Goal: Information Seeking & Learning: Learn about a topic

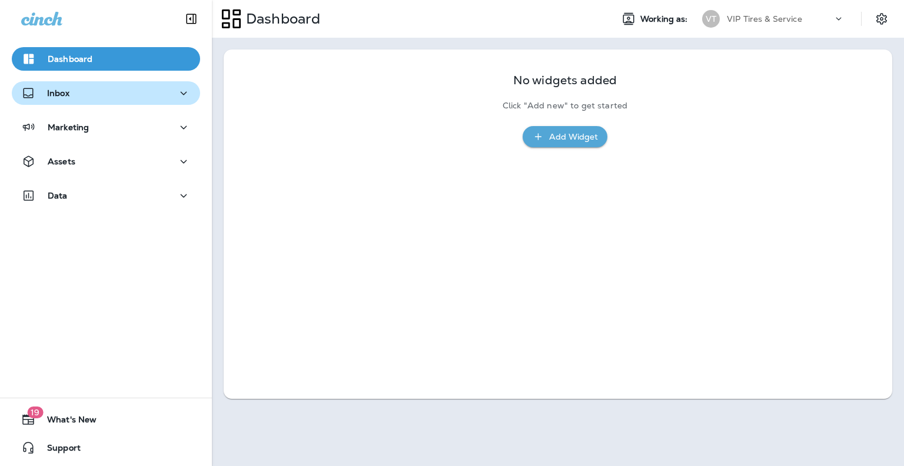
click at [135, 103] on button "Inbox" at bounding box center [106, 93] width 188 height 24
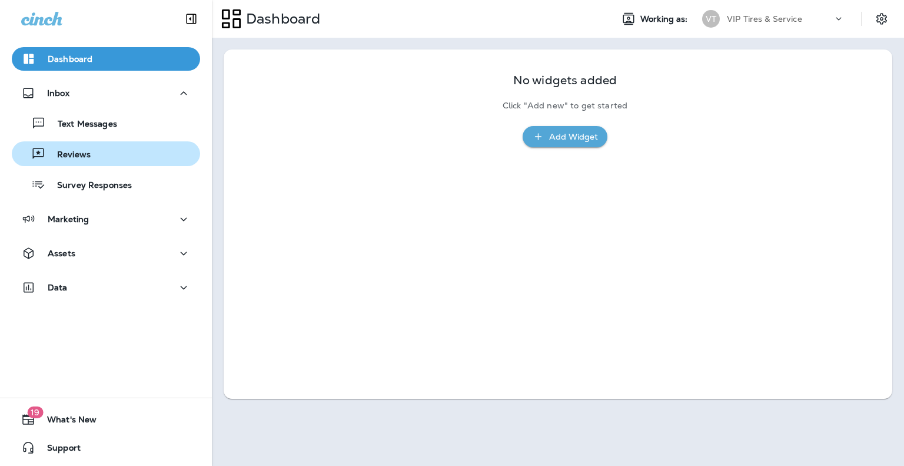
click at [70, 156] on p "Reviews" at bounding box center [67, 154] width 45 height 11
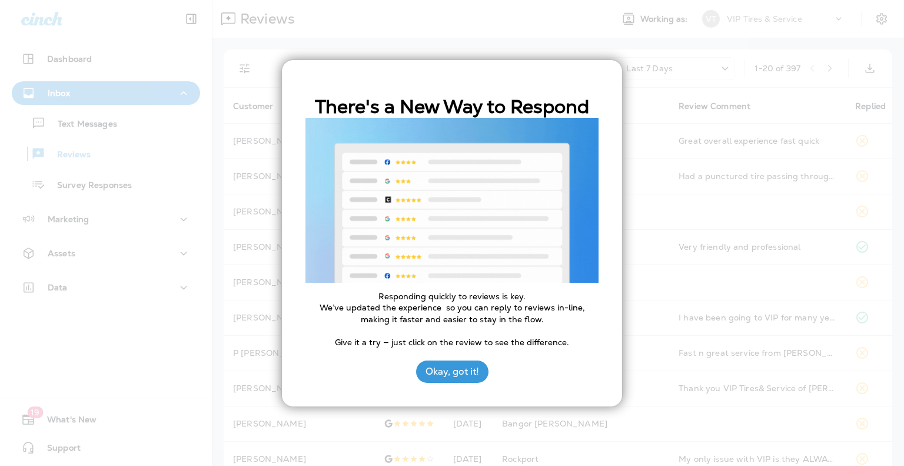
click at [443, 54] on div at bounding box center [452, 233] width 904 height 466
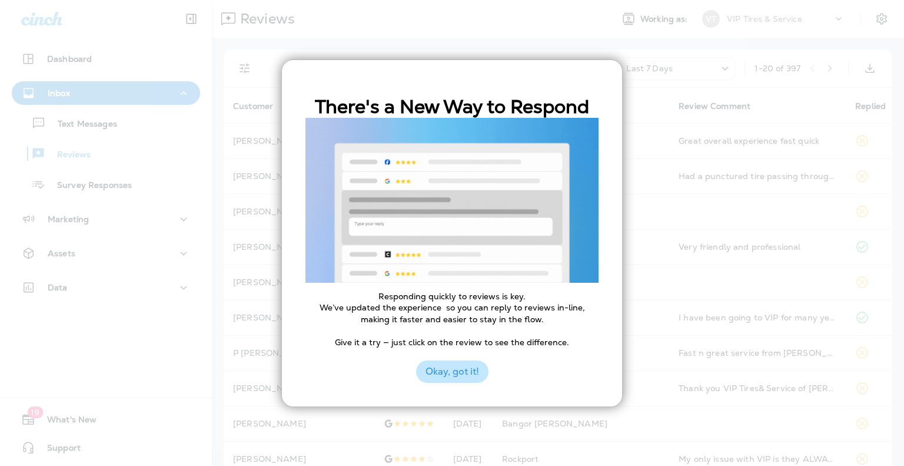
click at [431, 367] on button "Okay, got it!" at bounding box center [452, 371] width 72 height 22
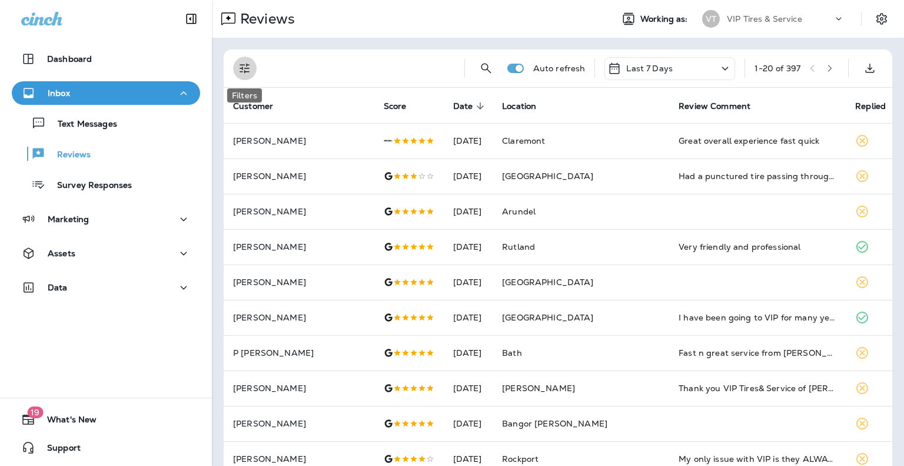
click at [244, 67] on icon "Filters" at bounding box center [245, 68] width 14 height 14
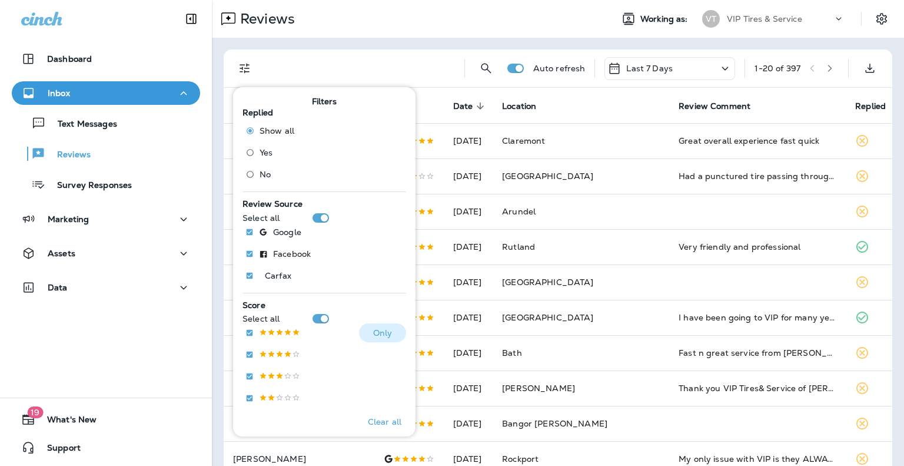
click at [388, 326] on button "Only" at bounding box center [382, 332] width 47 height 19
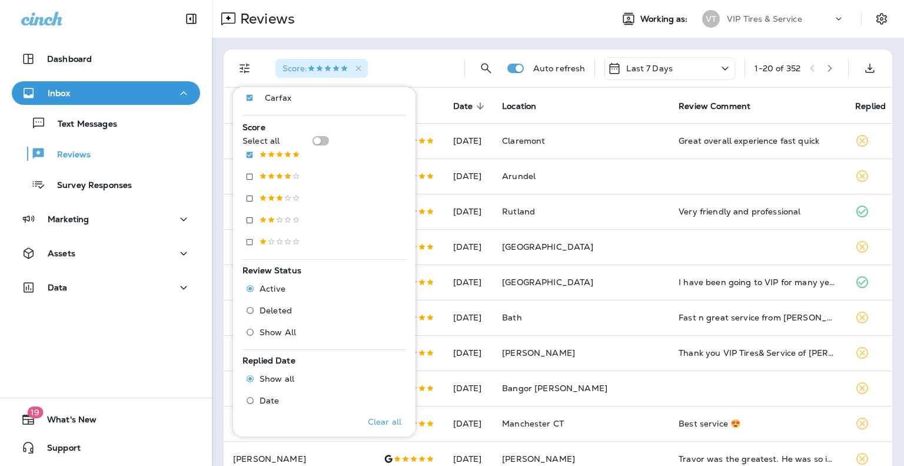
scroll to position [178, 0]
click at [218, 356] on div "Score : Auto refresh Last 7 Days 1 - 20 of 352 Customer Score Date sorted desce…" at bounding box center [558, 440] width 692 height 804
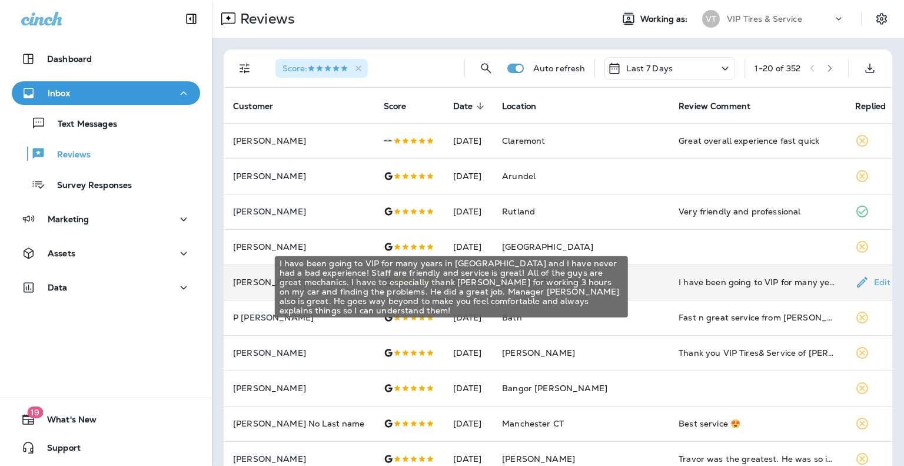
click at [691, 282] on div "I have been going to VIP for many years in [GEOGRAPHIC_DATA] and I have never h…" at bounding box center [758, 282] width 158 height 12
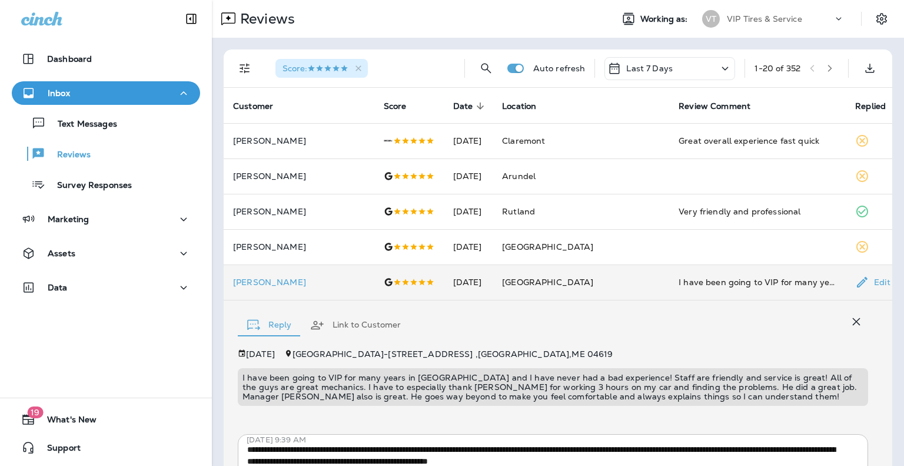
scroll to position [134, 0]
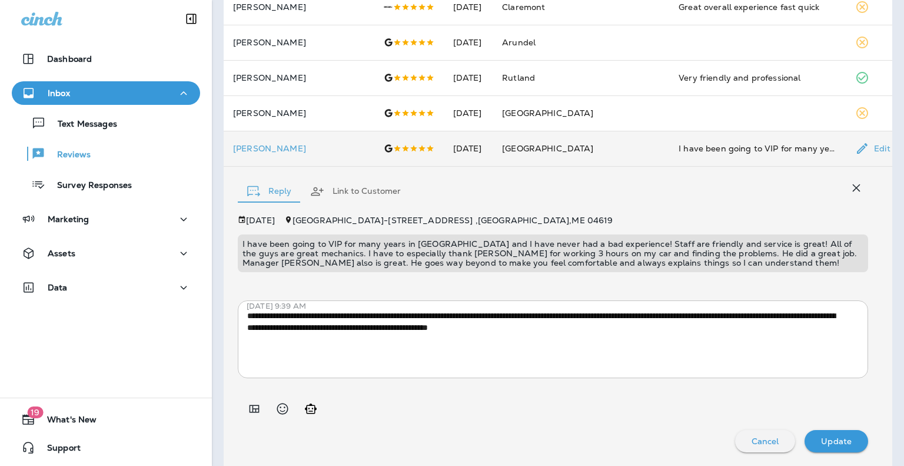
click at [404, 265] on p "I have been going to VIP for many years in [GEOGRAPHIC_DATA] and I have never h…" at bounding box center [552, 253] width 621 height 28
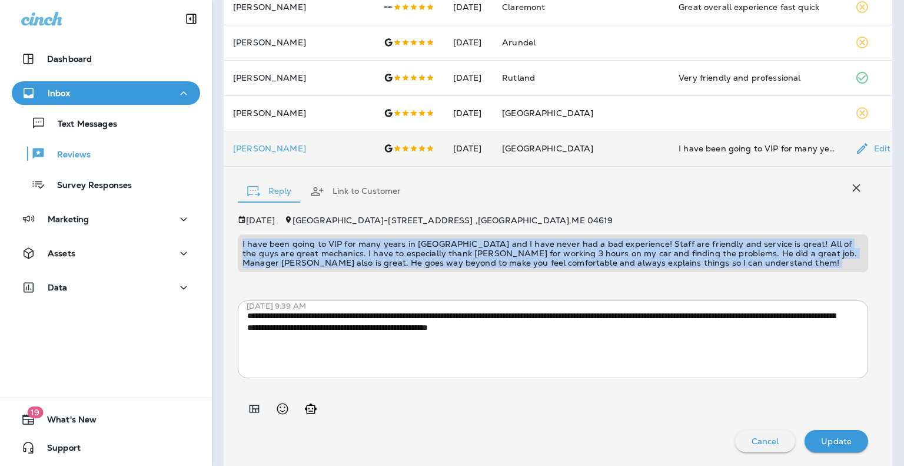
click at [404, 265] on p "I have been going to VIP for many years in [GEOGRAPHIC_DATA] and I have never h…" at bounding box center [552, 253] width 621 height 28
copy p "I have been going to VIP for many years in [GEOGRAPHIC_DATA] and I have never h…"
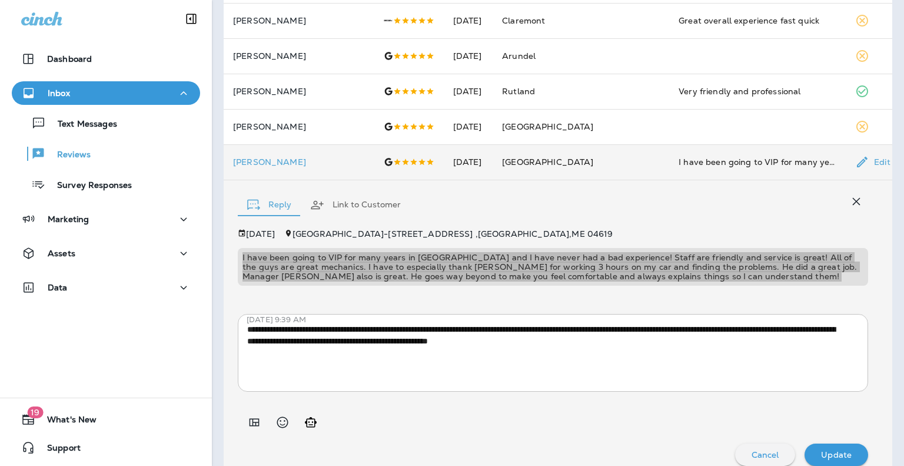
scroll to position [121, 0]
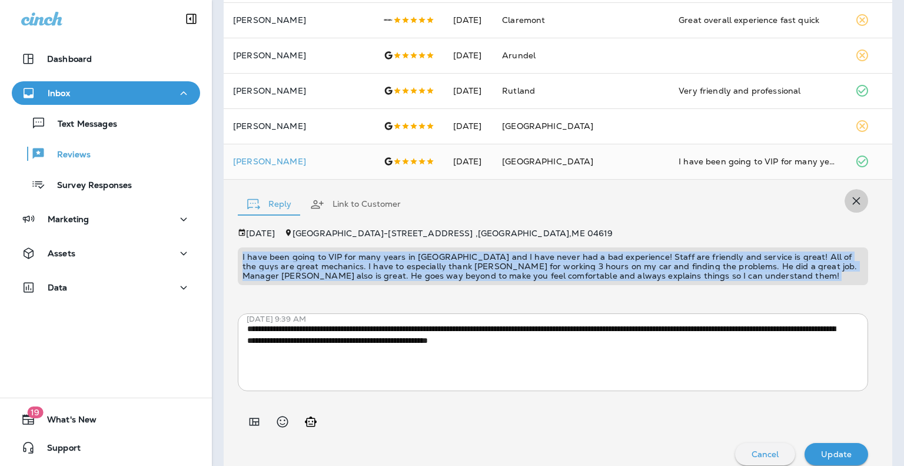
click at [849, 197] on icon "button" at bounding box center [856, 201] width 14 height 14
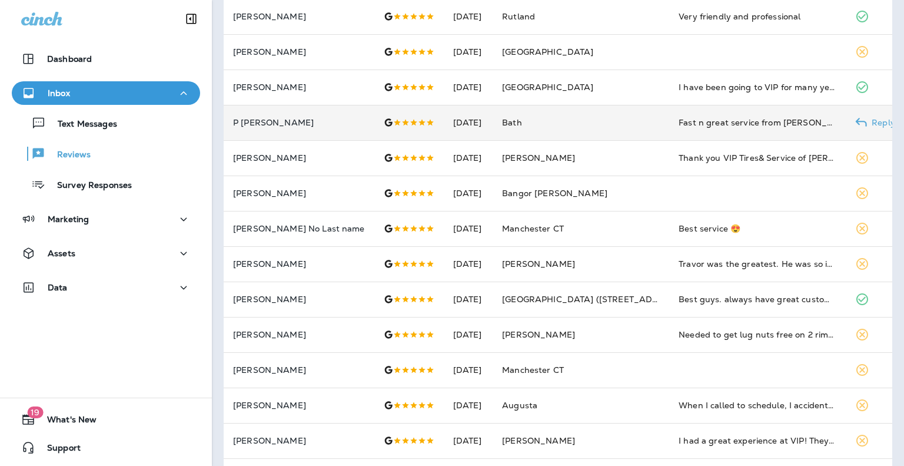
scroll to position [196, 0]
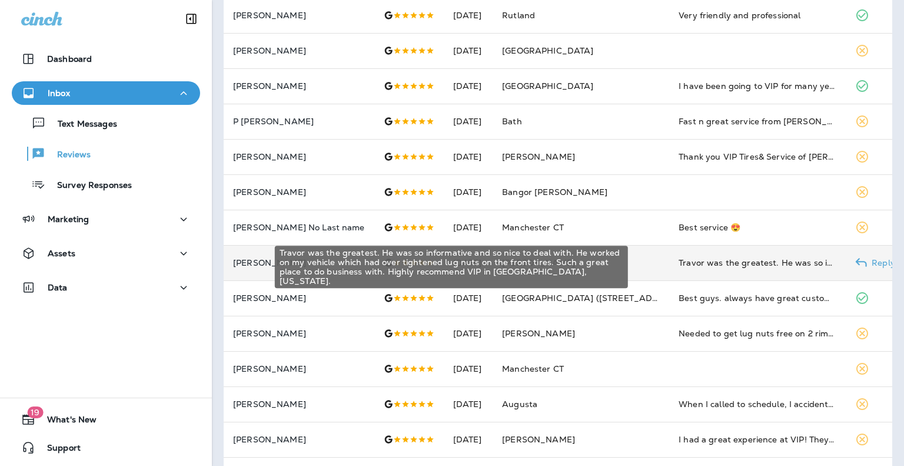
click at [679, 264] on div "Travor was the greatest. He was so informative and so nice to deal with. He wor…" at bounding box center [758, 263] width 158 height 12
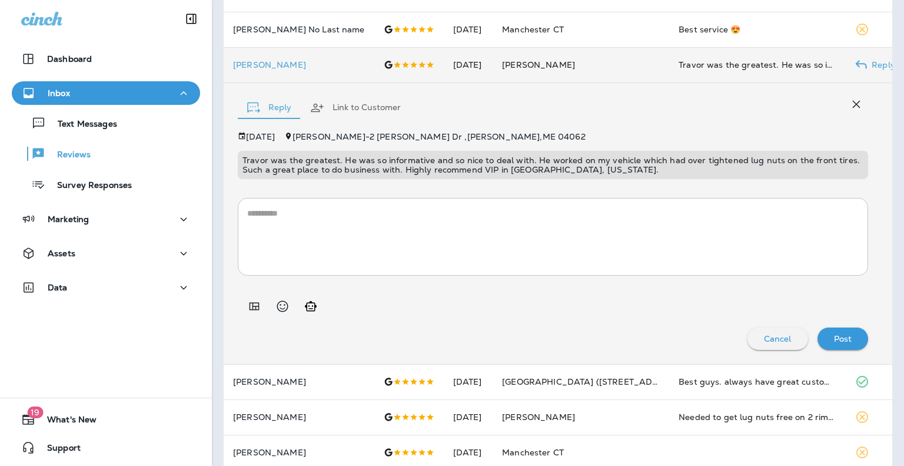
scroll to position [395, 0]
click at [513, 169] on p "Travor was the greatest. He was so informative and so nice to deal with. He wor…" at bounding box center [552, 163] width 621 height 19
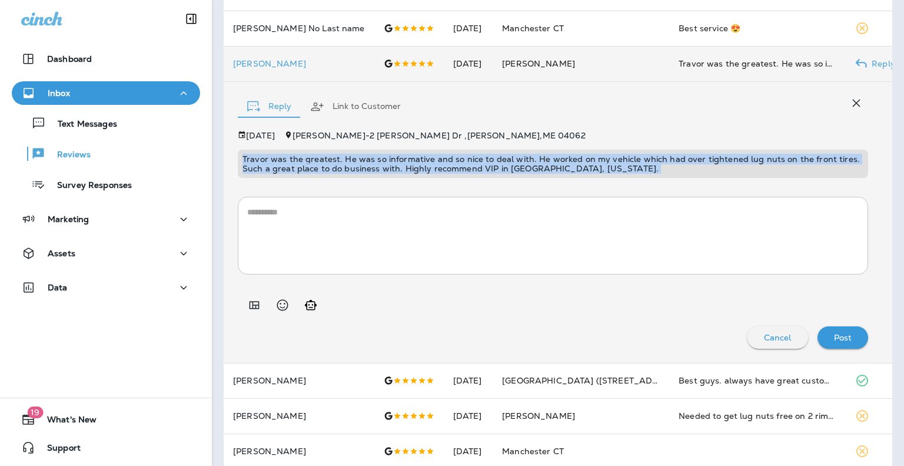
click at [513, 169] on p "Travor was the greatest. He was so informative and so nice to deal with. He wor…" at bounding box center [552, 163] width 621 height 19
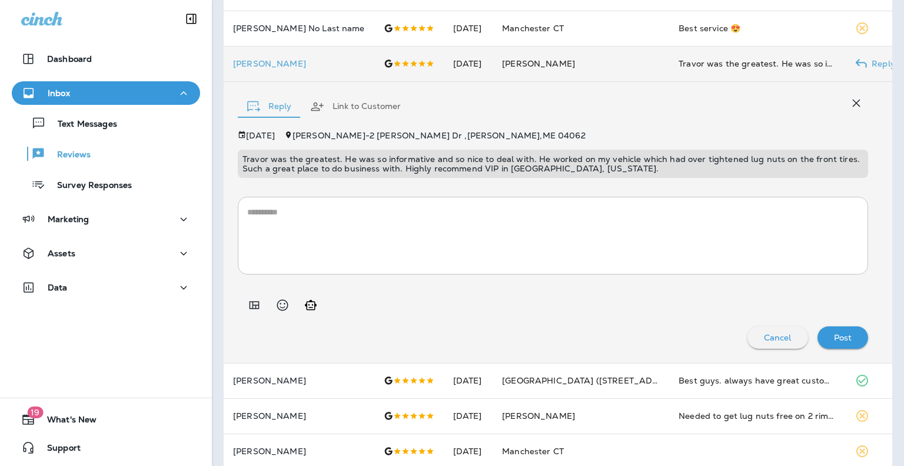
click at [499, 321] on div "[DATE][STREET_ADDRESS][PERSON_NAME][PERSON_NAME][PERSON_NAME] Travor was the gr…" at bounding box center [553, 240] width 630 height 218
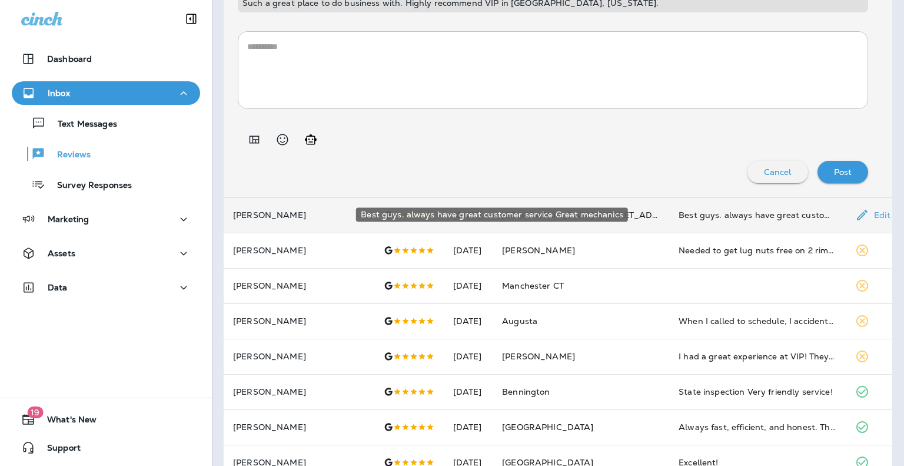
click at [679, 217] on div "Best guys. always have great customer service Great mechanics" at bounding box center [758, 215] width 158 height 12
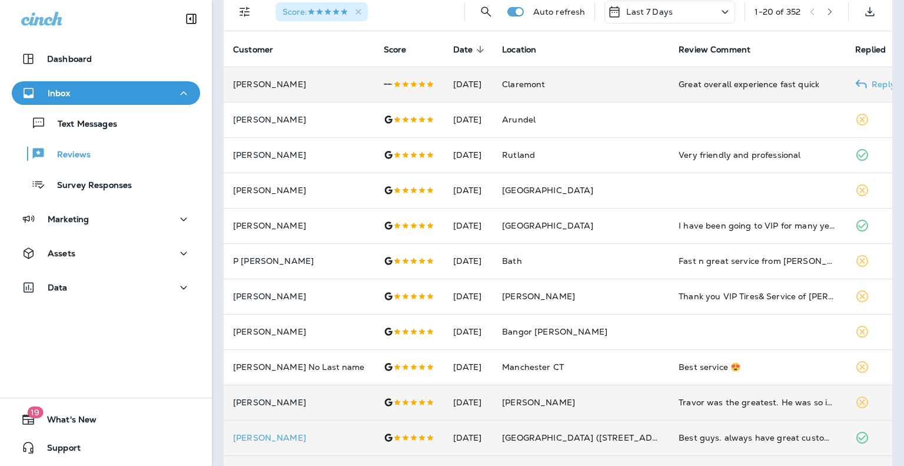
scroll to position [0, 0]
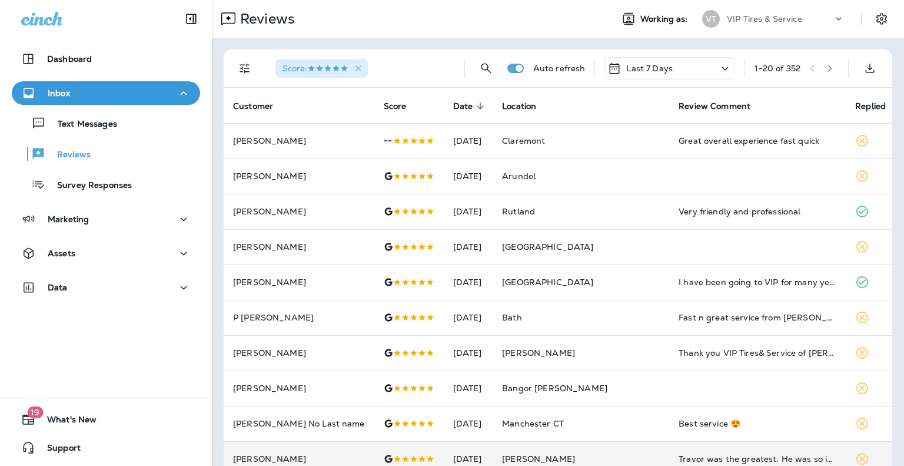
click at [826, 72] on icon "button" at bounding box center [830, 68] width 8 height 8
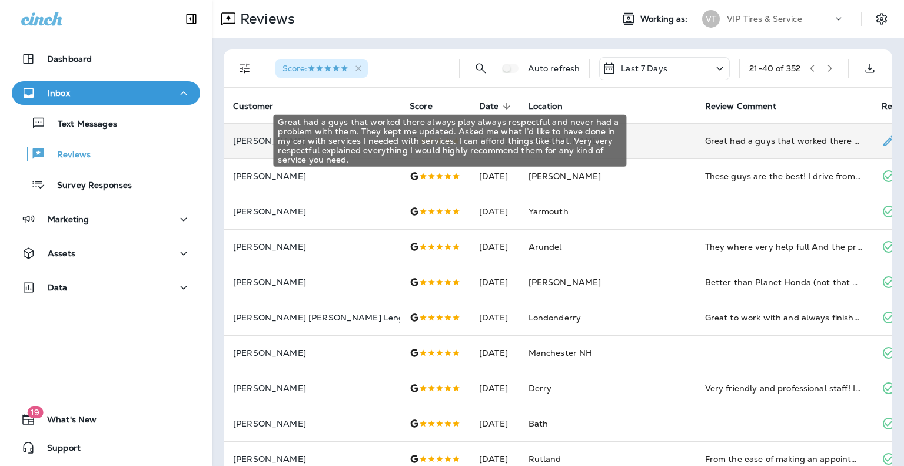
click at [769, 142] on div "Great had a guys that worked there always play always respectful and never had …" at bounding box center [784, 141] width 158 height 12
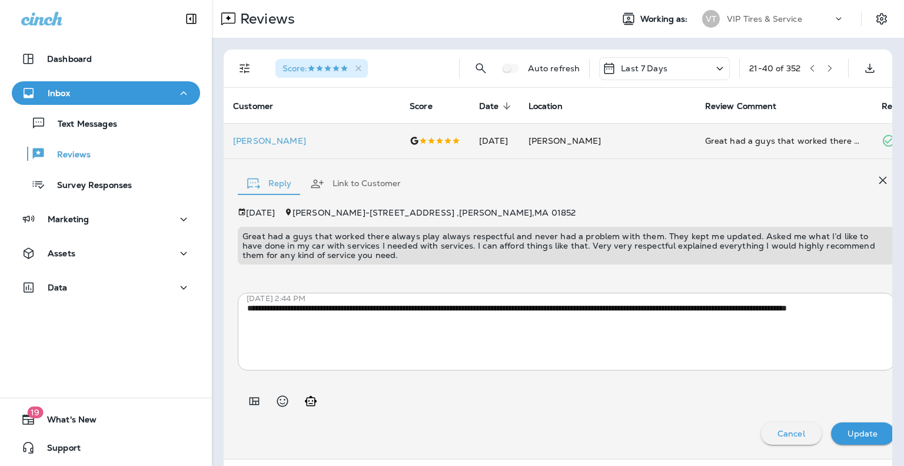
click at [473, 246] on p "Great had a guys that worked there always play always respectful and never had …" at bounding box center [565, 245] width 647 height 28
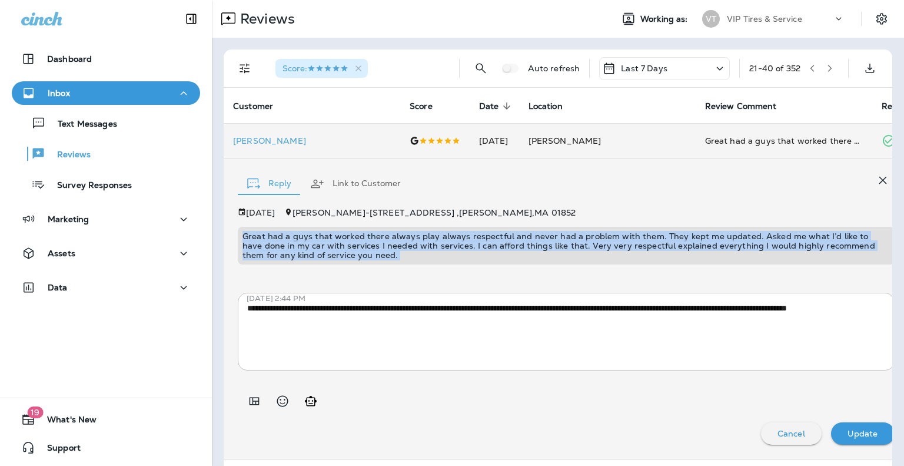
click at [473, 246] on p "Great had a guys that worked there always play always respectful and never had …" at bounding box center [565, 245] width 647 height 28
copy p "Great had a guys that worked there always play always respectful and never had …"
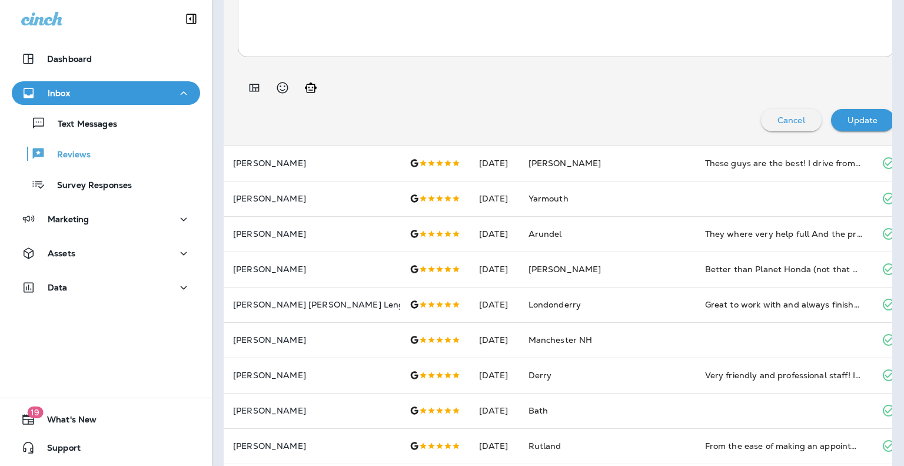
scroll to position [320, 0]
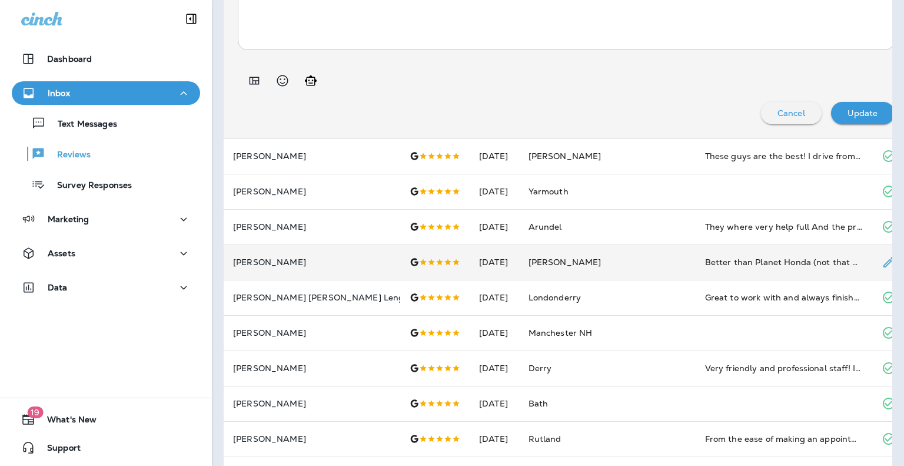
click at [730, 263] on div "Better than Planet Honda (not that hard to do though)" at bounding box center [784, 262] width 158 height 12
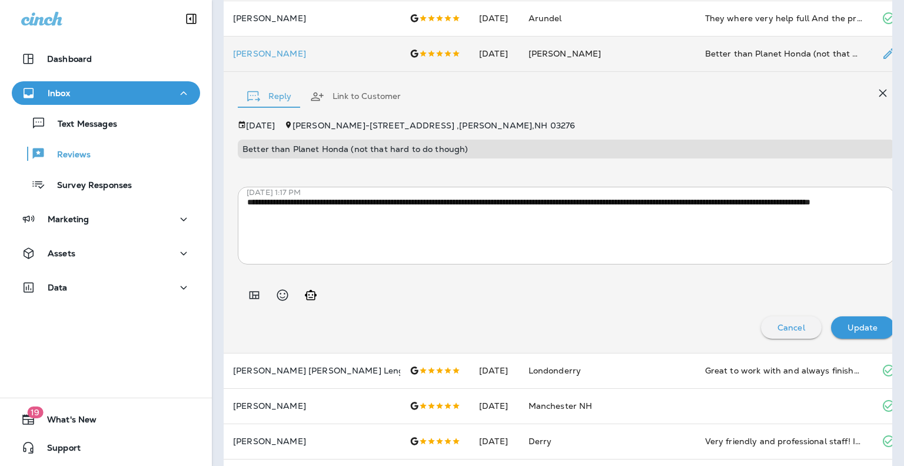
scroll to position [198, 0]
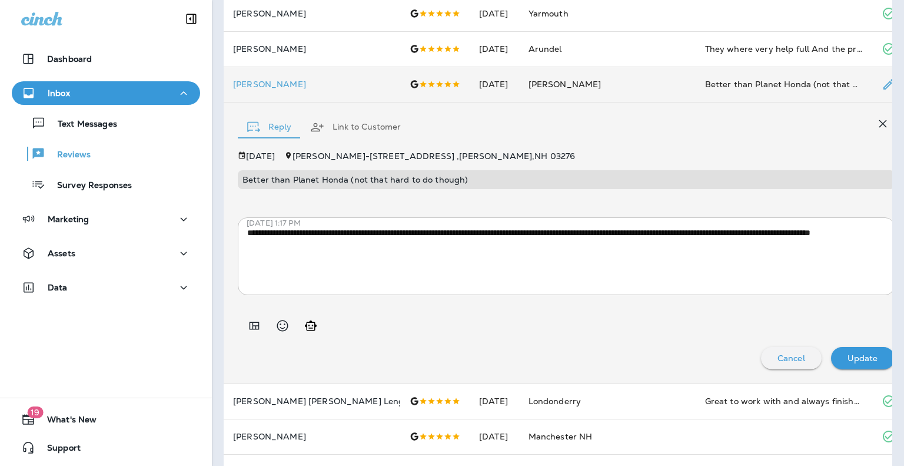
click at [498, 247] on textarea "**********" at bounding box center [541, 256] width 589 height 59
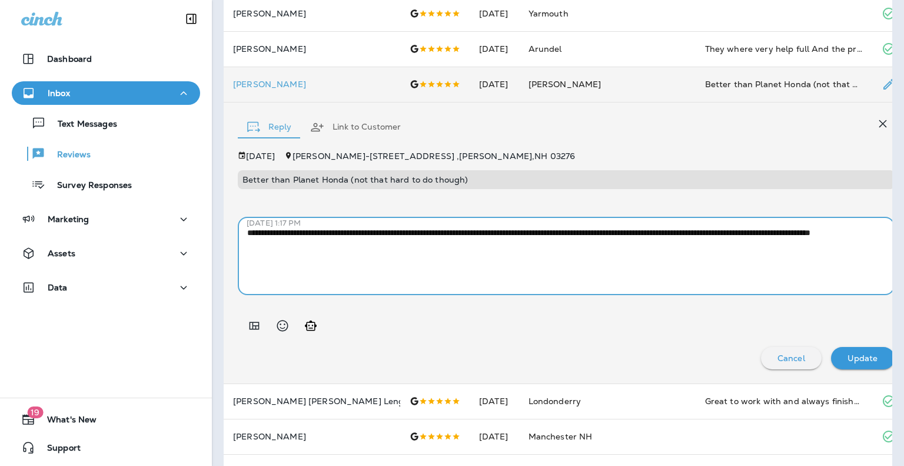
click at [415, 232] on textarea "**********" at bounding box center [541, 256] width 589 height 59
click at [454, 244] on textarea "**********" at bounding box center [541, 256] width 589 height 59
drag, startPoint x: 294, startPoint y: 242, endPoint x: 427, endPoint y: 249, distance: 132.6
click at [427, 249] on textarea "**********" at bounding box center [541, 256] width 589 height 59
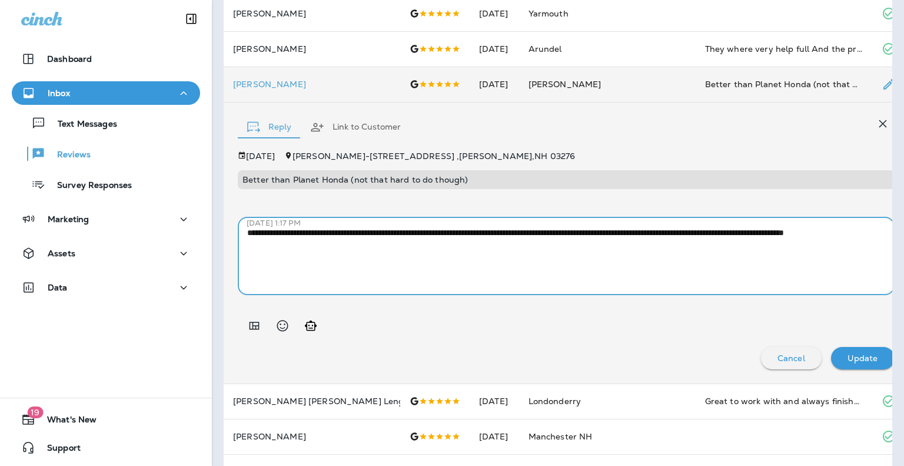
type textarea "**********"
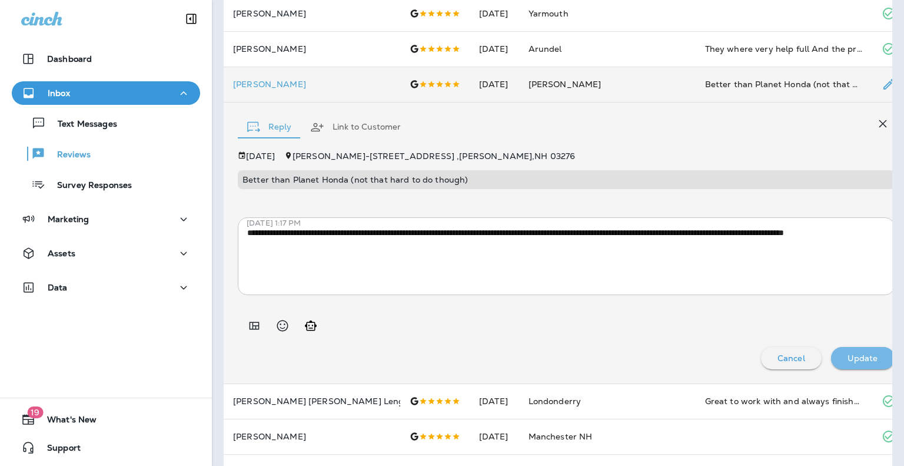
click at [840, 362] on div "Update" at bounding box center [862, 357] width 45 height 15
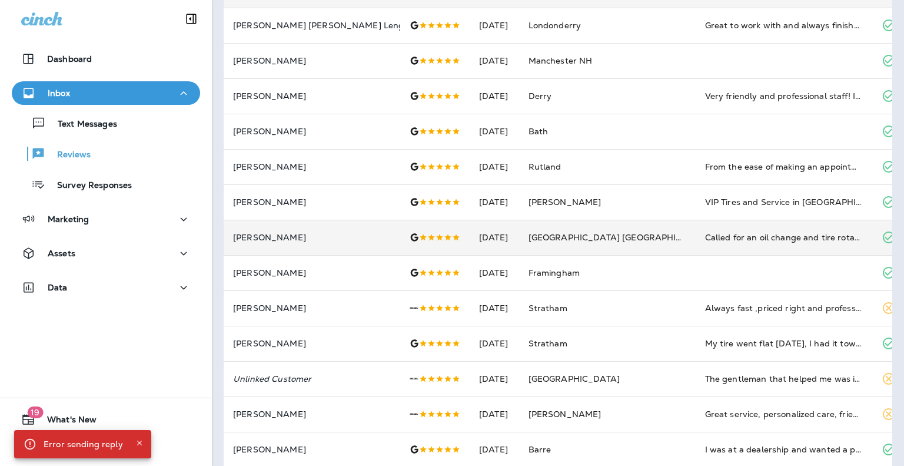
scroll to position [294, 0]
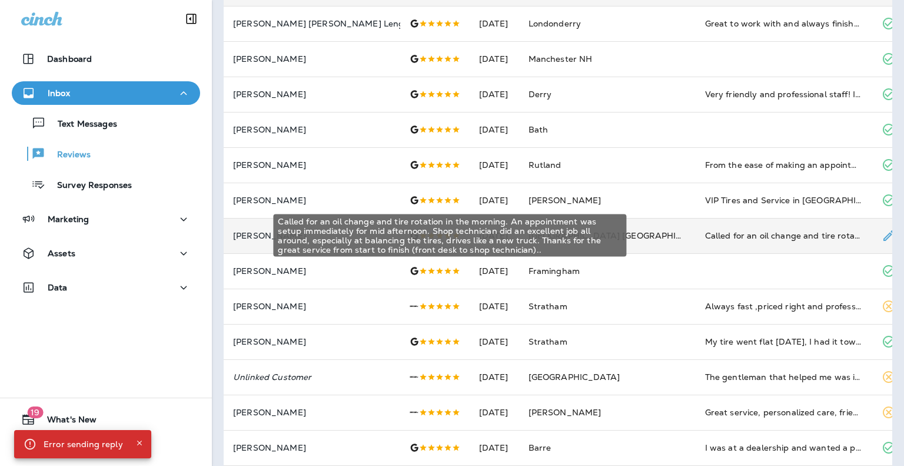
click at [709, 238] on div "Called for an oil change and tire rotation in the morning. An appointment was s…" at bounding box center [784, 236] width 158 height 12
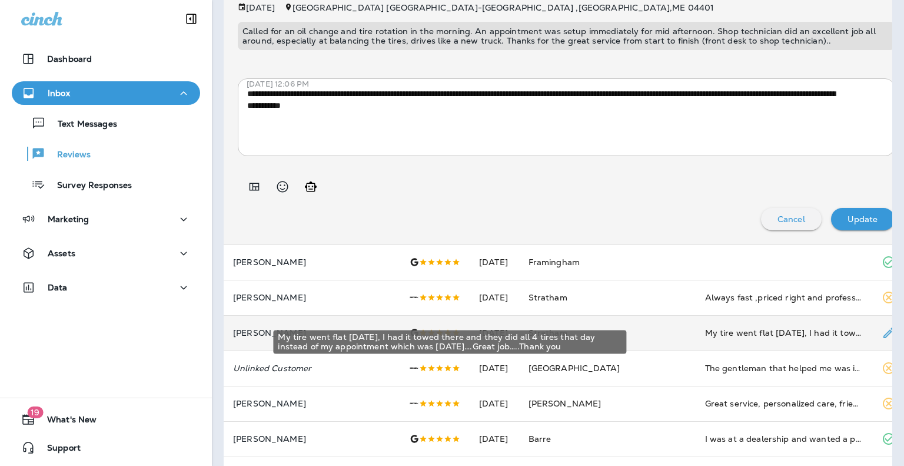
scroll to position [676, 0]
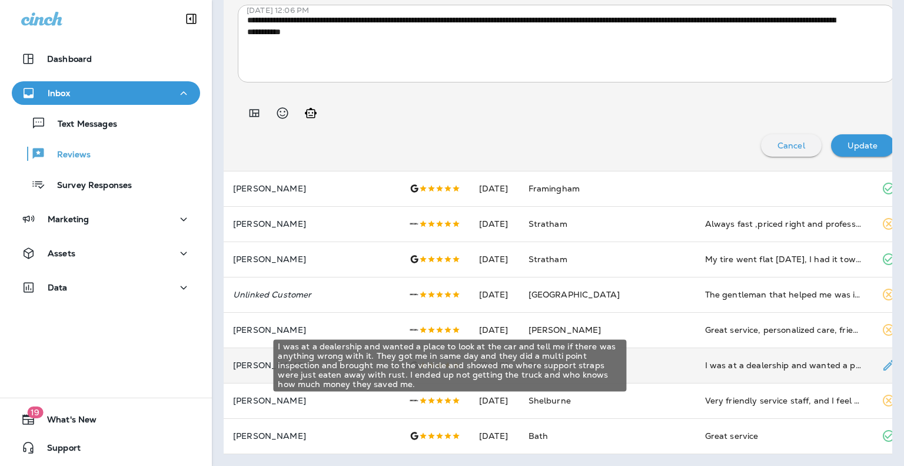
click at [705, 370] on div "I was at a dealership and wanted a place to look at the car and tell me if ther…" at bounding box center [784, 365] width 158 height 12
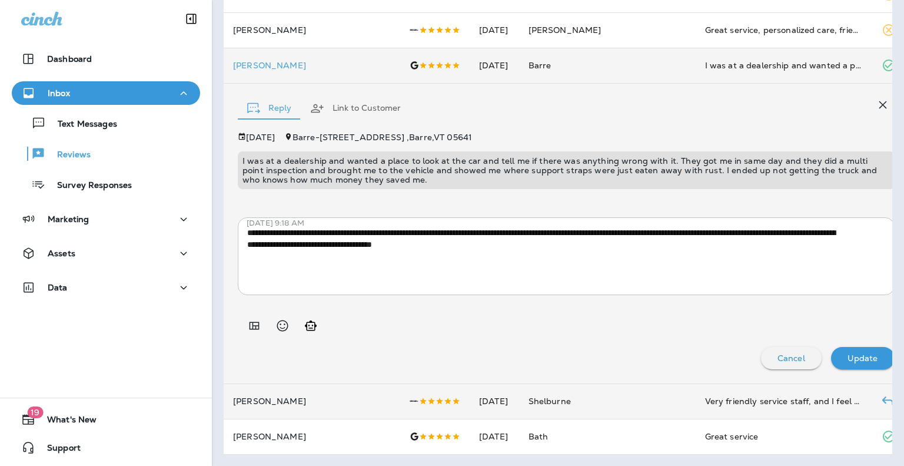
scroll to position [0, 0]
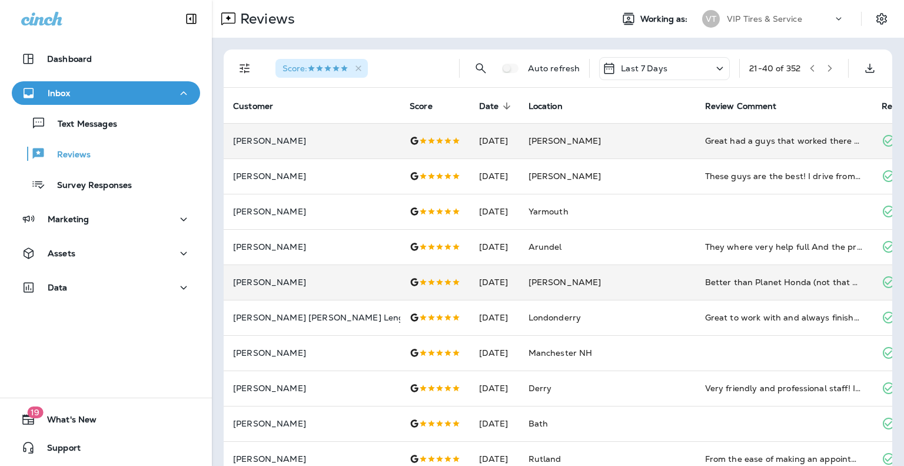
click at [828, 70] on icon "button" at bounding box center [830, 68] width 4 height 7
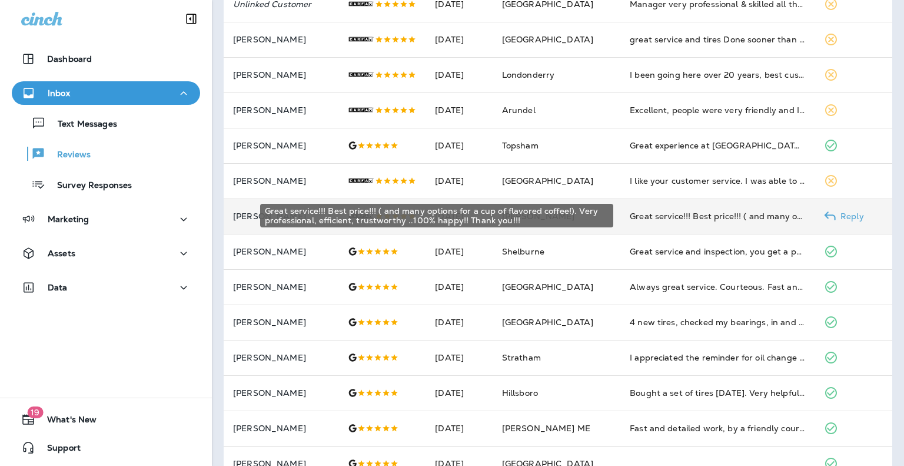
scroll to position [174, 0]
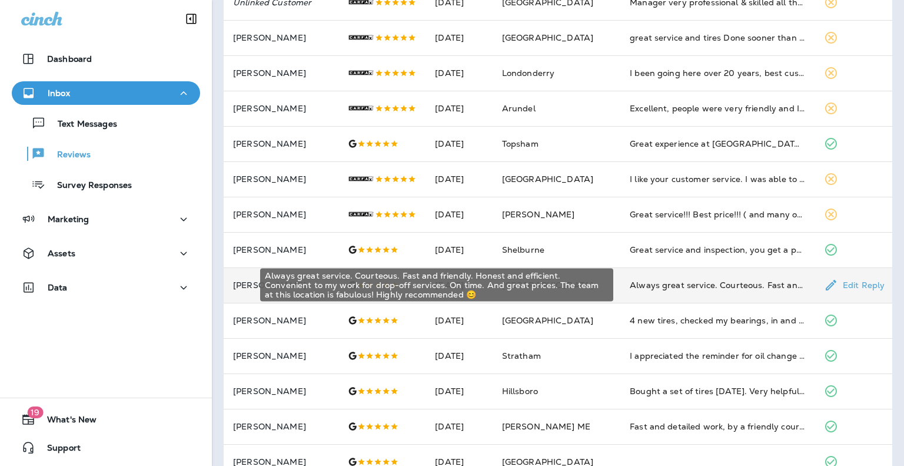
click at [671, 284] on div "Always great service. Courteous. Fast and friendly. Honest and efficient. Conve…" at bounding box center [717, 285] width 175 height 12
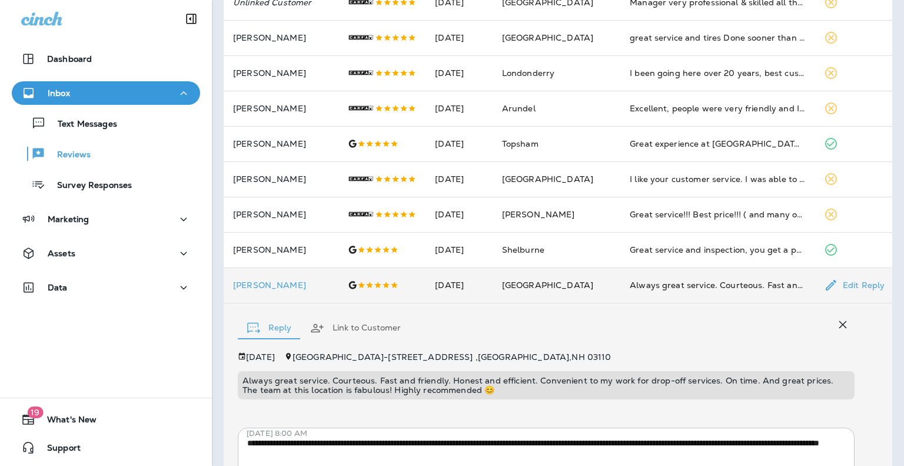
scroll to position [301, 0]
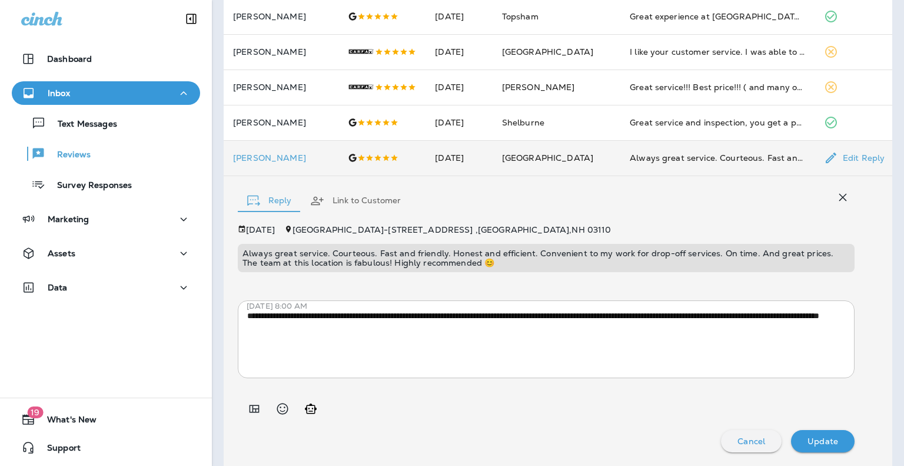
click at [439, 258] on p "Always great service. Courteous. Fast and friendly. Honest and efficient. Conve…" at bounding box center [545, 257] width 607 height 19
click at [836, 192] on icon "button" at bounding box center [843, 197] width 14 height 14
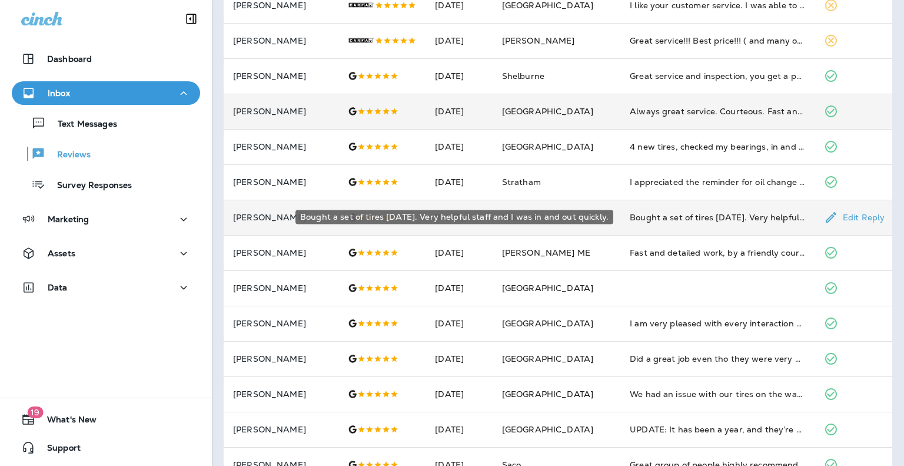
scroll to position [348, 0]
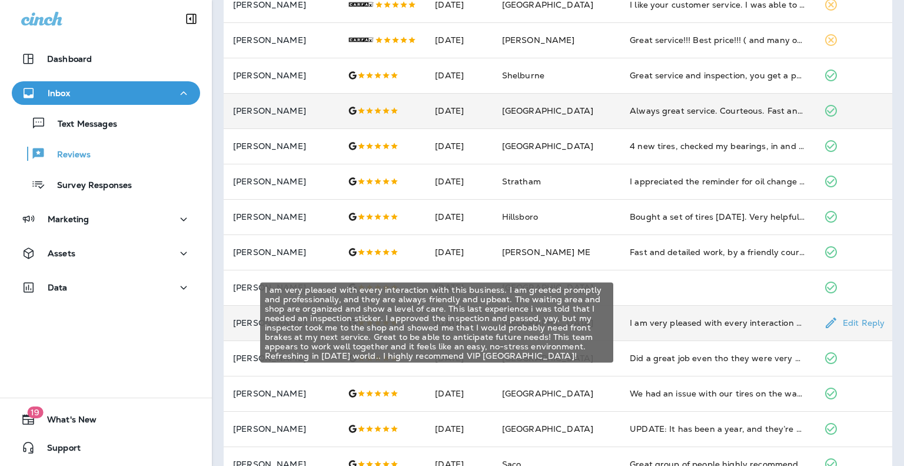
click at [656, 317] on div "I am very pleased with every interaction with this business. I am greeted promp…" at bounding box center [717, 323] width 175 height 12
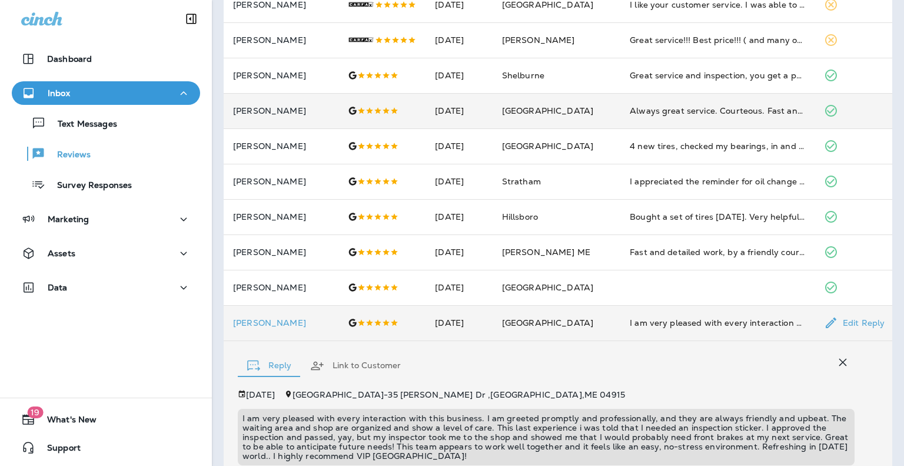
scroll to position [541, 0]
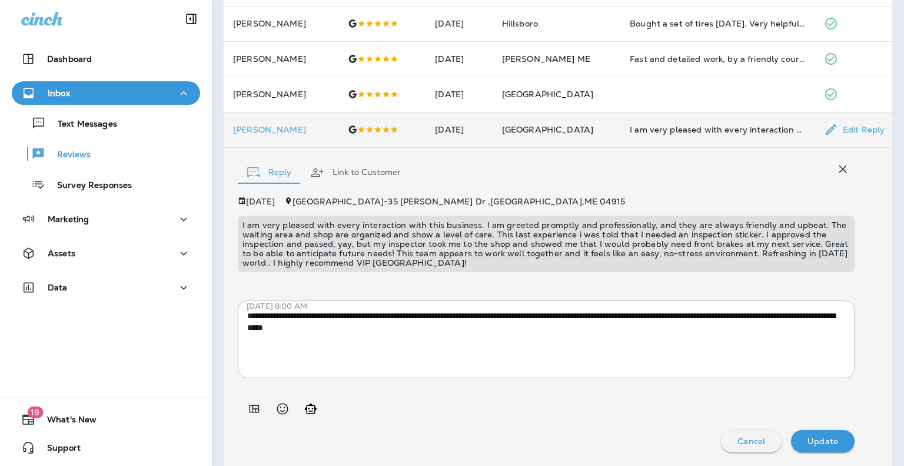
click at [393, 254] on p "I am very pleased with every interaction with this business. I am greeted promp…" at bounding box center [545, 243] width 607 height 47
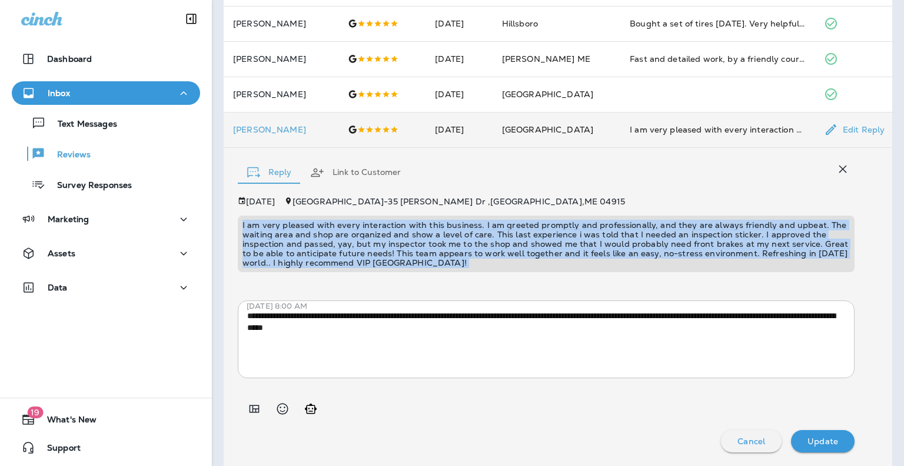
click at [393, 254] on p "I am very pleased with every interaction with this business. I am greeted promp…" at bounding box center [545, 243] width 607 height 47
copy p "I am very pleased with every interaction with this business. I am greeted promp…"
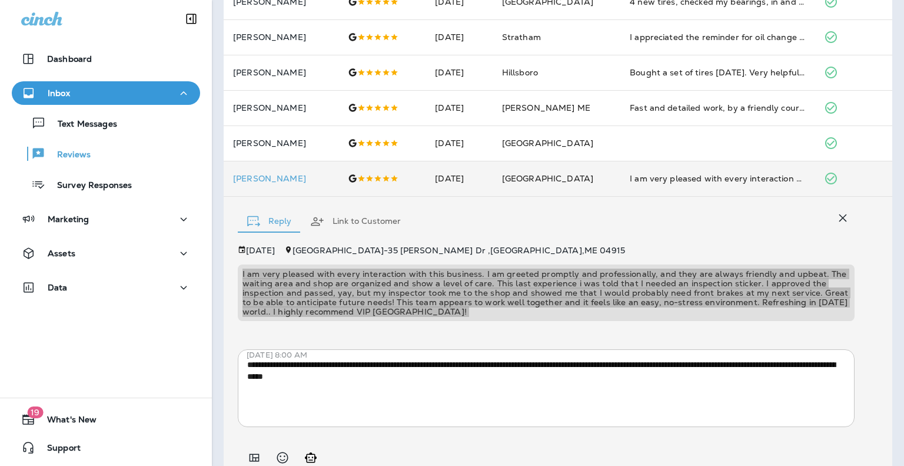
scroll to position [492, 0]
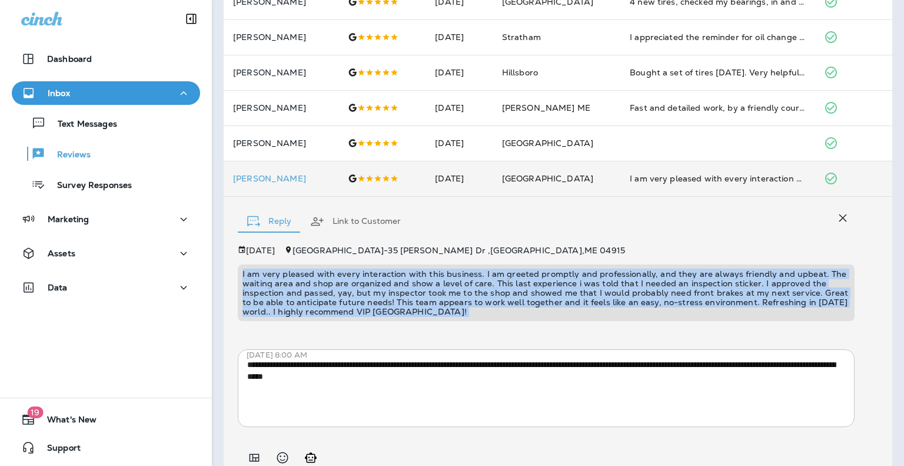
click at [235, 313] on div "**********" at bounding box center [558, 356] width 669 height 318
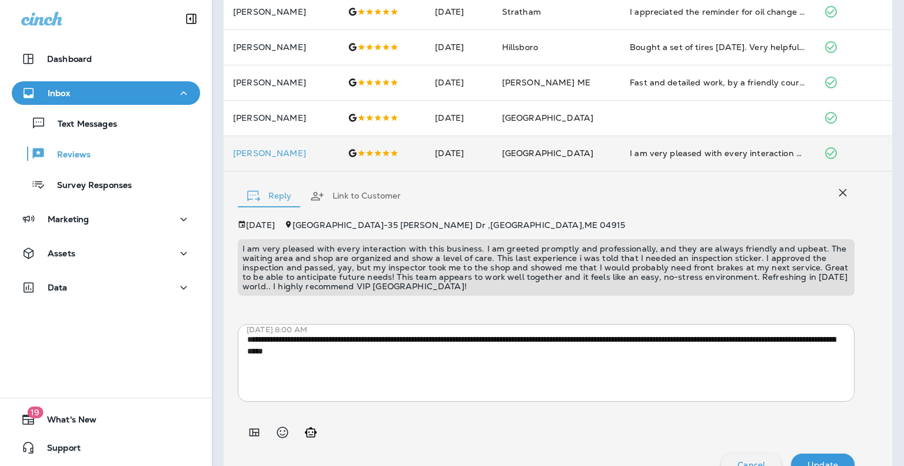
scroll to position [516, 0]
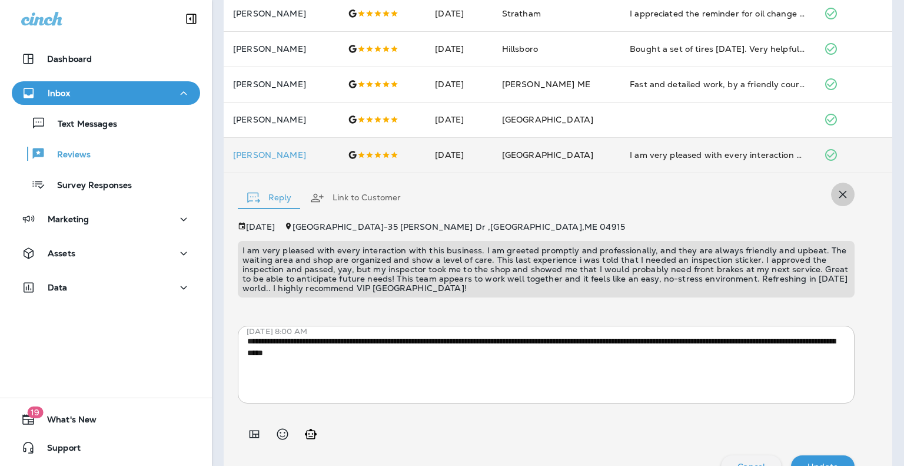
click at [836, 197] on icon "button" at bounding box center [843, 194] width 14 height 14
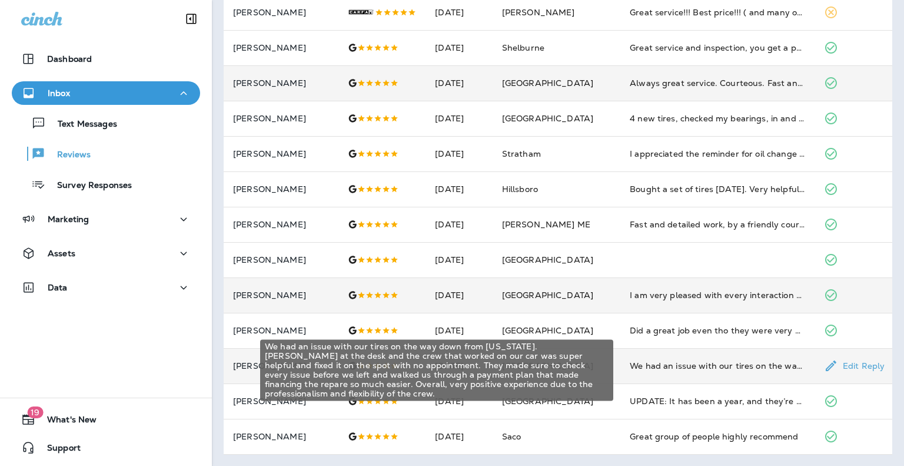
click at [685, 367] on div "We had an issue with our tires on the way down from [US_STATE]. [PERSON_NAME] a…" at bounding box center [717, 366] width 175 height 12
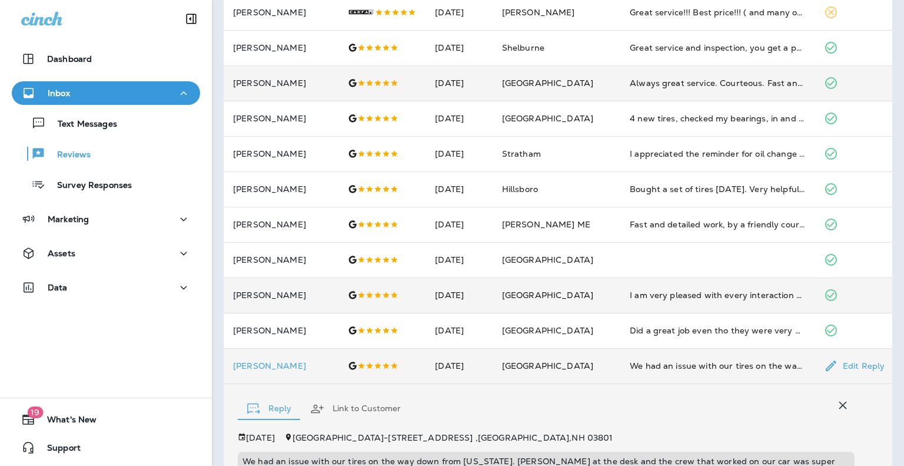
scroll to position [593, 0]
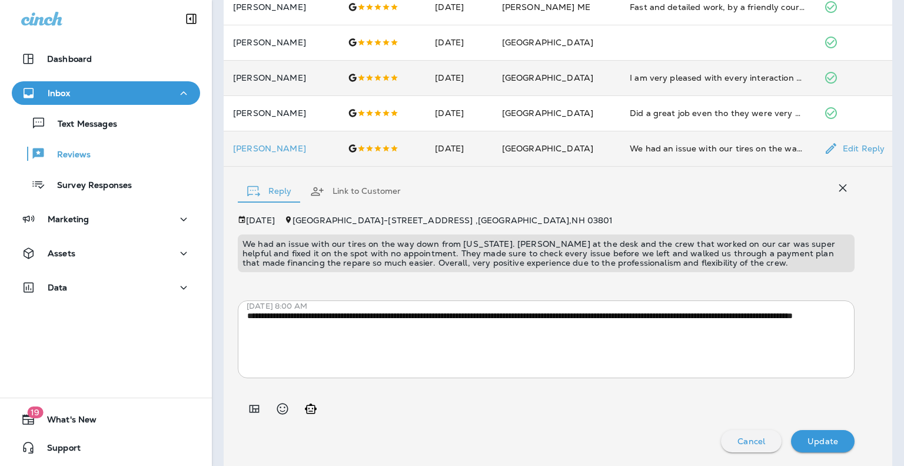
click at [426, 253] on p "We had an issue with our tires on the way down from [US_STATE]. [PERSON_NAME] a…" at bounding box center [545, 253] width 607 height 28
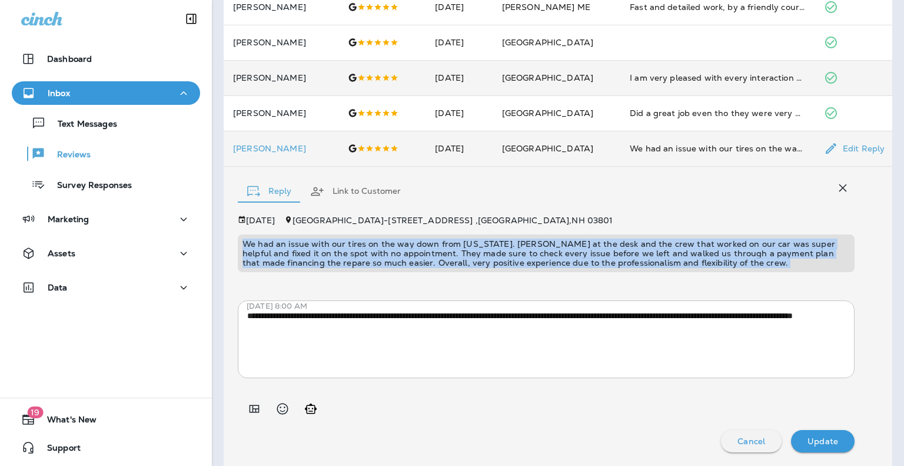
click at [426, 253] on p "We had an issue with our tires on the way down from [US_STATE]. [PERSON_NAME] a…" at bounding box center [545, 253] width 607 height 28
copy p "We had an issue with our tires on the way down from [US_STATE]. [PERSON_NAME] a…"
click at [836, 183] on icon "button" at bounding box center [843, 188] width 14 height 14
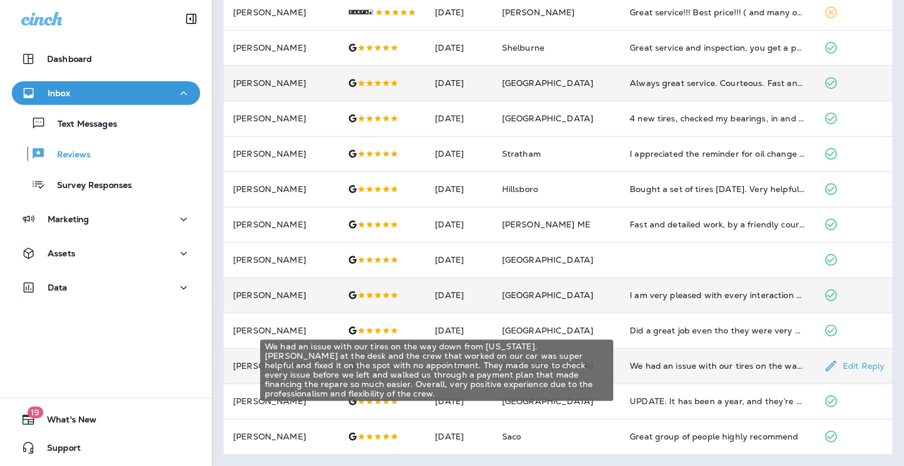
scroll to position [0, 0]
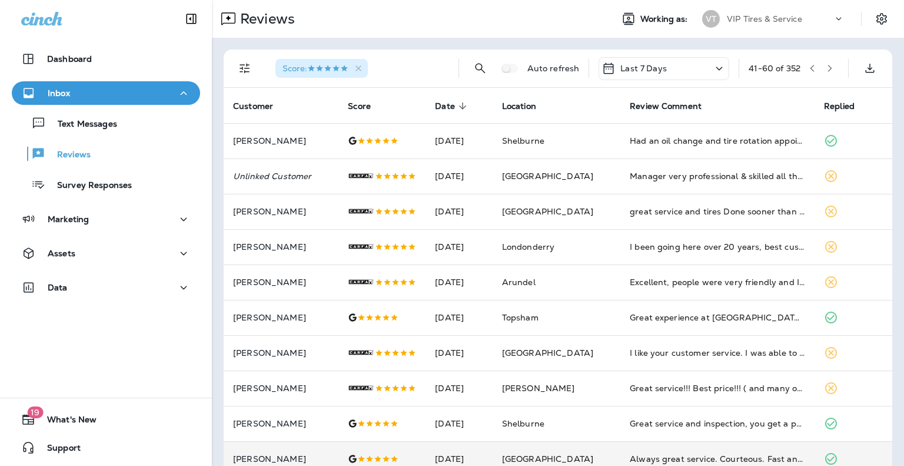
click at [821, 74] on button "button" at bounding box center [830, 68] width 18 height 18
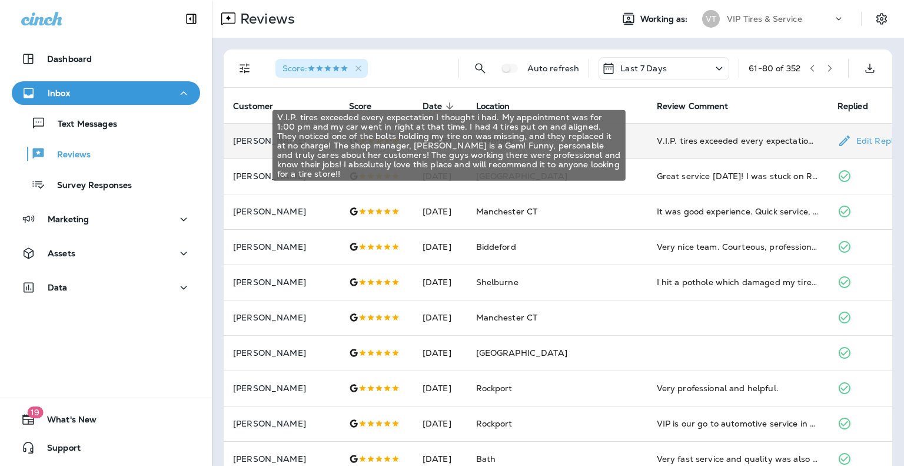
click at [687, 143] on div "V.I.P. tires exceeded every expectation I thought i had. My appointment was for…" at bounding box center [738, 141] width 162 height 12
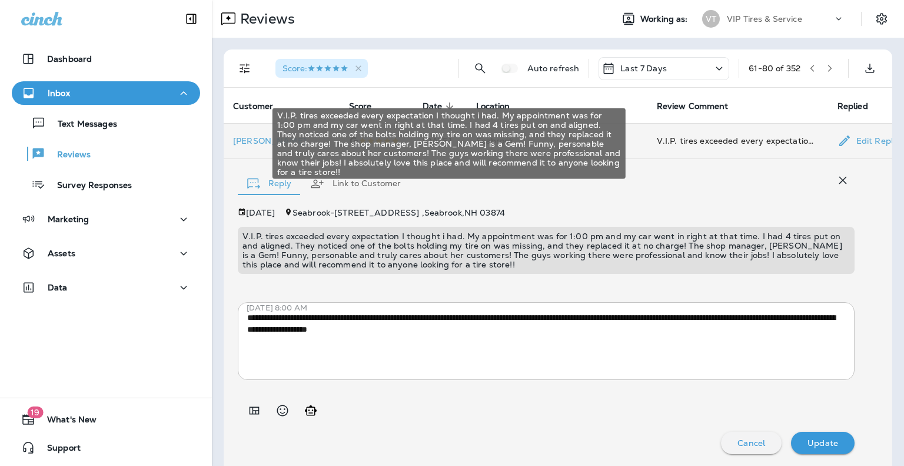
scroll to position [2, 0]
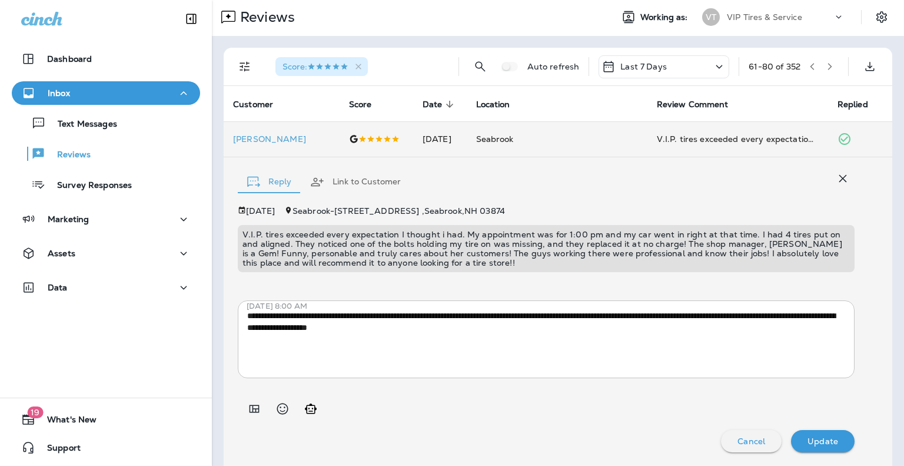
click at [836, 174] on icon "button" at bounding box center [843, 178] width 14 height 14
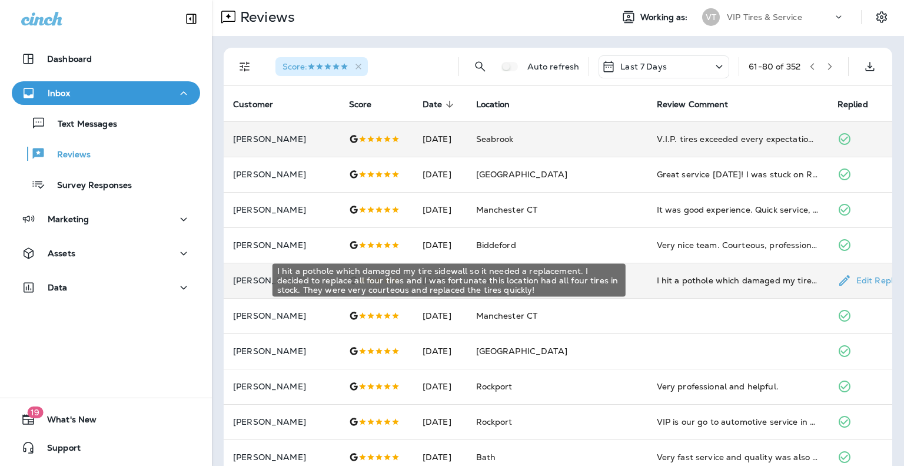
click at [666, 281] on div "I hit a pothole which damaged my tire sidewall so it needed a replacement. I de…" at bounding box center [738, 280] width 162 height 12
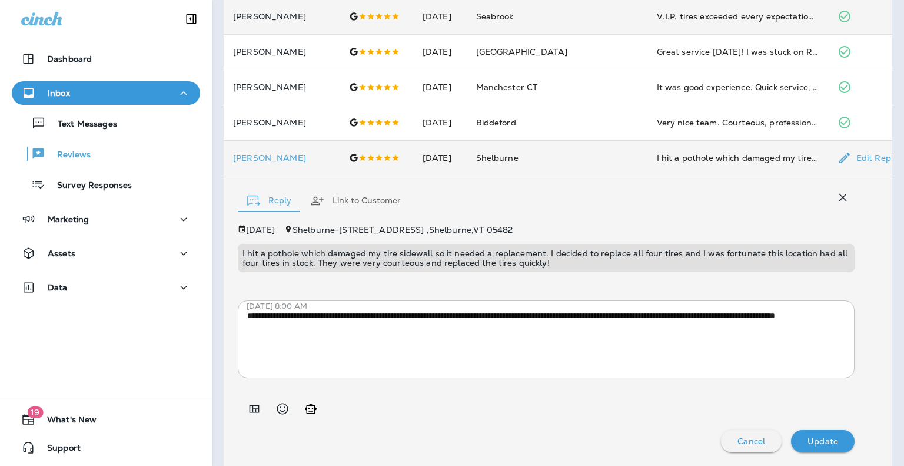
click at [481, 257] on p "I hit a pothole which damaged my tire sidewall so it needed a replacement. I de…" at bounding box center [545, 257] width 607 height 19
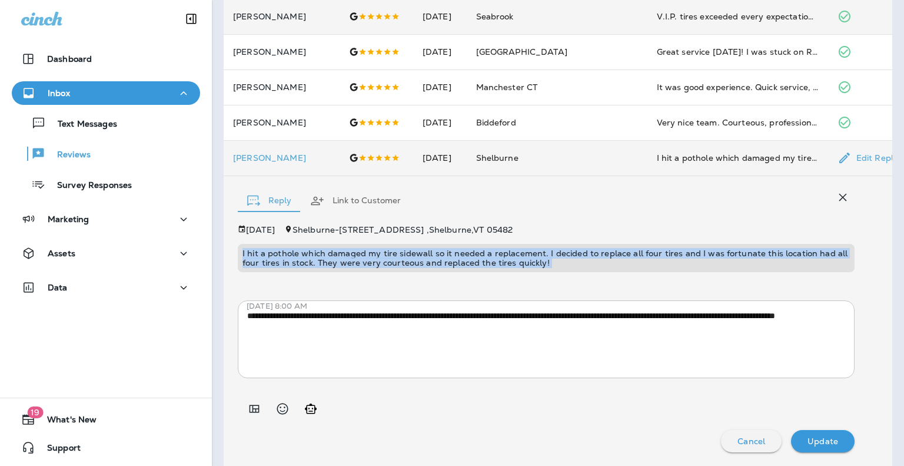
click at [481, 257] on p "I hit a pothole which damaged my tire sidewall so it needed a replacement. I de…" at bounding box center [545, 257] width 607 height 19
copy p "I hit a pothole which damaged my tire sidewall so it needed a replacement. I de…"
click at [836, 200] on icon "button" at bounding box center [843, 197] width 14 height 14
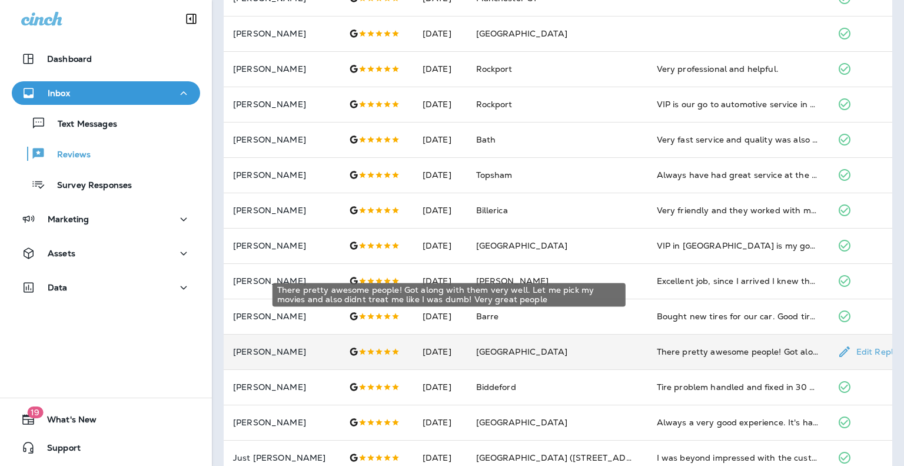
scroll to position [376, 0]
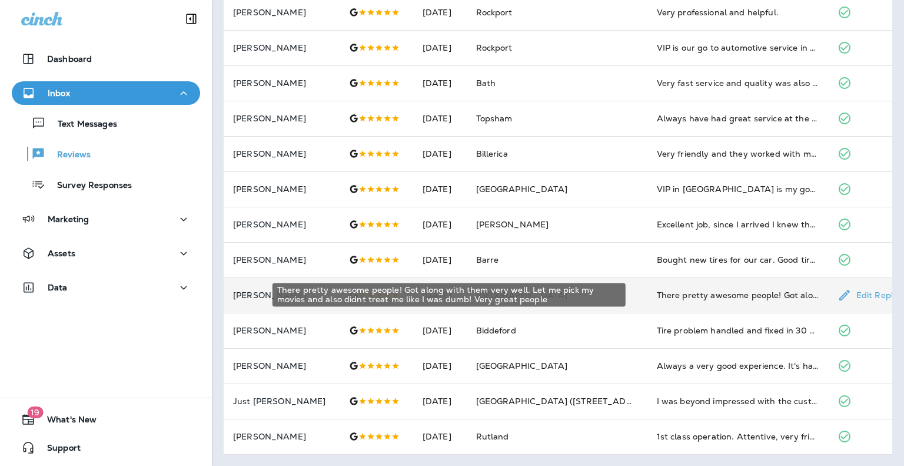
click at [675, 299] on div "There pretty awesome people! Got along with them very well. Let me pick my movi…" at bounding box center [738, 295] width 162 height 12
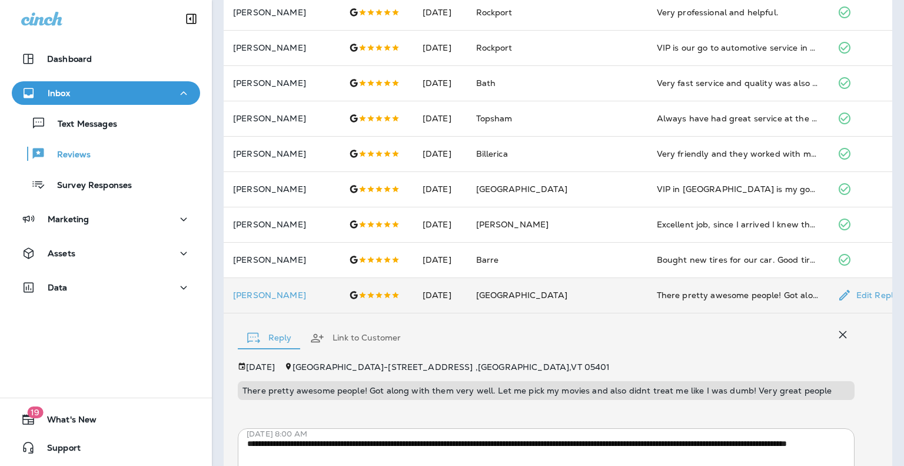
scroll to position [503, 0]
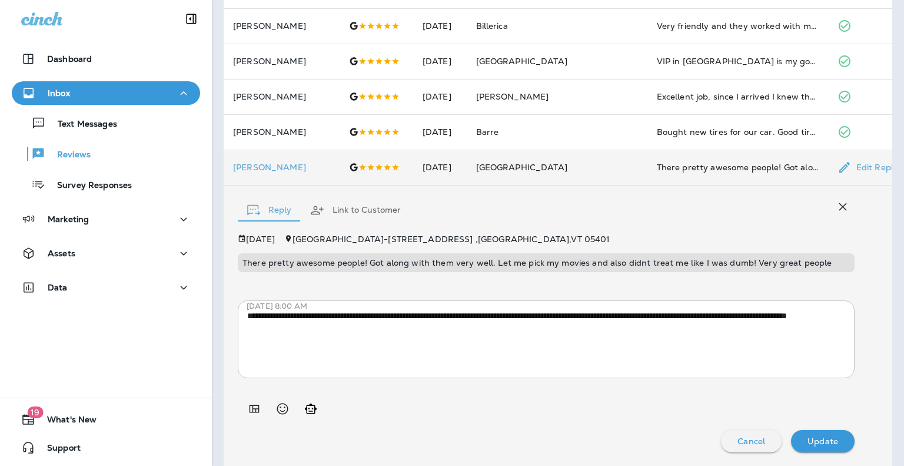
click at [535, 263] on p "There pretty awesome people! Got along with them very well. Let me pick my movi…" at bounding box center [545, 262] width 607 height 9
copy p "There pretty awesome people! Got along with them very well. Let me pick my movi…"
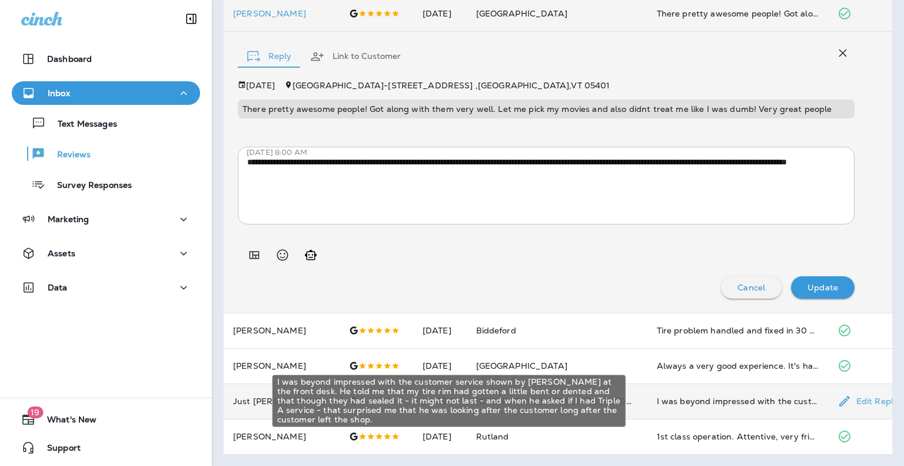
click at [691, 403] on div "I was beyond impressed with the customer service shown by [PERSON_NAME] at the …" at bounding box center [738, 401] width 162 height 12
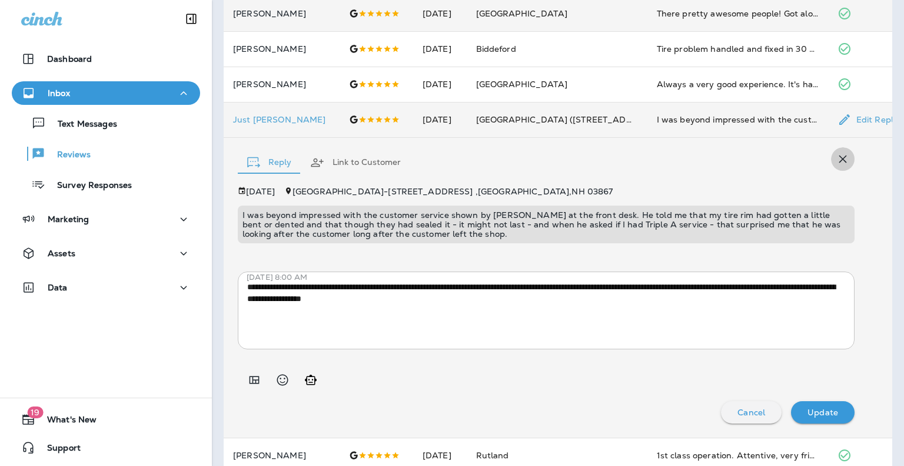
click at [836, 155] on icon "button" at bounding box center [843, 159] width 14 height 14
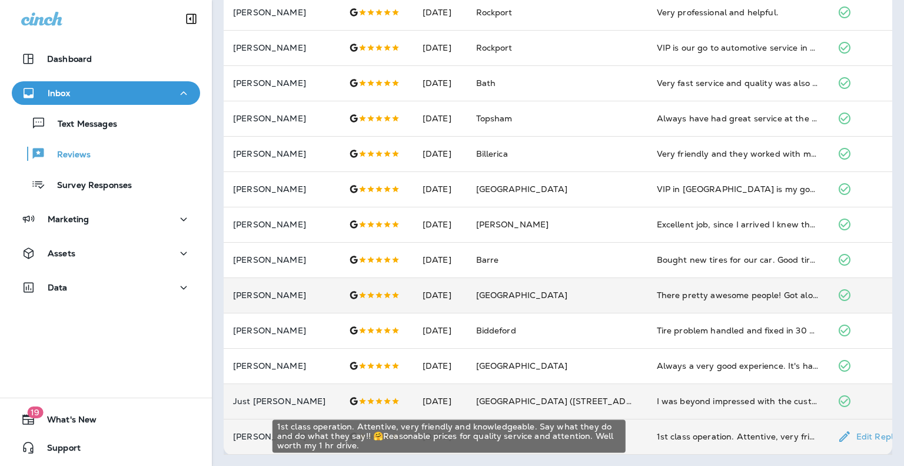
click at [682, 437] on div "1st class operation. Attentive, very friendly and knowledgeable. Say what they …" at bounding box center [738, 436] width 162 height 12
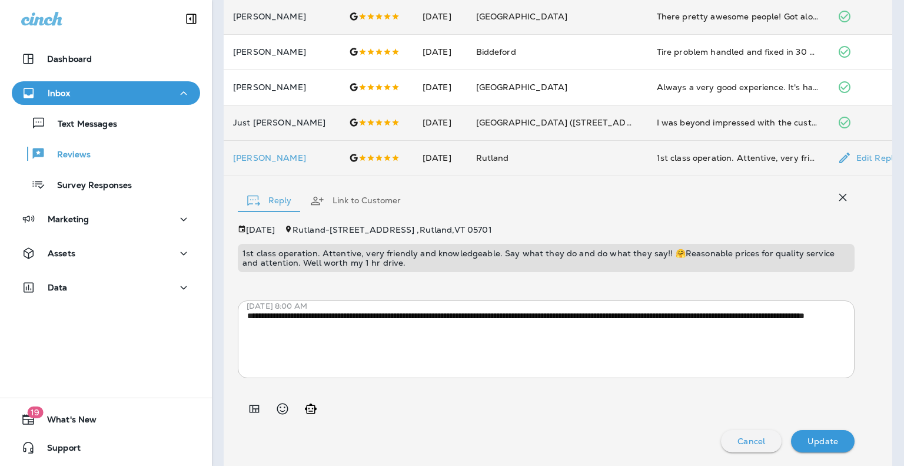
click at [444, 252] on p "1st class operation. Attentive, very friendly and knowledgeable. Say what they …" at bounding box center [545, 257] width 607 height 19
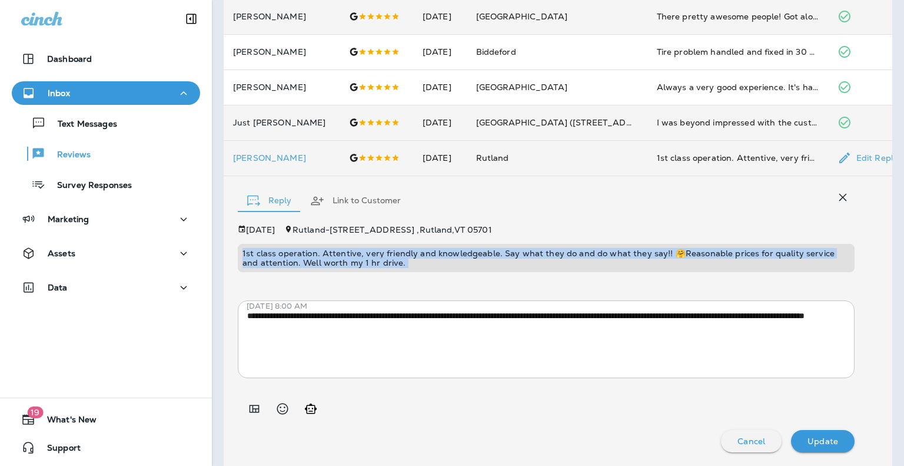
click at [444, 252] on p "1st class operation. Attentive, very friendly and knowledgeable. Say what they …" at bounding box center [545, 257] width 607 height 19
copy p "1st class operation. Attentive, very friendly and knowledgeable. Say what they …"
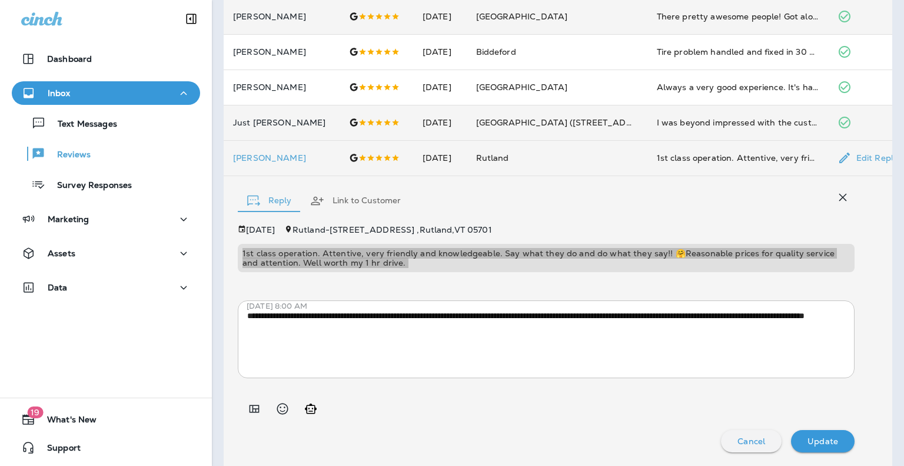
scroll to position [0, 0]
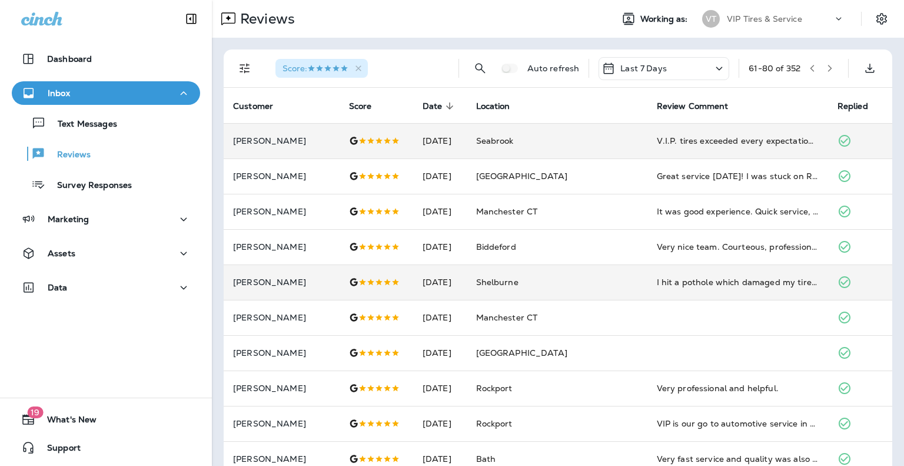
click at [821, 73] on button "button" at bounding box center [830, 68] width 18 height 18
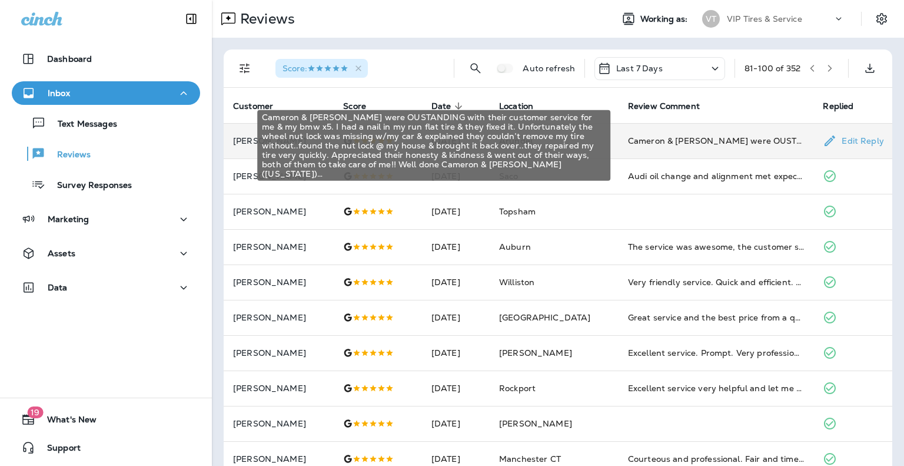
click at [732, 138] on div "Cameron & [PERSON_NAME] were OUSTANDING with their customer service for me & my…" at bounding box center [716, 141] width 177 height 12
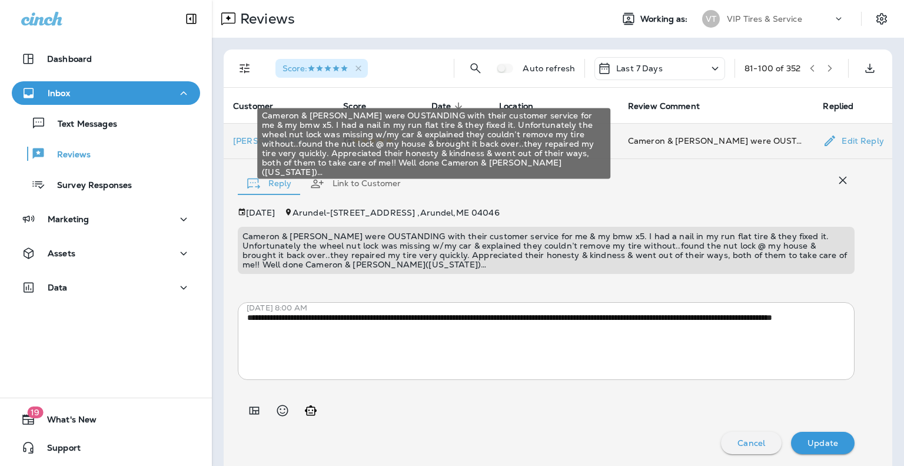
scroll to position [2, 0]
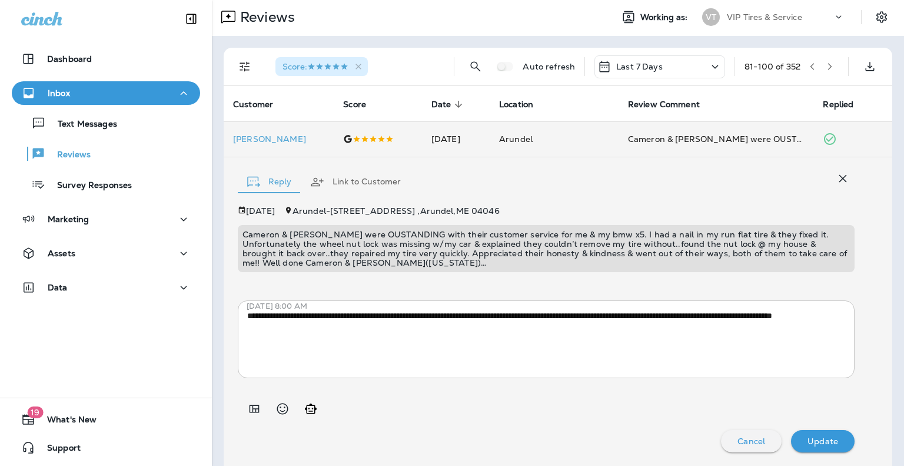
click at [638, 238] on p "Cameron & [PERSON_NAME] were OUSTANDING with their customer service for me & my…" at bounding box center [545, 249] width 607 height 38
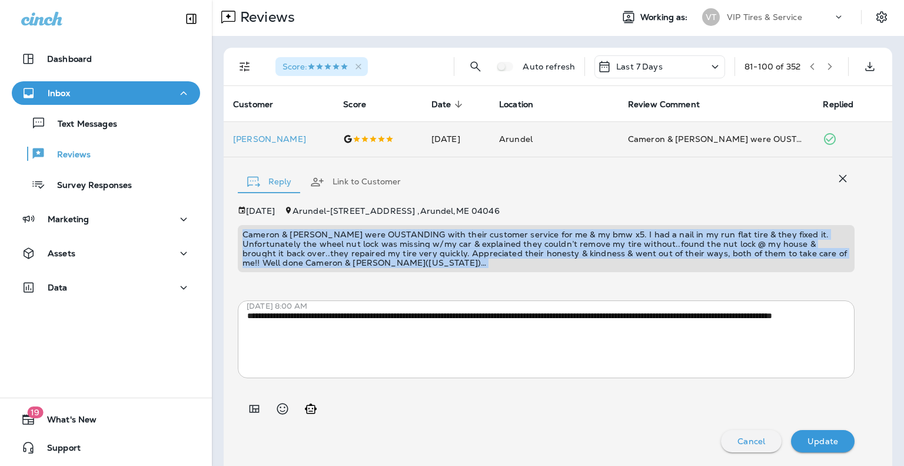
click at [638, 238] on p "Cameron & [PERSON_NAME] were OUSTANDING with their customer service for me & my…" at bounding box center [545, 249] width 607 height 38
copy p "Cameron & [PERSON_NAME] were OUSTANDING with their customer service for me & my…"
click at [839, 181] on icon "button" at bounding box center [843, 179] width 8 height 8
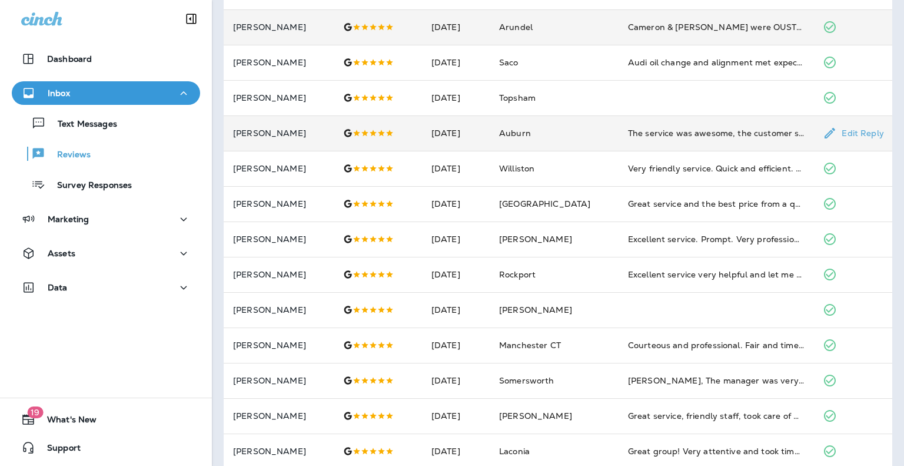
scroll to position [114, 0]
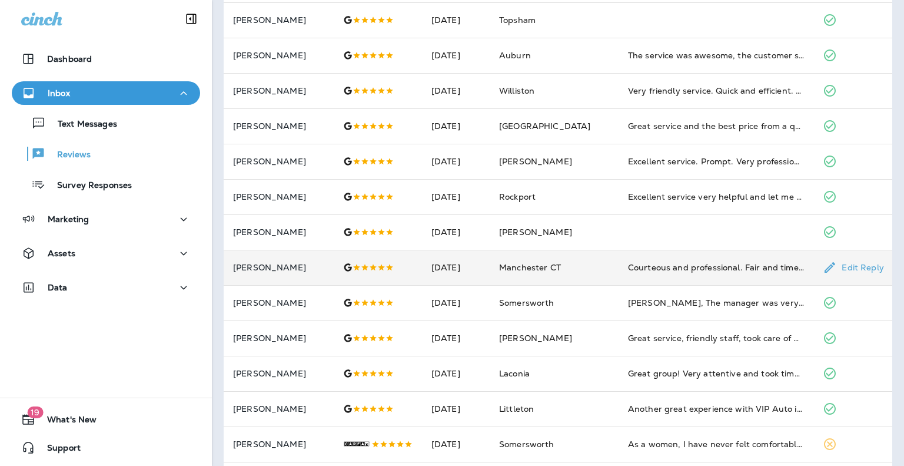
click at [650, 265] on div "Courteous and professional. Fair and timely." at bounding box center [716, 267] width 177 height 12
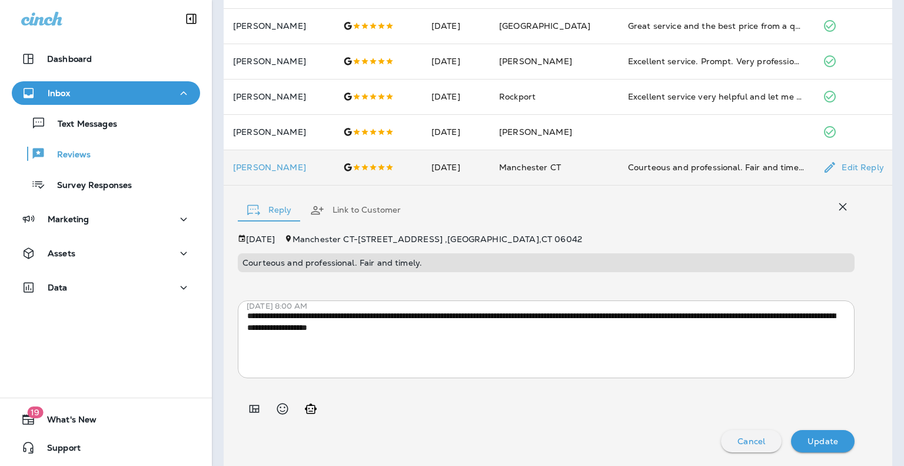
click at [839, 202] on icon "button" at bounding box center [843, 207] width 14 height 14
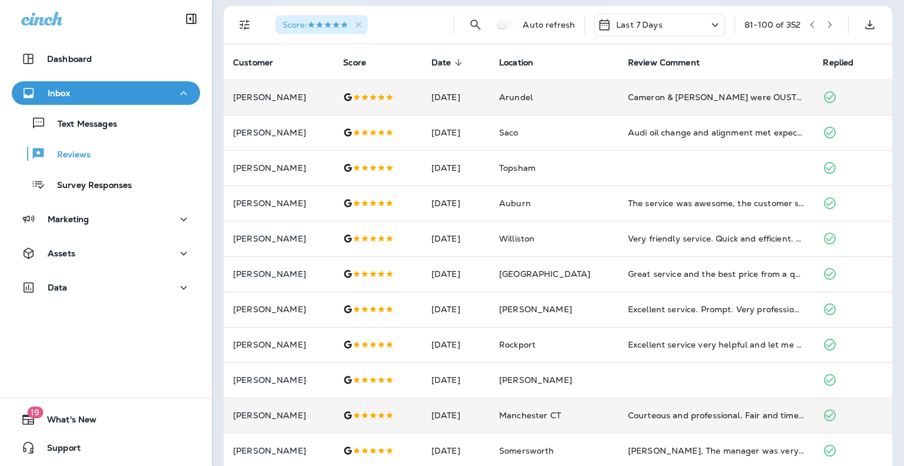
scroll to position [0, 0]
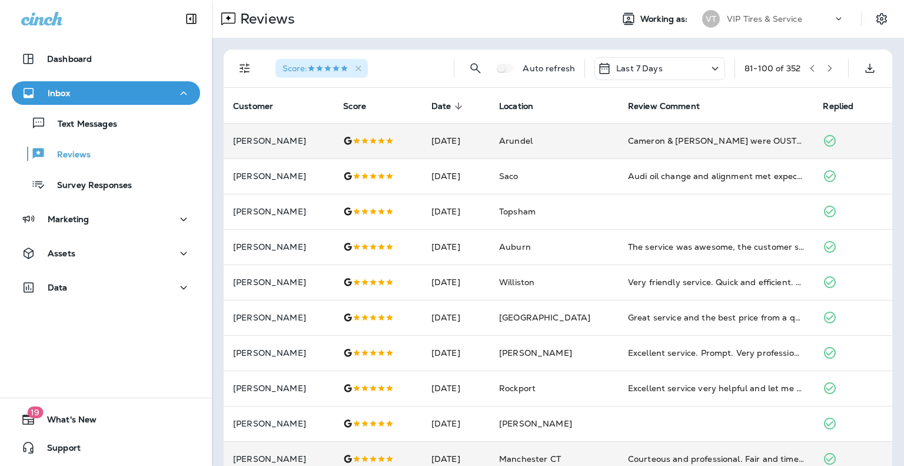
click at [821, 62] on button "button" at bounding box center [830, 68] width 18 height 18
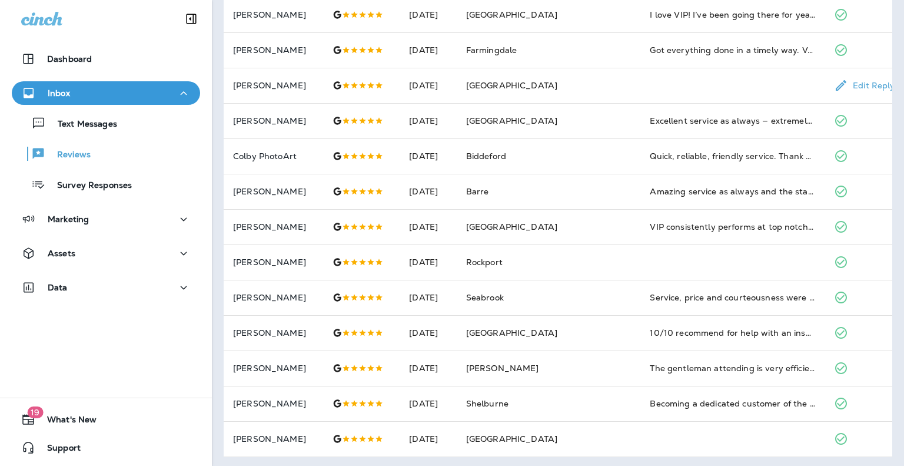
scroll to position [376, 0]
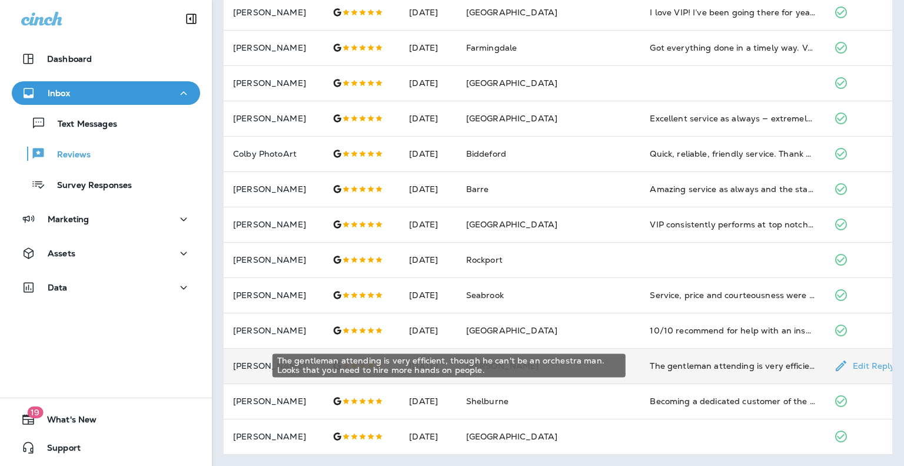
click at [676, 364] on div "The gentleman attending is very efficient, though he can't be an orchestra man.…" at bounding box center [732, 366] width 165 height 12
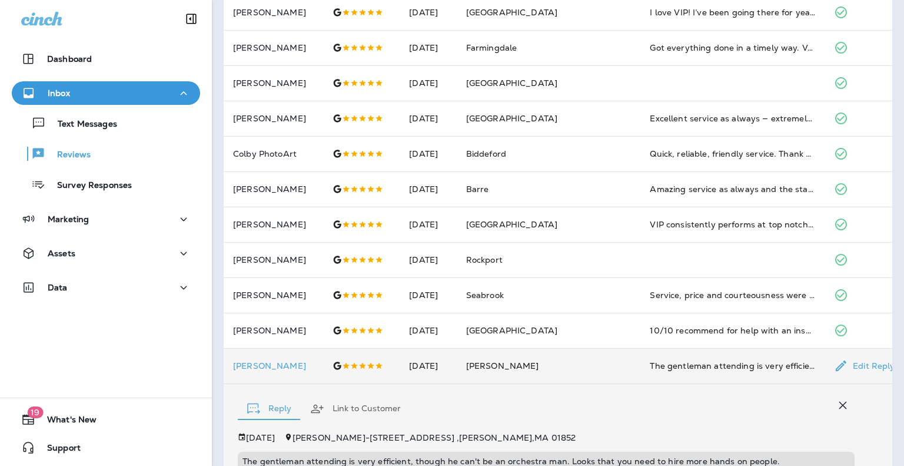
scroll to position [574, 0]
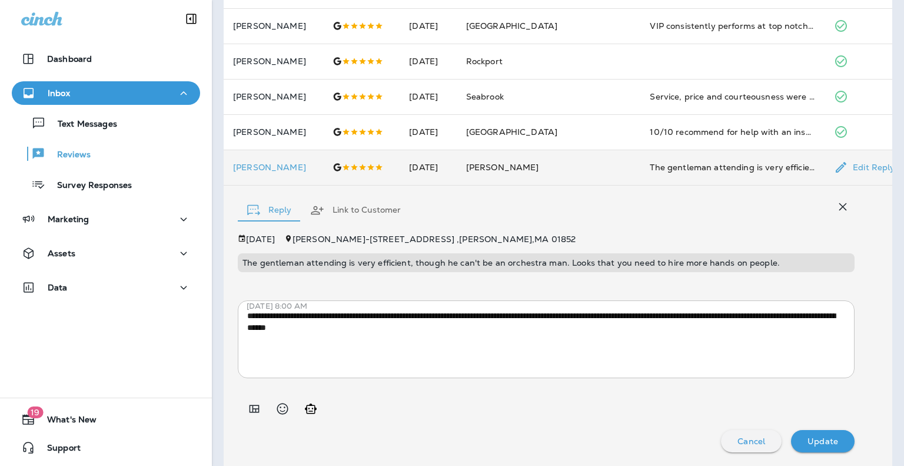
click at [440, 261] on p "The gentleman attending is very efficient, though he can't be an orchestra man.…" at bounding box center [545, 262] width 607 height 9
click at [494, 282] on div "**********" at bounding box center [546, 329] width 617 height 97
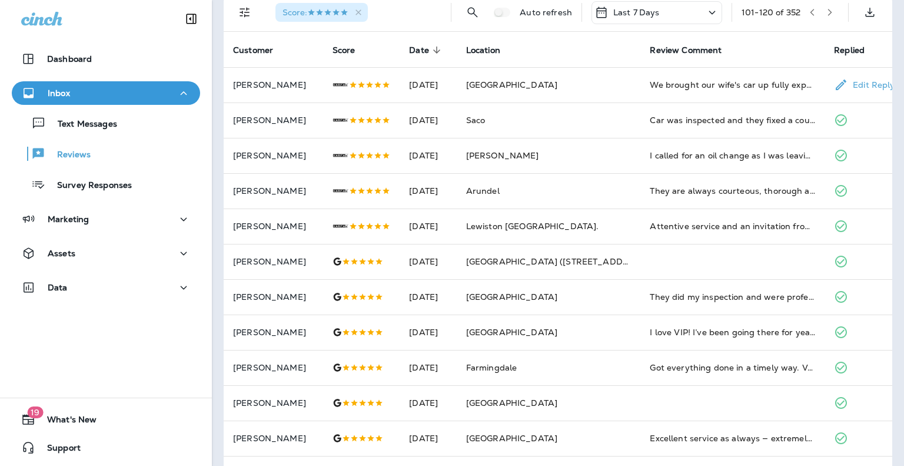
scroll to position [0, 0]
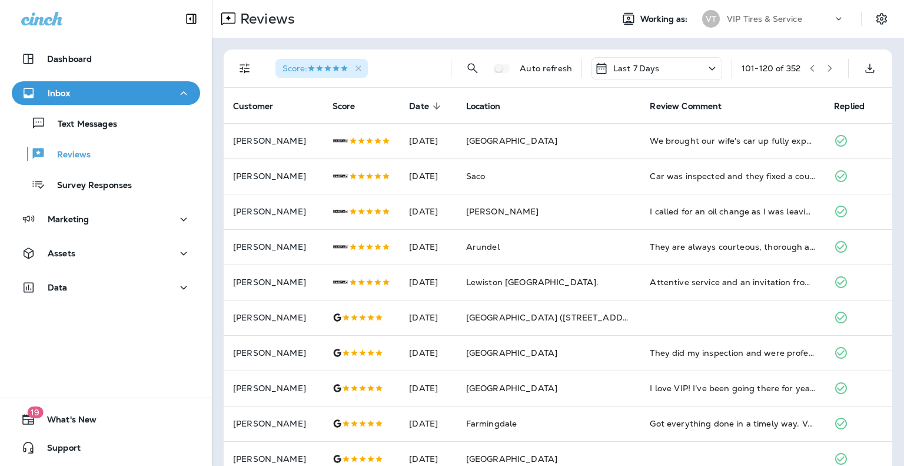
click at [821, 72] on button "button" at bounding box center [830, 68] width 18 height 18
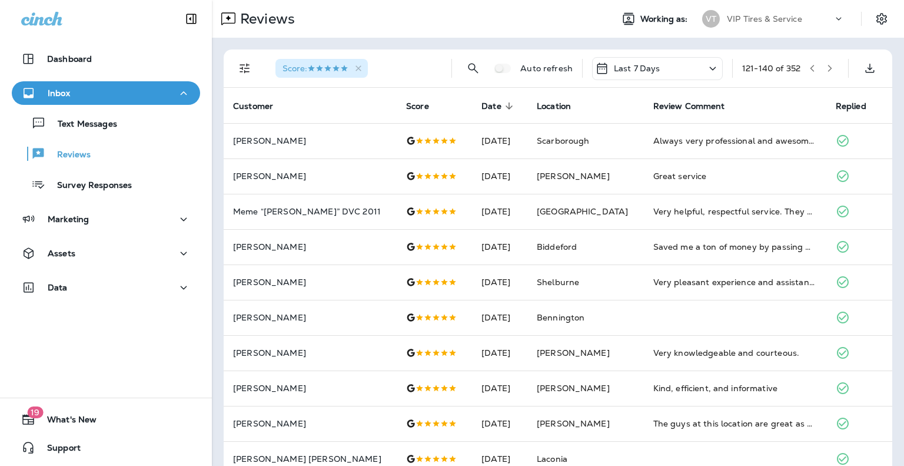
click at [250, 71] on icon "Filters" at bounding box center [245, 68] width 14 height 14
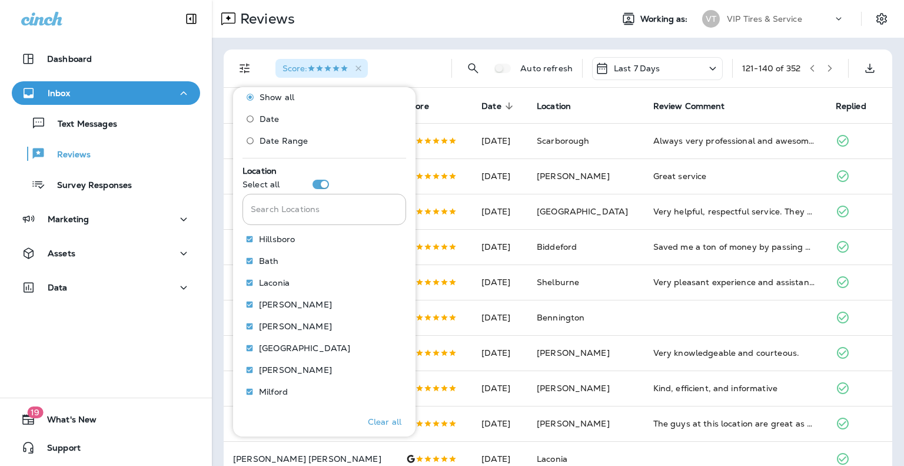
scroll to position [534, 0]
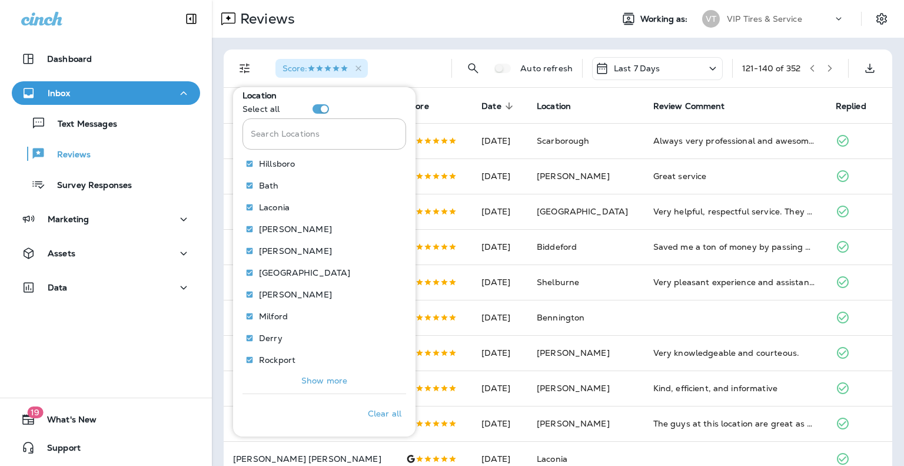
click at [286, 129] on input "Search Locations" at bounding box center [324, 133] width 164 height 31
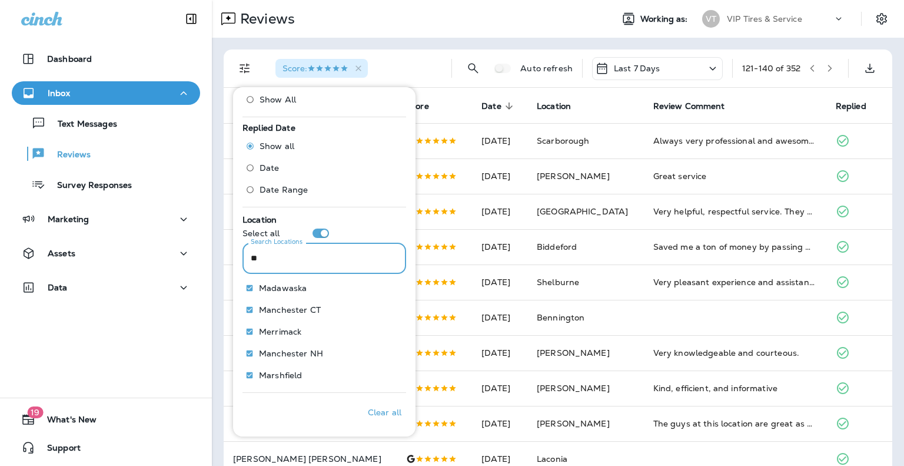
scroll to position [344, 0]
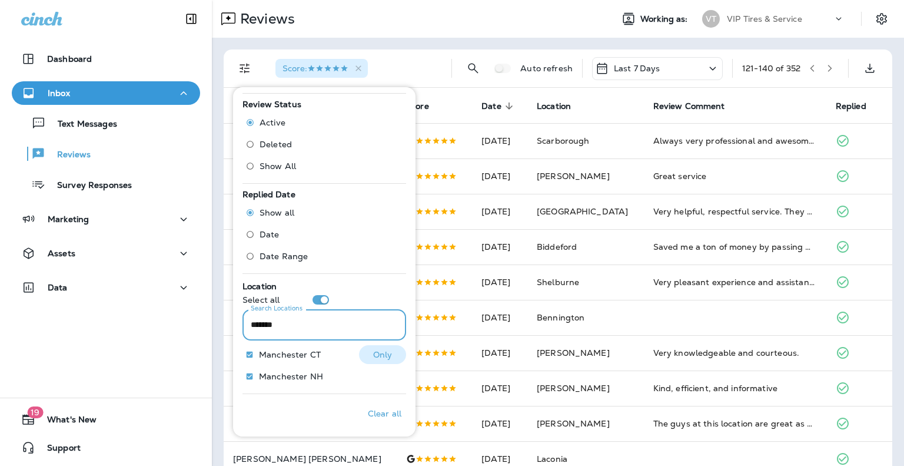
type input "*******"
click at [377, 350] on p "Only" at bounding box center [382, 354] width 19 height 9
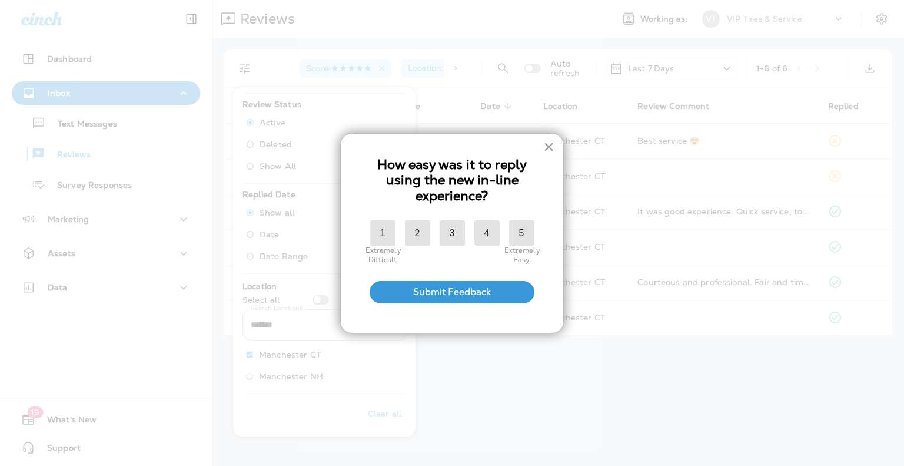
click at [549, 144] on button "×" at bounding box center [548, 146] width 11 height 19
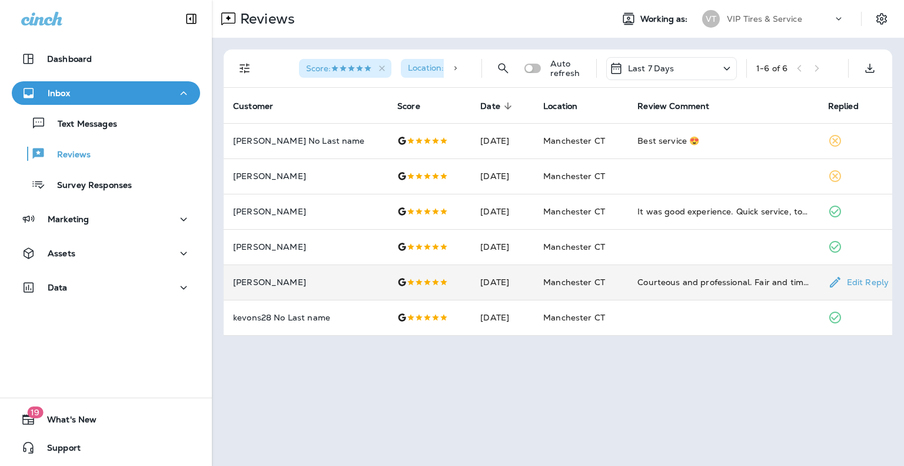
click at [702, 281] on div "Courteous and professional. Fair and timely." at bounding box center [722, 282] width 171 height 12
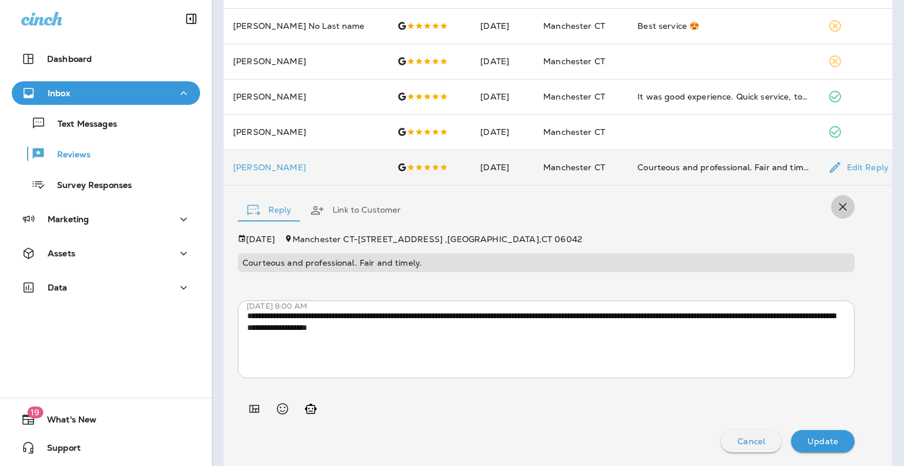
drag, startPoint x: 826, startPoint y: 211, endPoint x: 834, endPoint y: 211, distance: 8.2
click at [836, 211] on icon "button" at bounding box center [843, 207] width 14 height 14
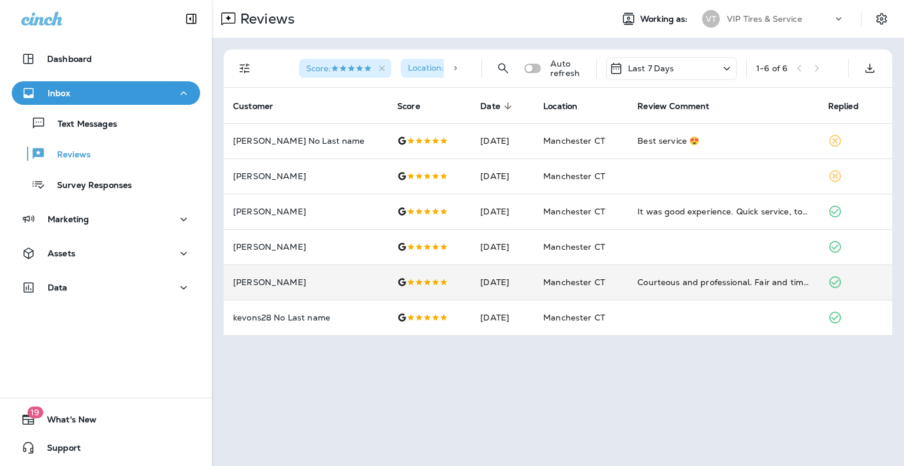
click at [438, 68] on span "Location : [GEOGRAPHIC_DATA]" at bounding box center [456, 67] width 97 height 11
click at [449, 71] on div at bounding box center [456, 68] width 24 height 28
click at [391, 74] on div "Location : [GEOGRAPHIC_DATA]" at bounding box center [377, 68] width 123 height 19
click at [429, 65] on icon "button" at bounding box center [430, 69] width 10 height 10
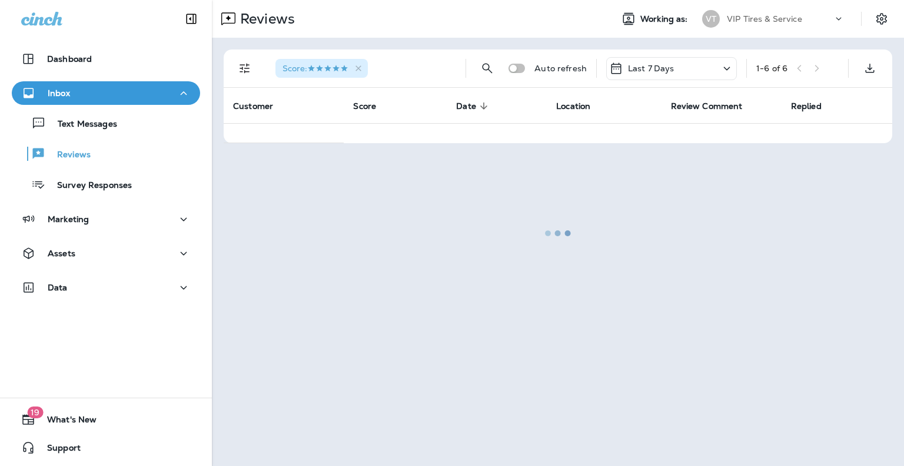
click at [248, 65] on div at bounding box center [558, 232] width 690 height 463
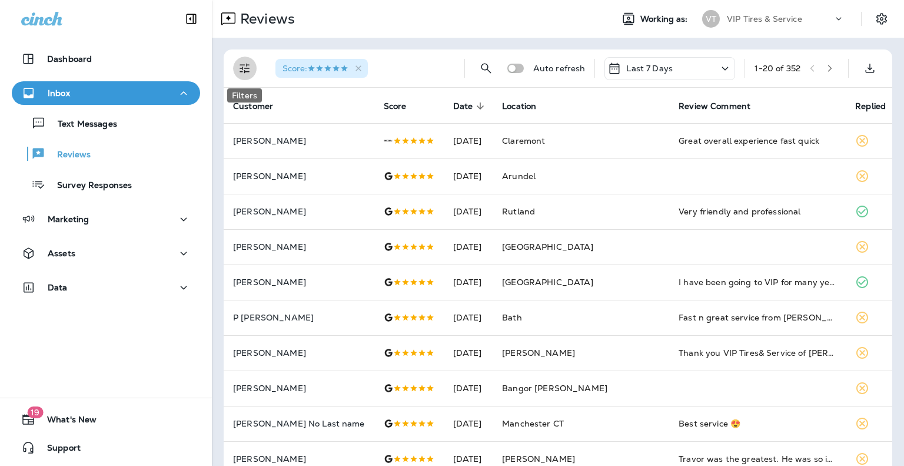
click at [244, 68] on icon "Filters" at bounding box center [245, 69] width 10 height 10
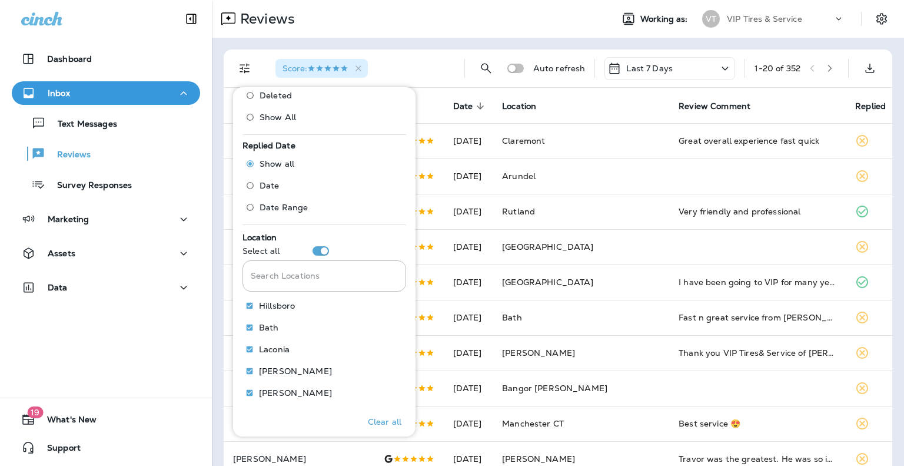
scroll to position [451, 0]
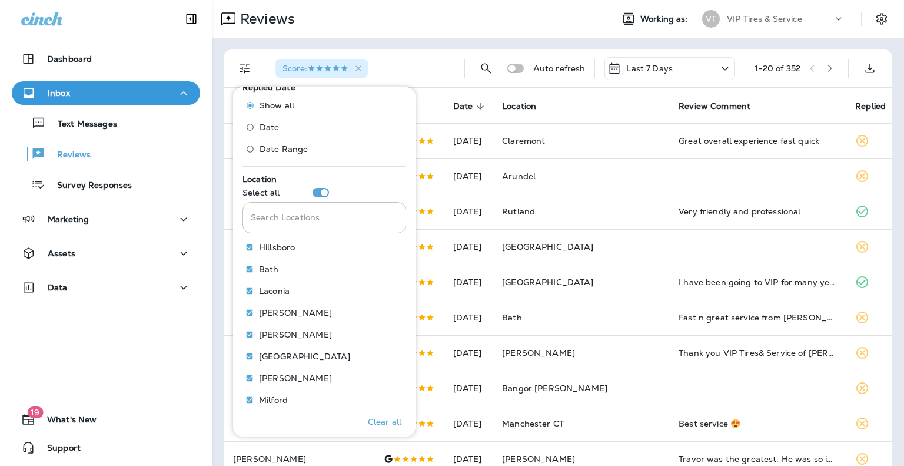
click at [298, 218] on input "Search Locations" at bounding box center [324, 217] width 164 height 31
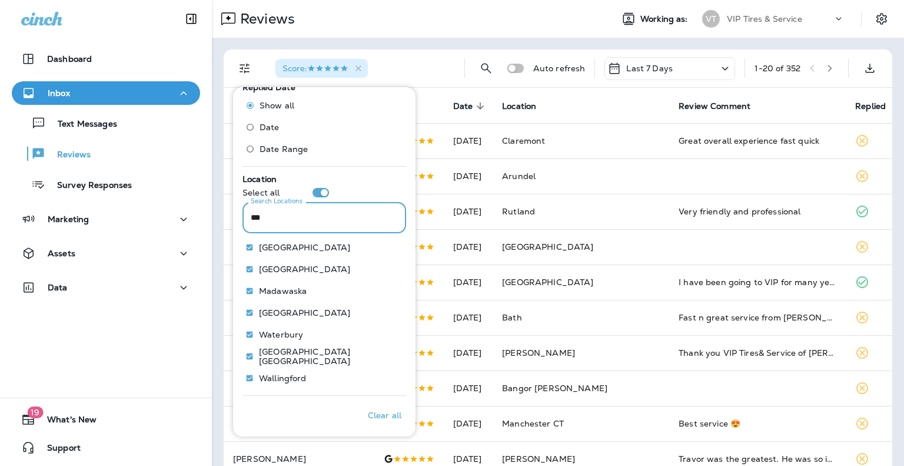
scroll to position [322, 0]
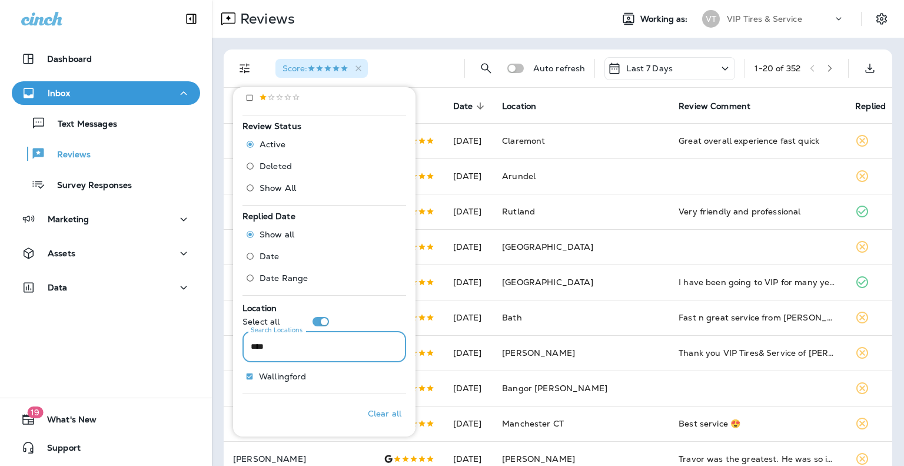
type input "****"
click at [274, 393] on div "Filters Replied Show all Yes No Review Source Select all Google Facebook .st0{f…" at bounding box center [324, 101] width 173 height 663
click at [376, 377] on p "Only" at bounding box center [382, 375] width 19 height 9
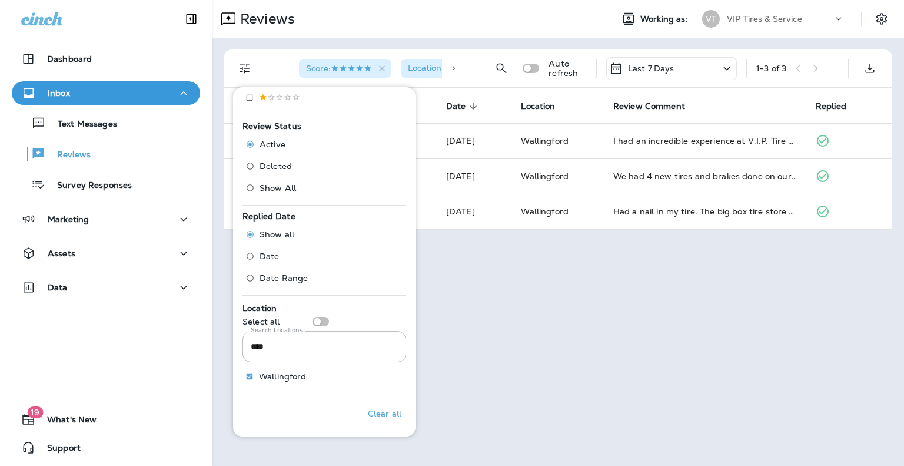
click at [650, 267] on div "Reviews Working as: VT VIP Tires & Service Score : Location : [GEOGRAPHIC_DATA]…" at bounding box center [558, 233] width 692 height 466
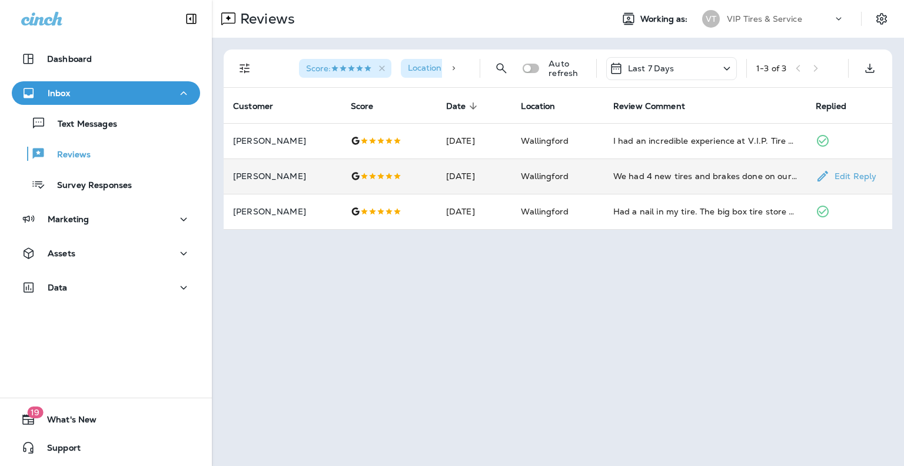
click at [668, 169] on td "We had 4 new tires and brakes done on our Pilot. The job was completed earlier …" at bounding box center [705, 175] width 202 height 35
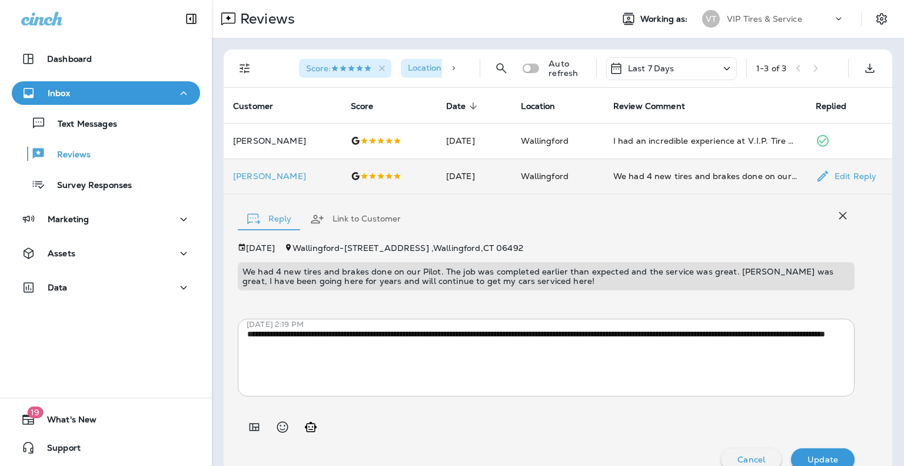
scroll to position [18, 0]
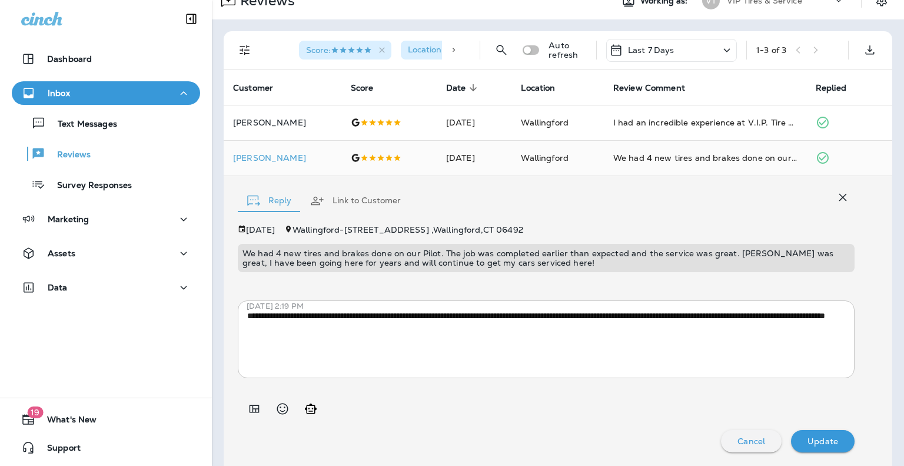
click at [307, 258] on p "We had 4 new tires and brakes done on our Pilot. The job was completed earlier …" at bounding box center [545, 257] width 607 height 19
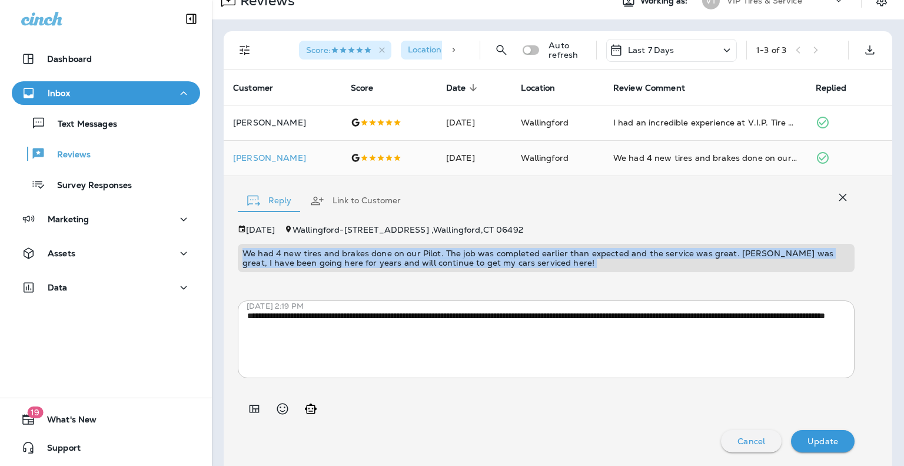
click at [307, 258] on p "We had 4 new tires and brakes done on our Pilot. The job was completed earlier …" at bounding box center [545, 257] width 607 height 19
copy p "We had 4 new tires and brakes done on our Pilot. The job was completed earlier …"
click at [450, 51] on icon at bounding box center [454, 50] width 8 height 8
click at [424, 49] on icon "button" at bounding box center [428, 50] width 10 height 10
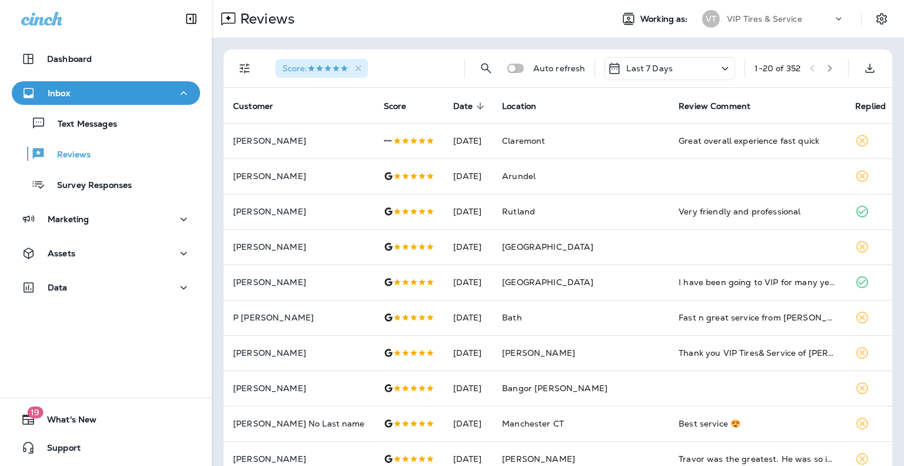
click at [400, 64] on div "Score :" at bounding box center [360, 68] width 189 height 38
click at [826, 72] on icon "button" at bounding box center [830, 68] width 8 height 8
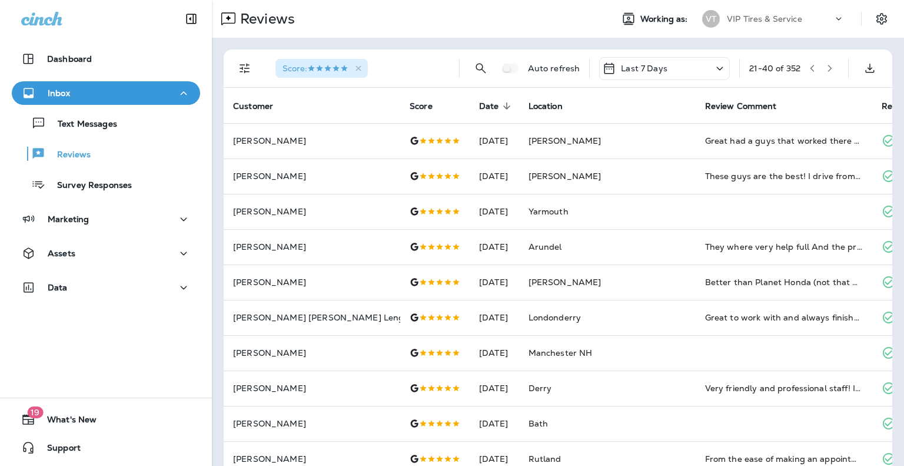
drag, startPoint x: 810, startPoint y: 68, endPoint x: 824, endPoint y: 68, distance: 14.1
click at [824, 68] on div "21 - 40 of 352" at bounding box center [793, 68] width 89 height 18
click at [826, 68] on icon "button" at bounding box center [830, 68] width 8 height 8
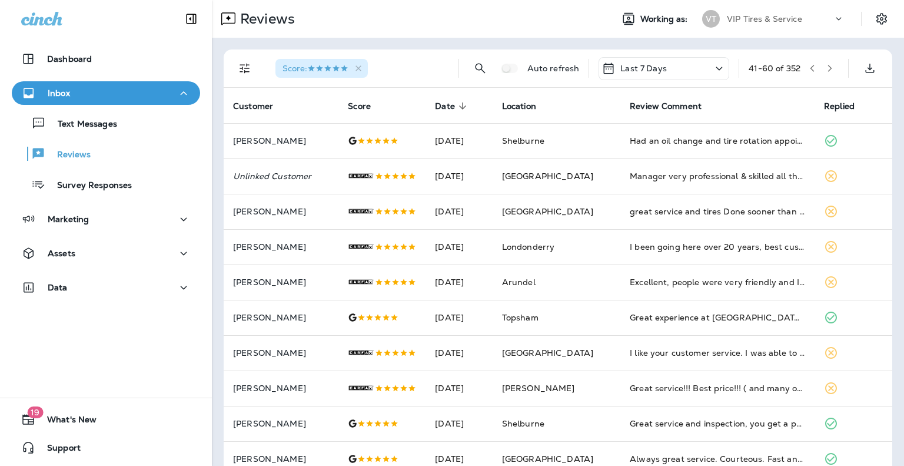
click at [826, 68] on icon "button" at bounding box center [830, 68] width 8 height 8
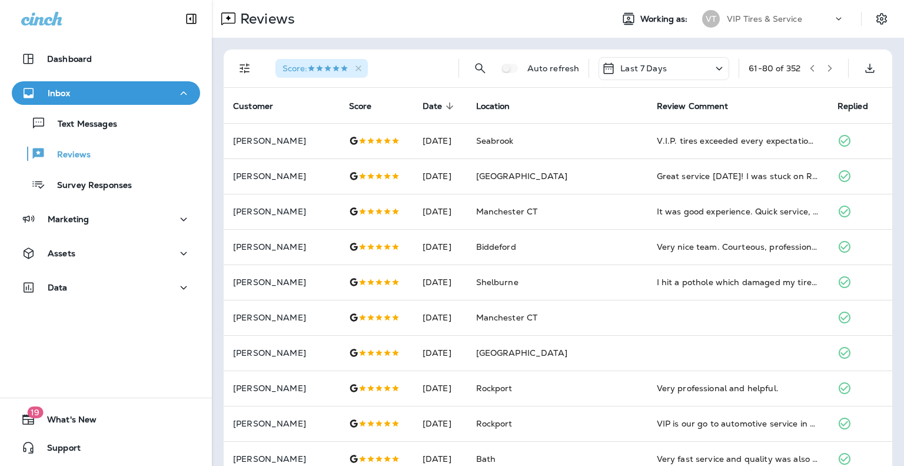
click at [826, 68] on icon "button" at bounding box center [830, 68] width 8 height 8
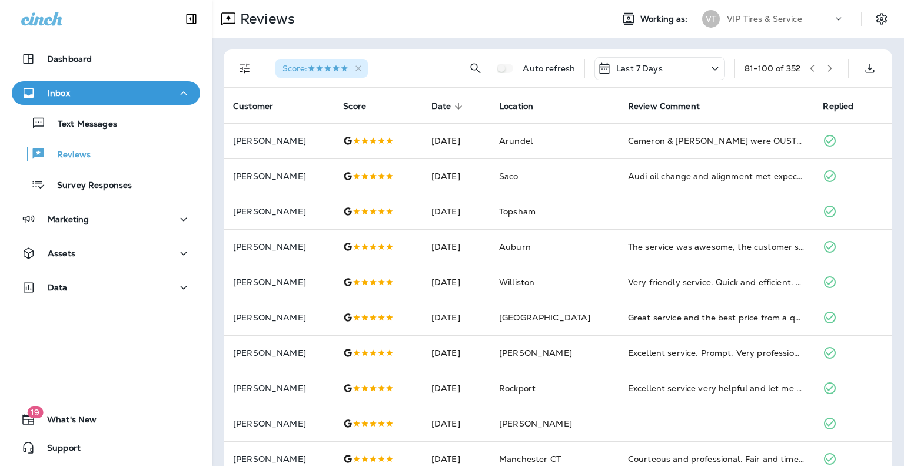
click at [826, 68] on icon "button" at bounding box center [830, 68] width 8 height 8
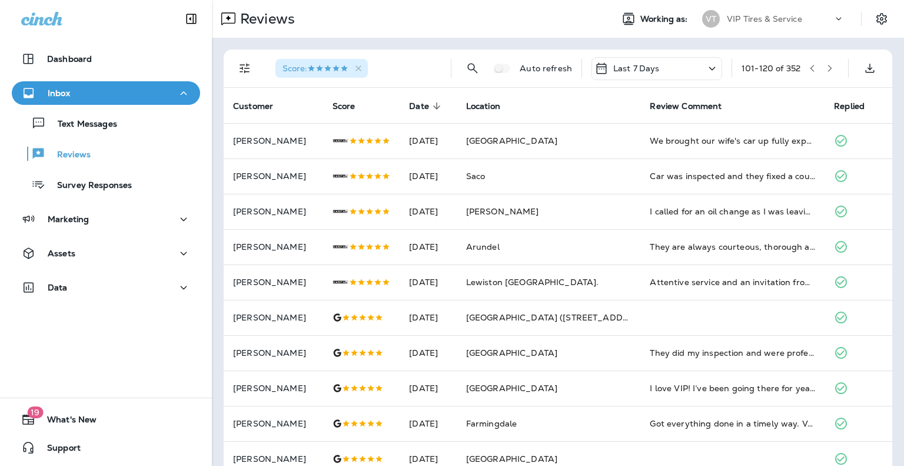
click at [821, 62] on button "button" at bounding box center [830, 68] width 18 height 18
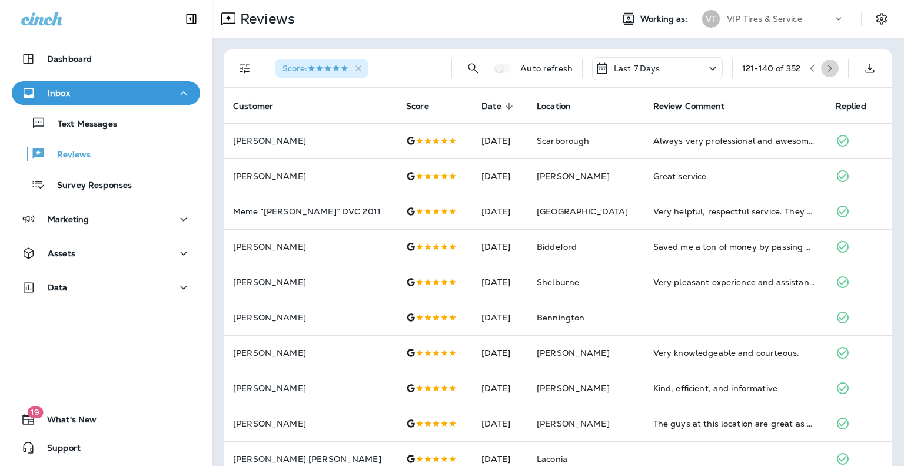
click at [826, 68] on icon "button" at bounding box center [830, 68] width 8 height 8
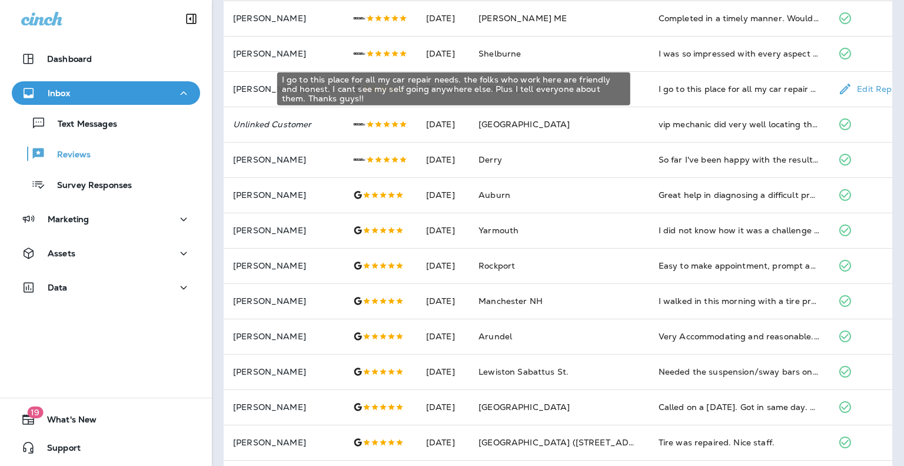
scroll to position [264, 0]
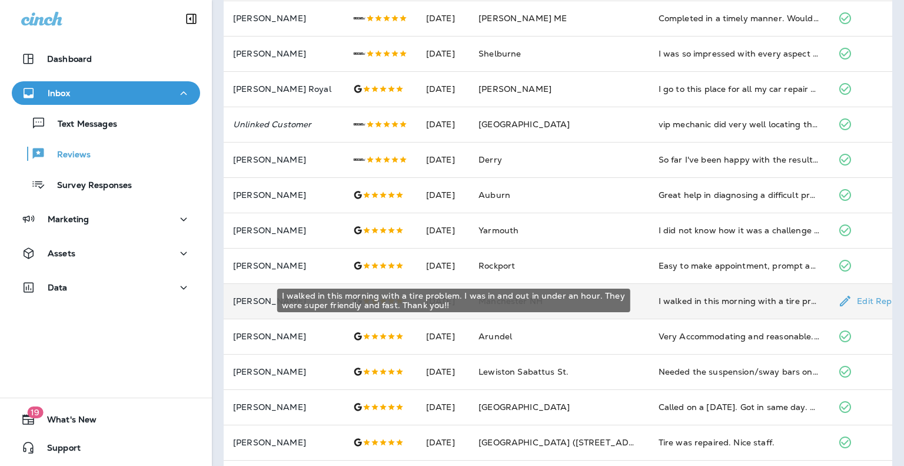
click at [692, 303] on div "I walked in this morning with a tire problem. I was in and out in under an hour…" at bounding box center [739, 301] width 161 height 12
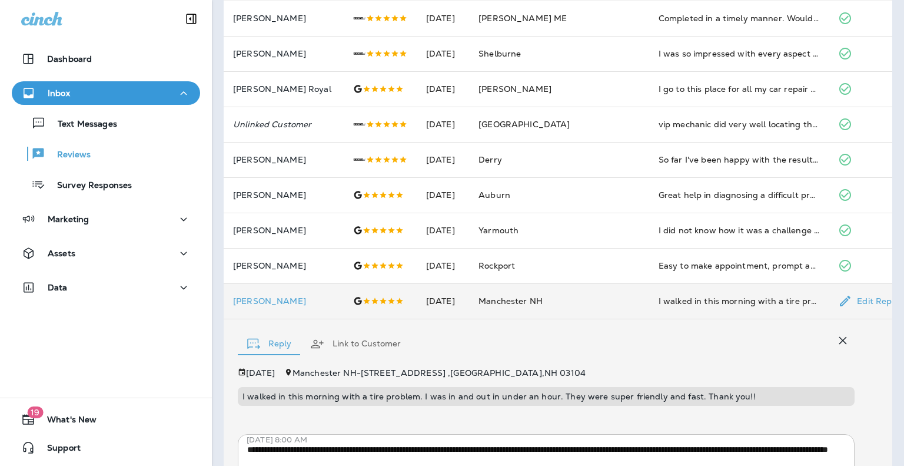
scroll to position [397, 0]
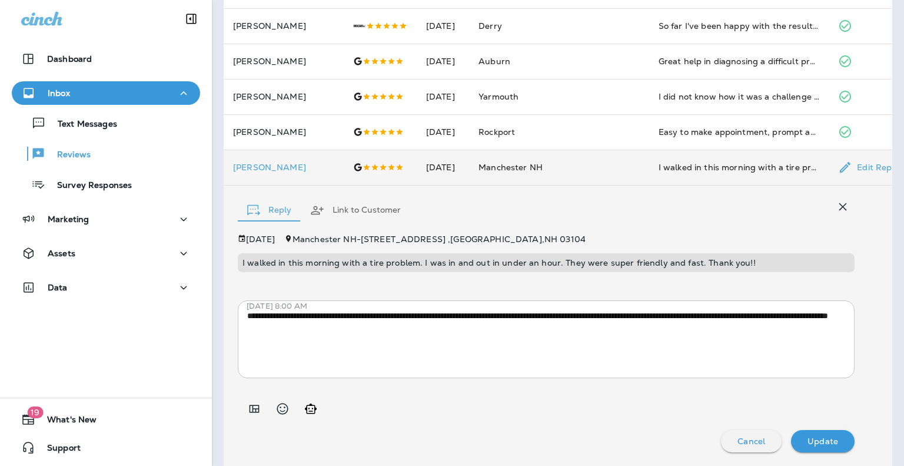
click at [836, 204] on icon "button" at bounding box center [843, 207] width 14 height 14
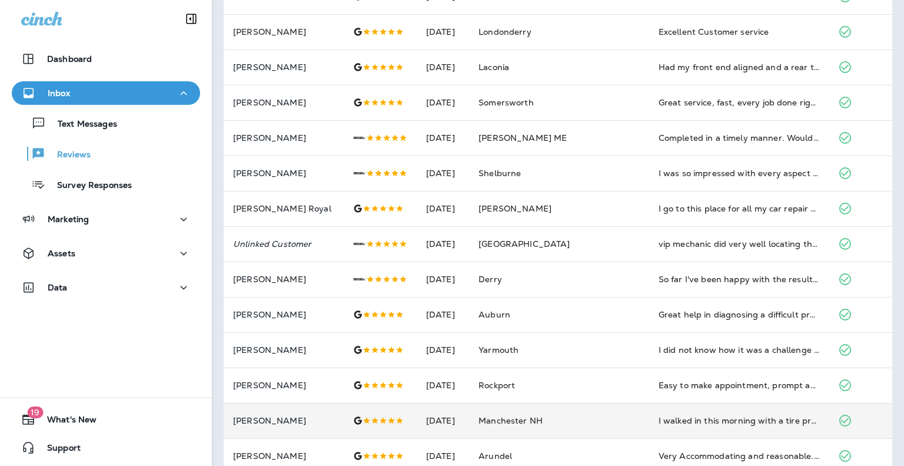
scroll to position [0, 0]
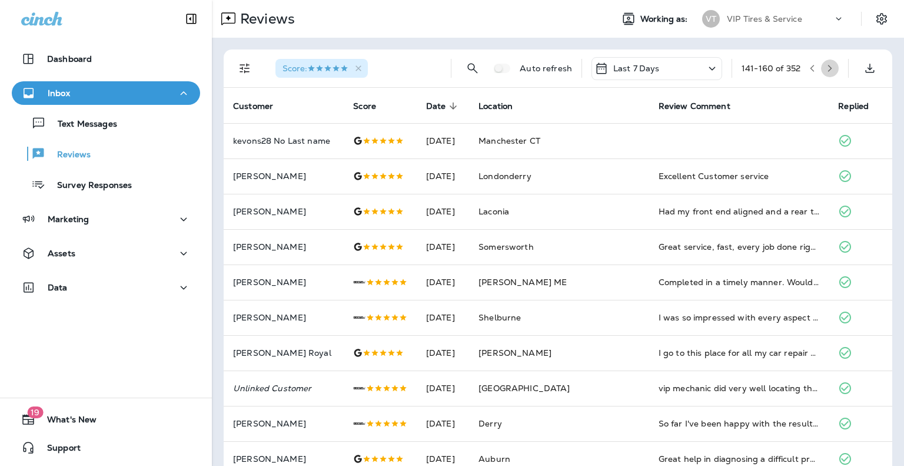
click at [828, 68] on button "button" at bounding box center [830, 68] width 18 height 18
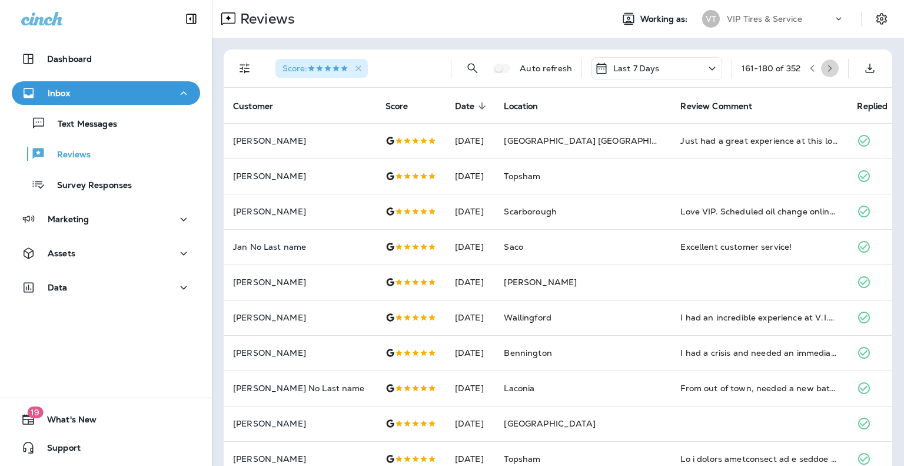
click at [823, 72] on button "button" at bounding box center [830, 68] width 18 height 18
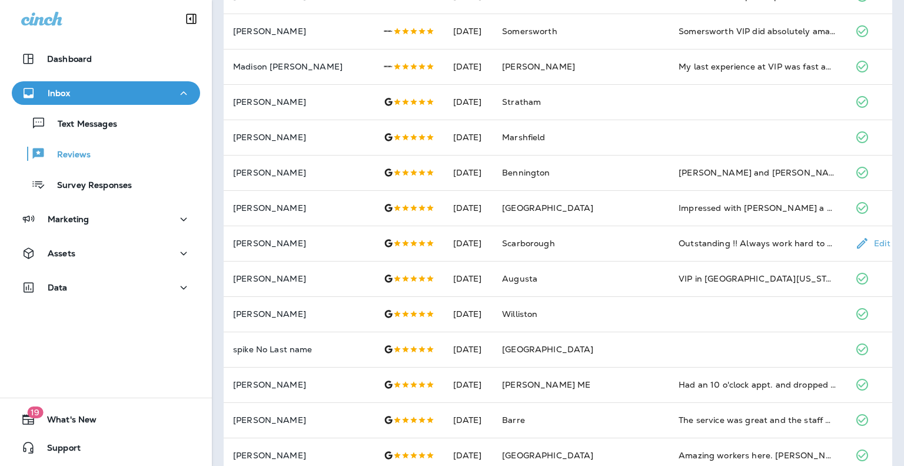
scroll to position [376, 0]
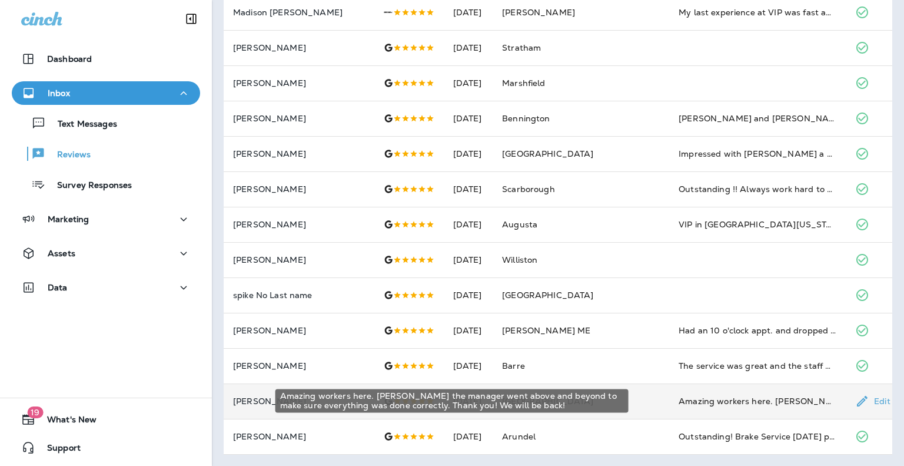
click at [679, 399] on div "Amazing workers here. [PERSON_NAME] the manager went above and beyond to make s…" at bounding box center [758, 401] width 158 height 12
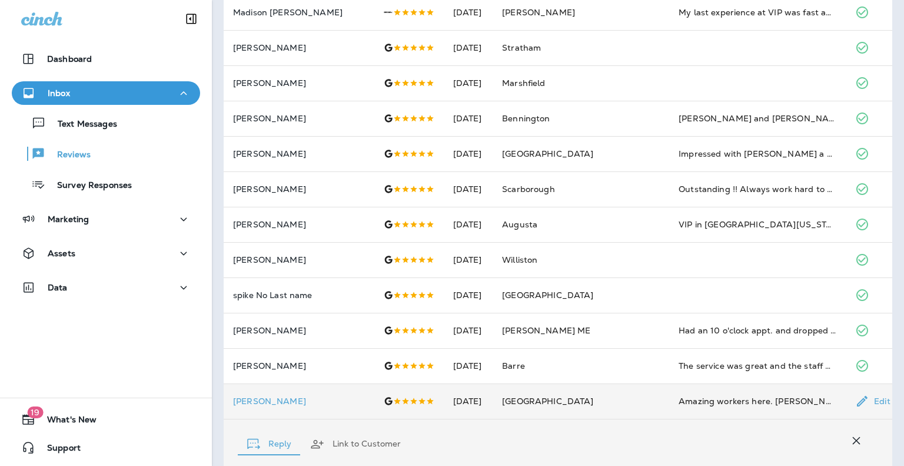
scroll to position [609, 0]
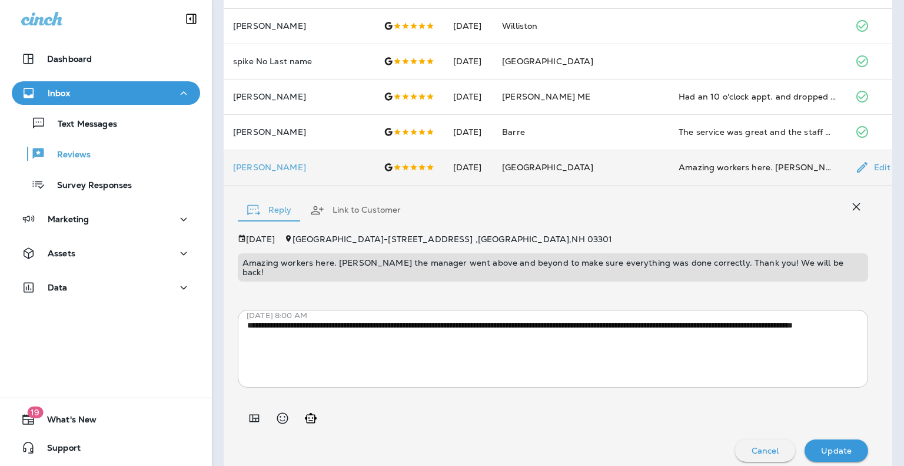
click at [480, 274] on div "**********" at bounding box center [553, 347] width 630 height 227
click at [474, 263] on p "Amazing workers here. [PERSON_NAME] the manager went above and beyond to make s…" at bounding box center [552, 267] width 621 height 19
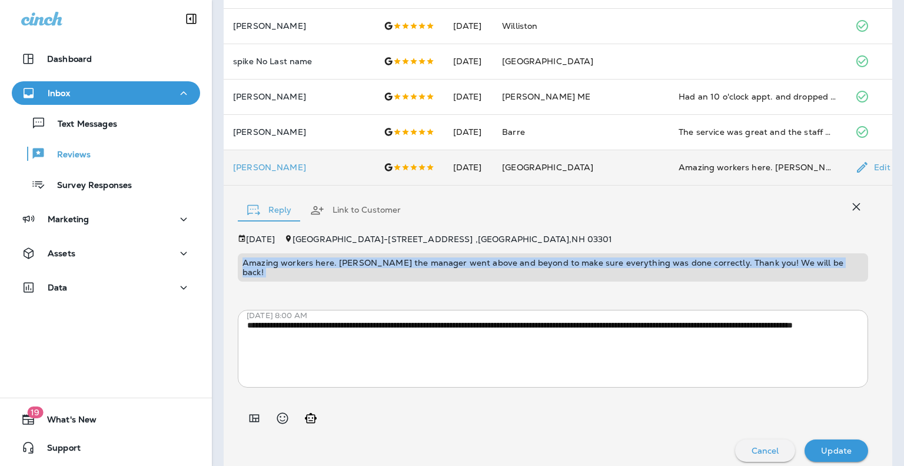
click at [474, 263] on p "Amazing workers here. [PERSON_NAME] the manager went above and beyond to make s…" at bounding box center [552, 267] width 621 height 19
copy p "Amazing workers here. [PERSON_NAME] the manager went above and beyond to make s…"
click at [849, 207] on icon "button" at bounding box center [856, 207] width 14 height 14
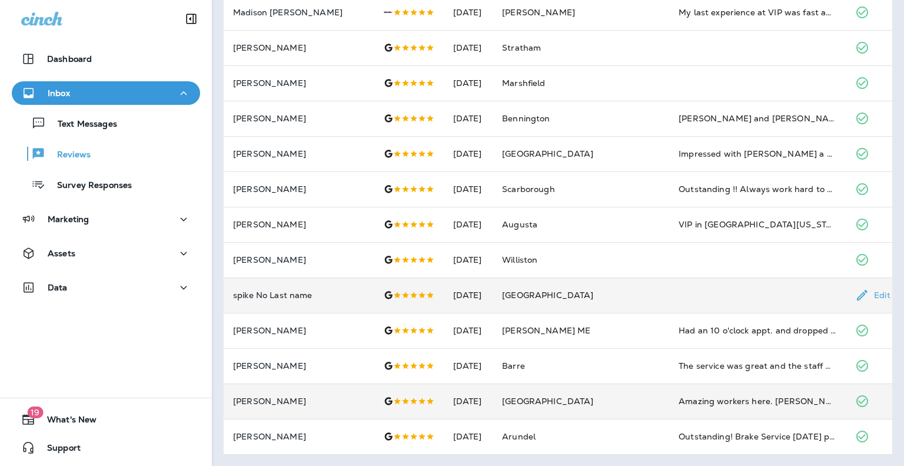
scroll to position [0, 0]
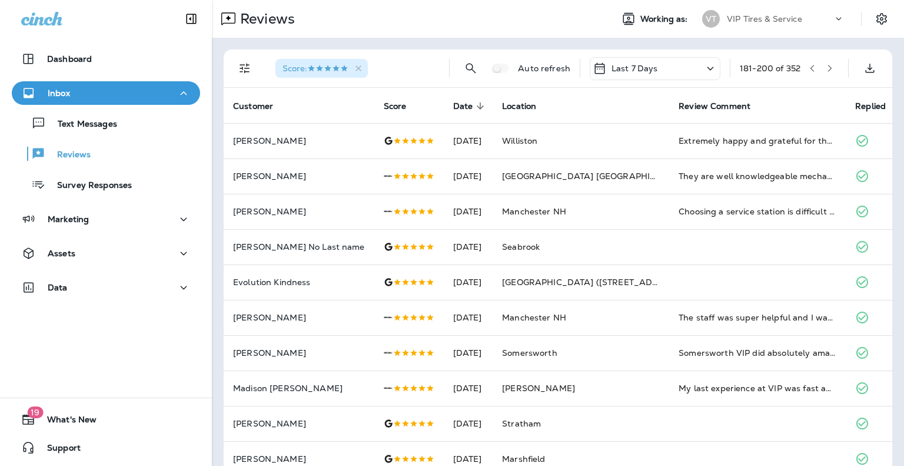
click at [826, 69] on button "button" at bounding box center [830, 68] width 18 height 18
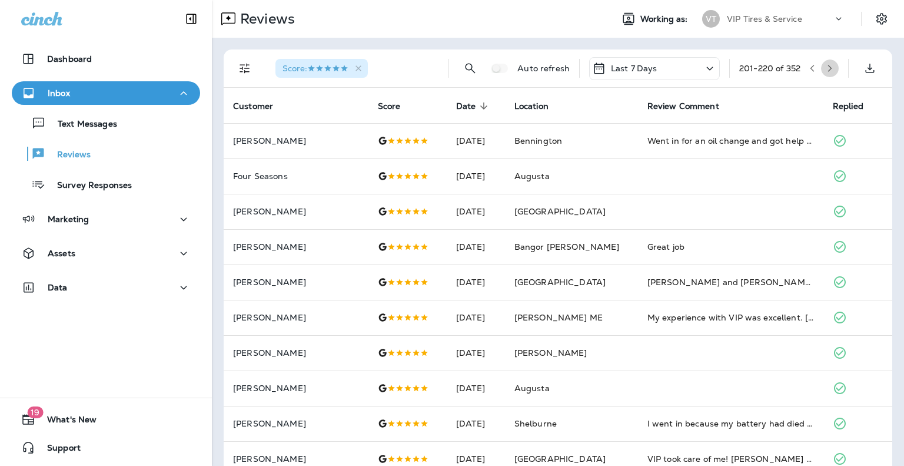
click at [826, 65] on icon "button" at bounding box center [830, 68] width 8 height 8
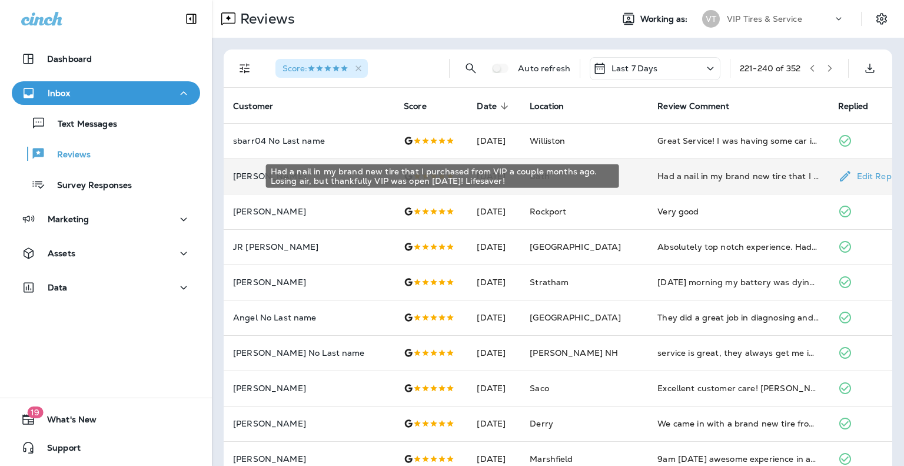
click at [700, 172] on div "Had a nail in my brand new tire that I purchased from VIP a couple months ago. …" at bounding box center [737, 176] width 161 height 12
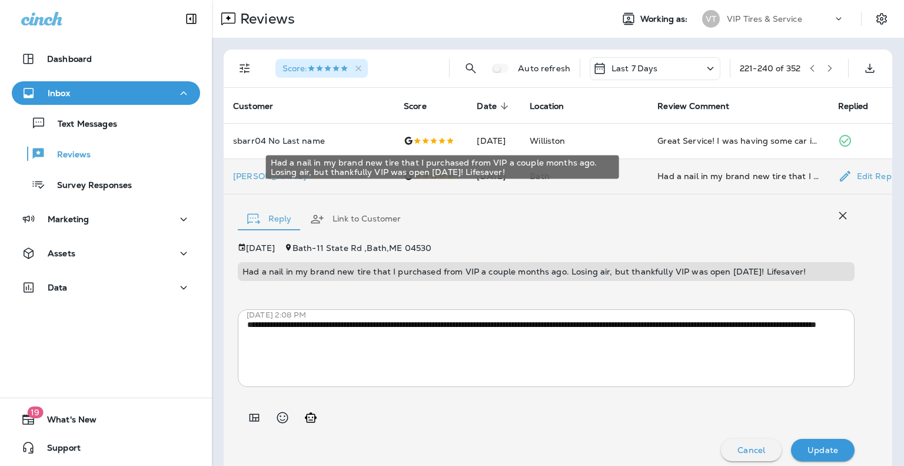
scroll to position [9, 0]
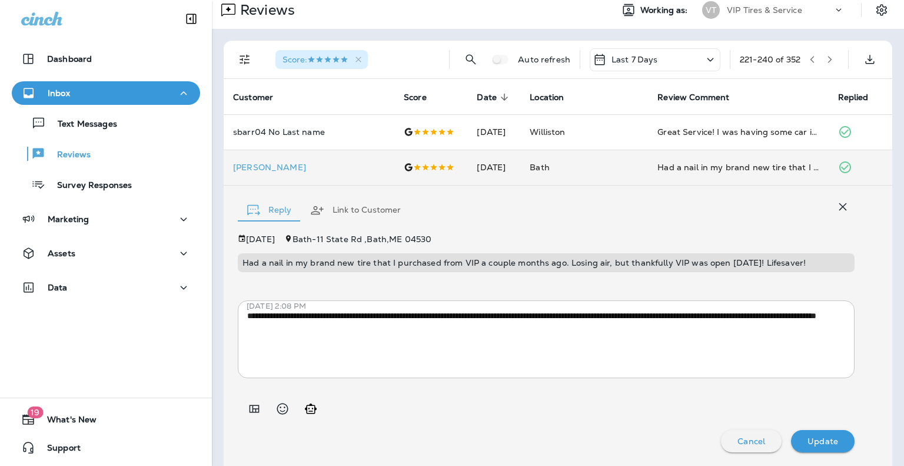
click at [442, 260] on p "Had a nail in my brand new tire that I purchased from VIP a couple months ago. …" at bounding box center [545, 262] width 607 height 9
click at [826, 55] on icon "button" at bounding box center [830, 59] width 8 height 8
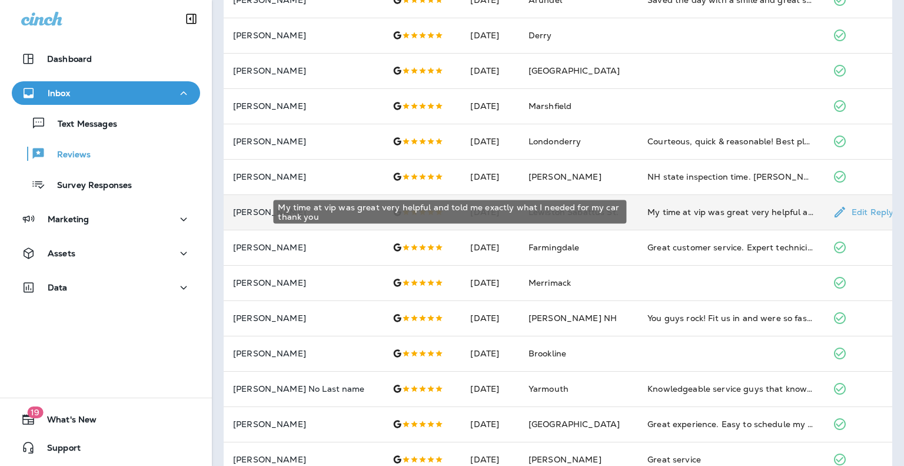
scroll to position [376, 0]
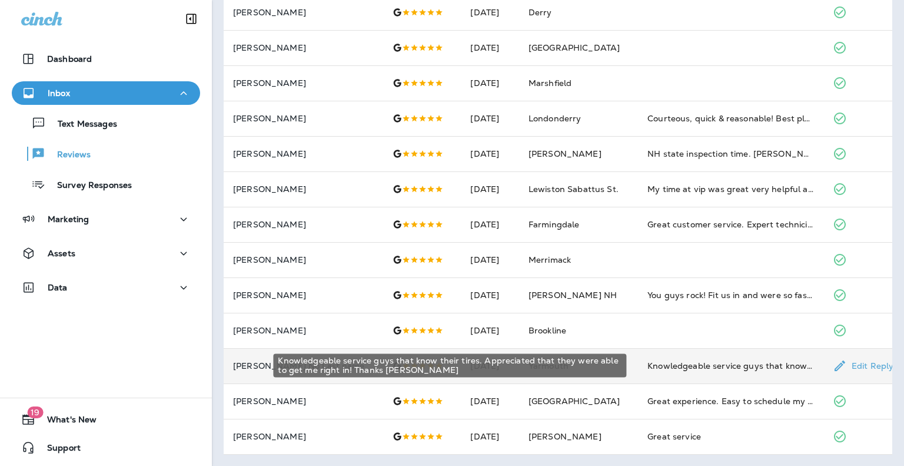
click at [671, 366] on div "Knowledgeable service guys that know their tires. Appreciated that they were ab…" at bounding box center [730, 366] width 167 height 12
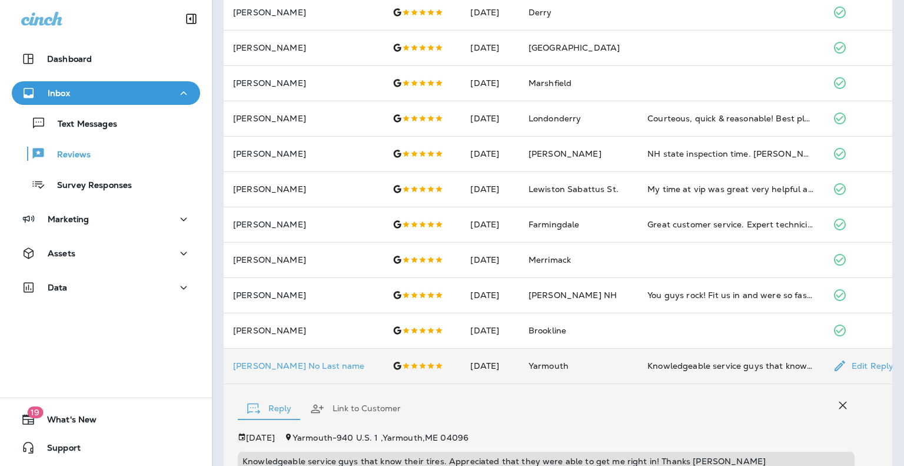
scroll to position [574, 0]
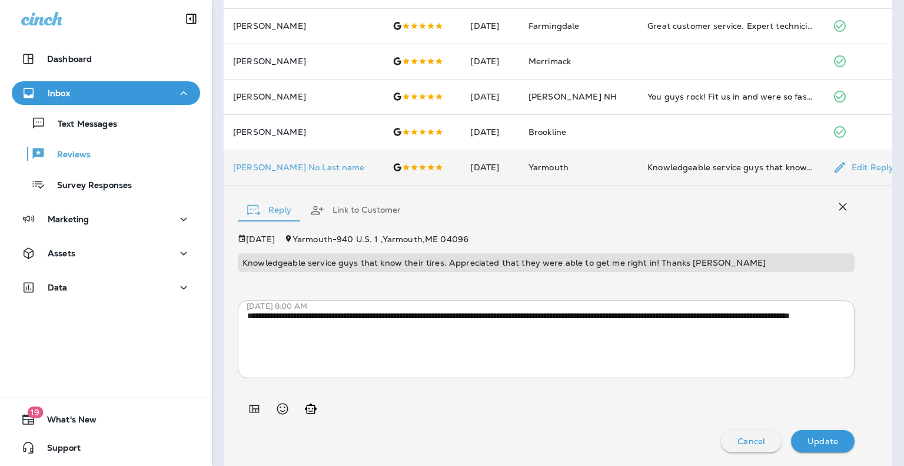
click at [490, 263] on p "Knowledgeable service guys that know their tires. Appreciated that they were ab…" at bounding box center [545, 262] width 607 height 9
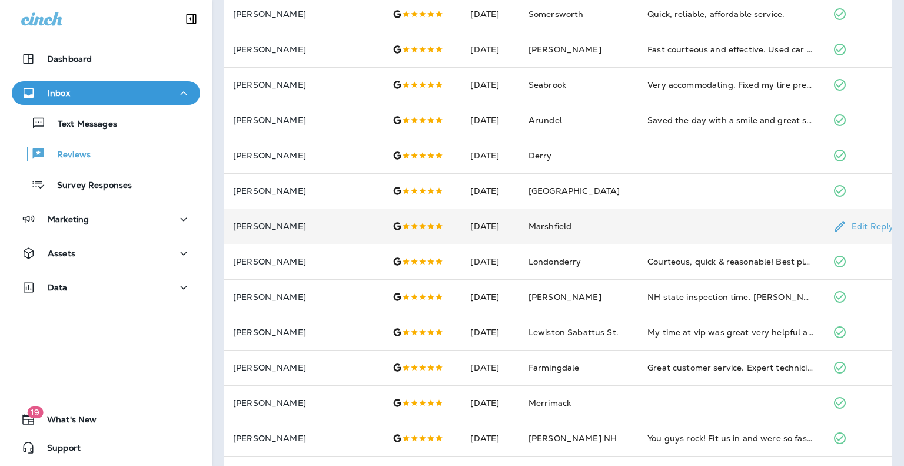
scroll to position [0, 0]
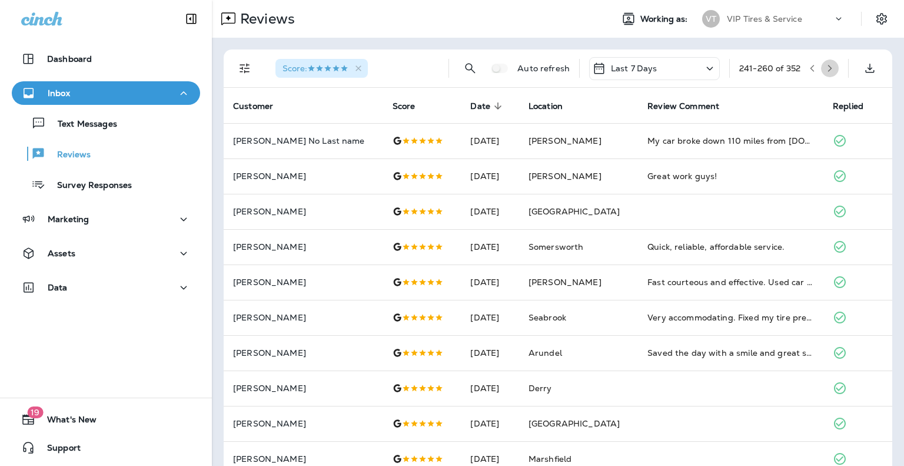
click at [826, 71] on button "button" at bounding box center [830, 68] width 18 height 18
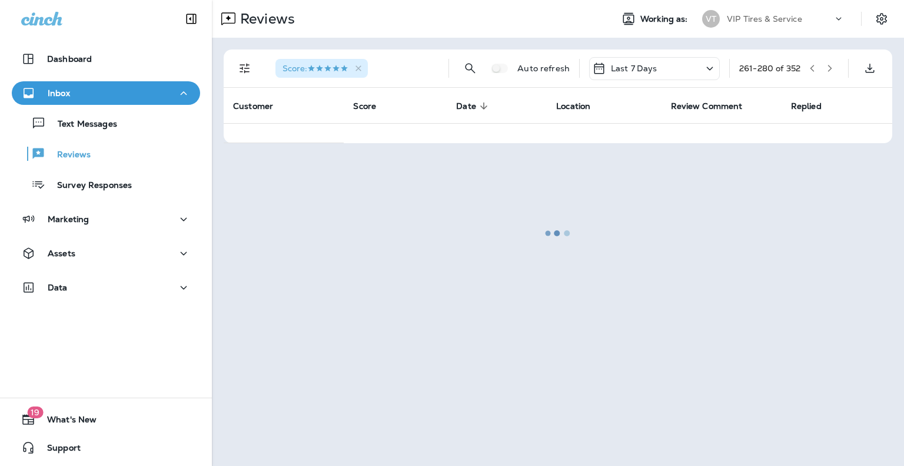
click at [830, 69] on div at bounding box center [558, 232] width 690 height 463
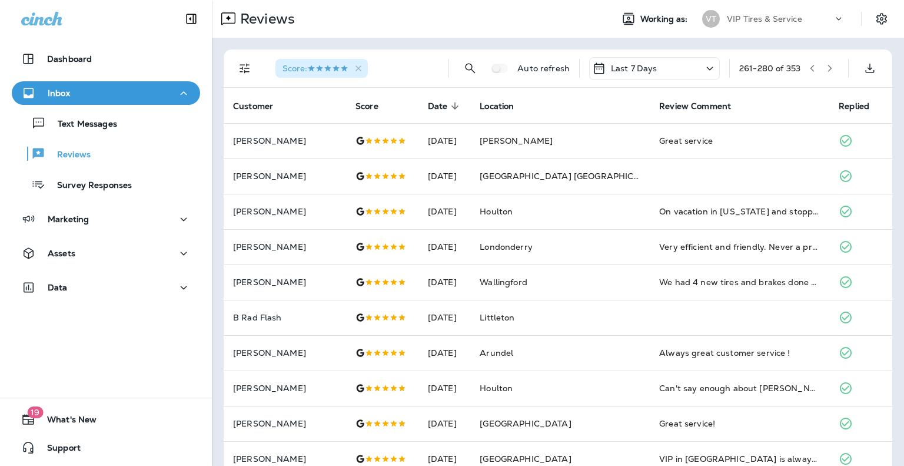
click at [821, 72] on button "button" at bounding box center [830, 68] width 18 height 18
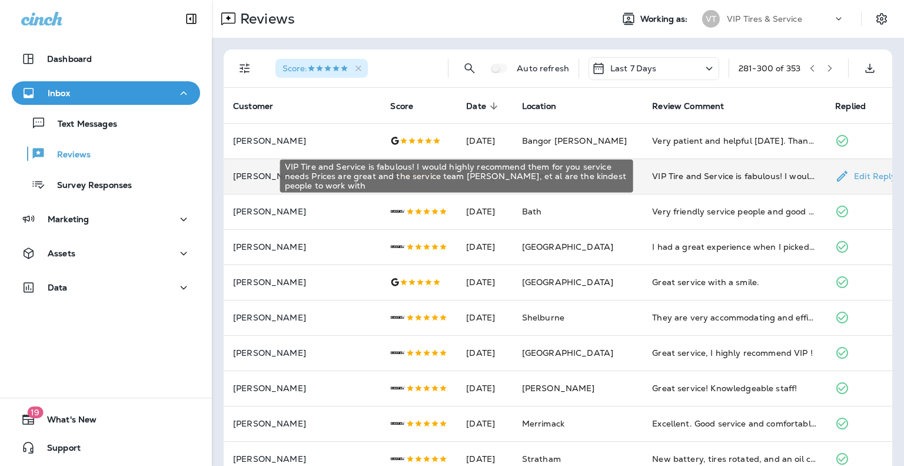
click at [665, 174] on div "VIP Tire and Service is fabulous! I would highly recommend them for you service…" at bounding box center [734, 176] width 164 height 12
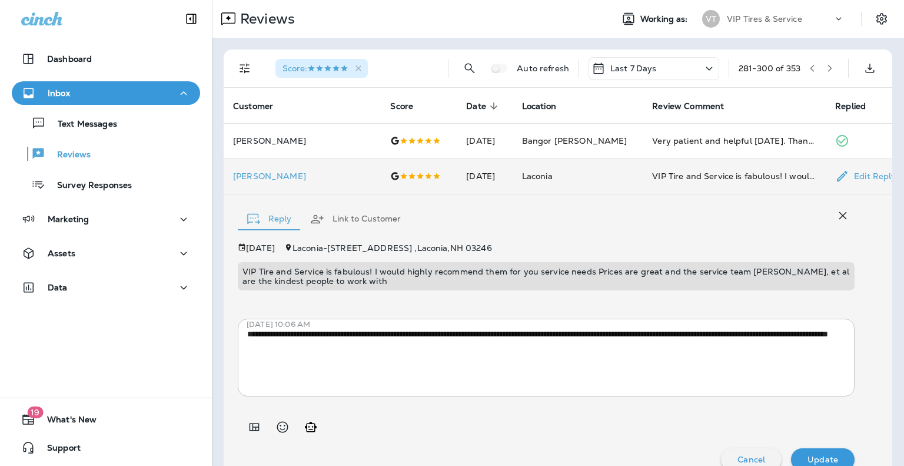
scroll to position [18, 0]
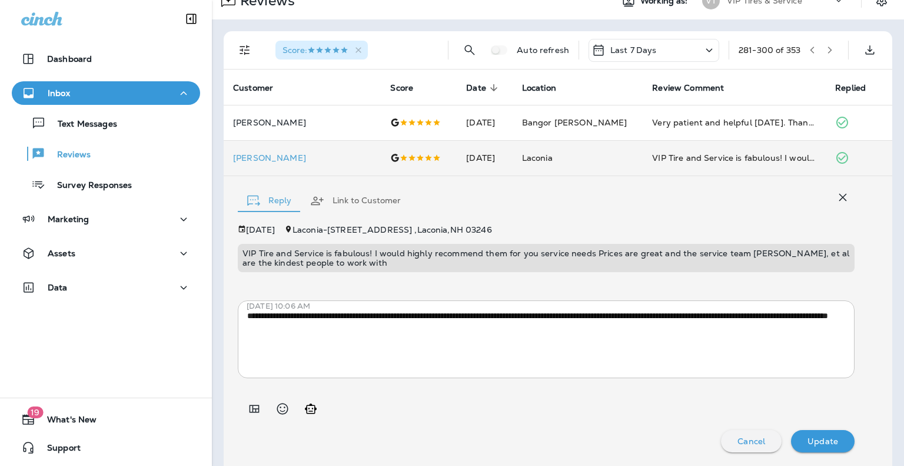
click at [363, 258] on p "VIP Tire and Service is fabulous! I would highly recommend them for you service…" at bounding box center [545, 257] width 607 height 19
click at [325, 251] on p "VIP Tire and Service is fabulous! I would highly recommend them for you service…" at bounding box center [545, 257] width 607 height 19
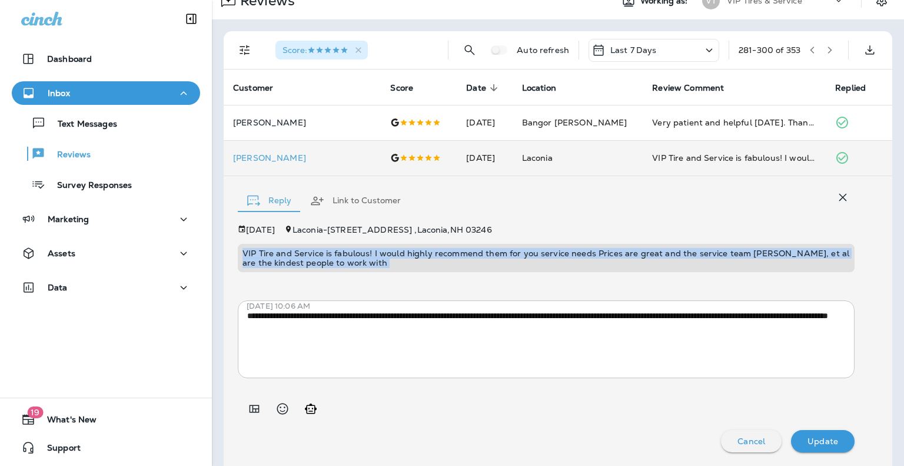
click at [325, 251] on p "VIP Tire and Service is fabulous! I would highly recommend them for you service…" at bounding box center [545, 257] width 607 height 19
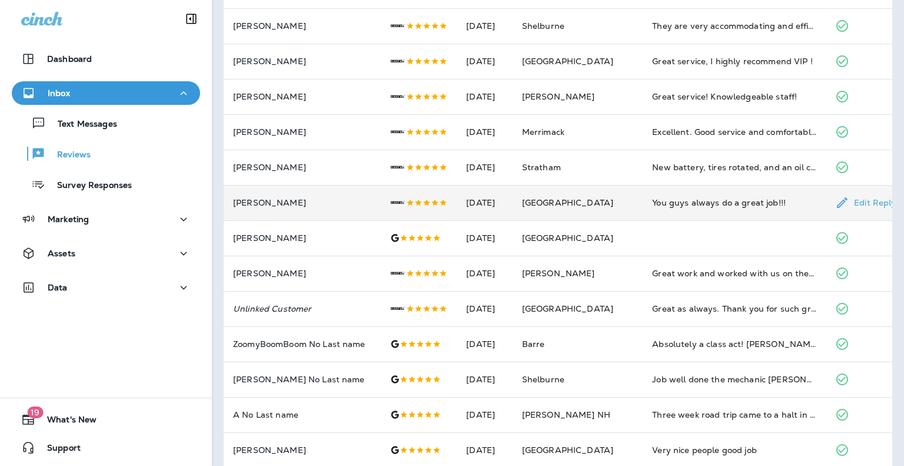
scroll to position [583, 0]
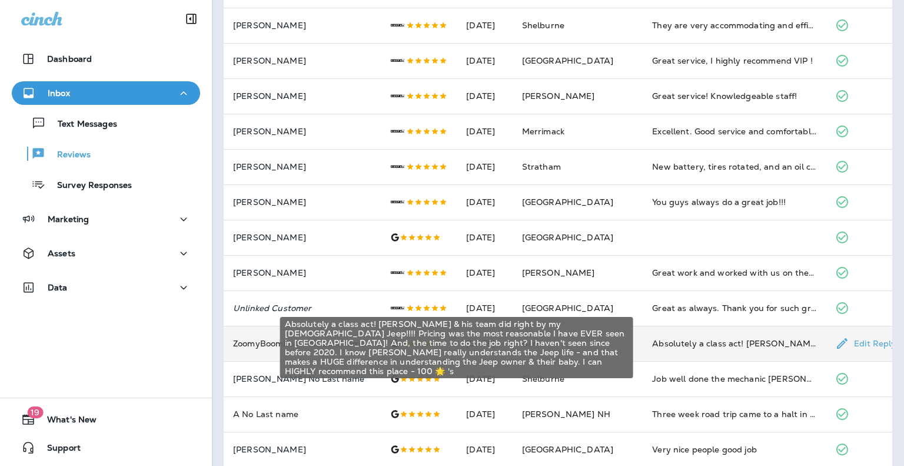
click at [691, 342] on div "Absolutely a class act! [PERSON_NAME] & his team did right by my [DEMOGRAPHIC_D…" at bounding box center [734, 343] width 164 height 12
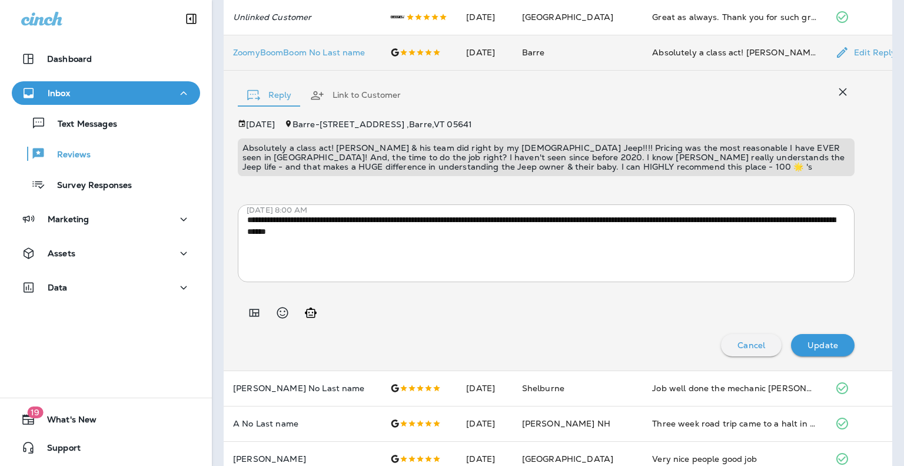
click at [444, 149] on p "Absolutely a class act! [PERSON_NAME] & his team did right by my [DEMOGRAPHIC_D…" at bounding box center [545, 157] width 607 height 28
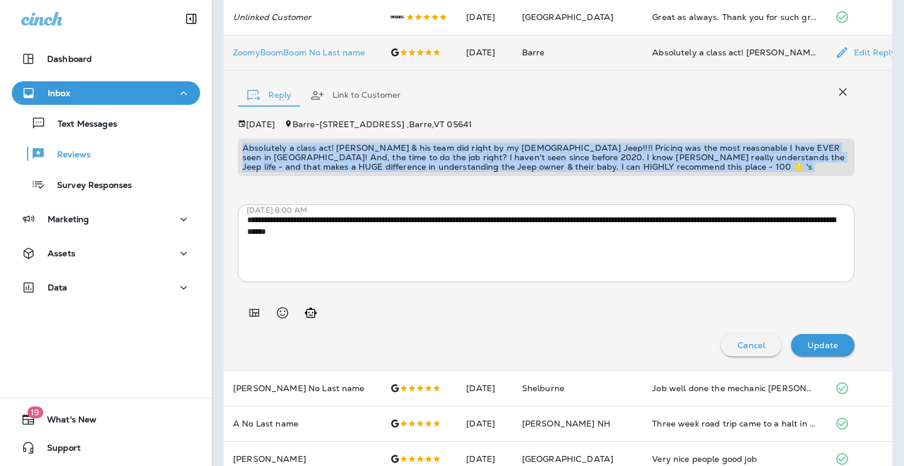
click at [444, 149] on p "Absolutely a class act! [PERSON_NAME] & his team did right by my [DEMOGRAPHIC_D…" at bounding box center [545, 157] width 607 height 28
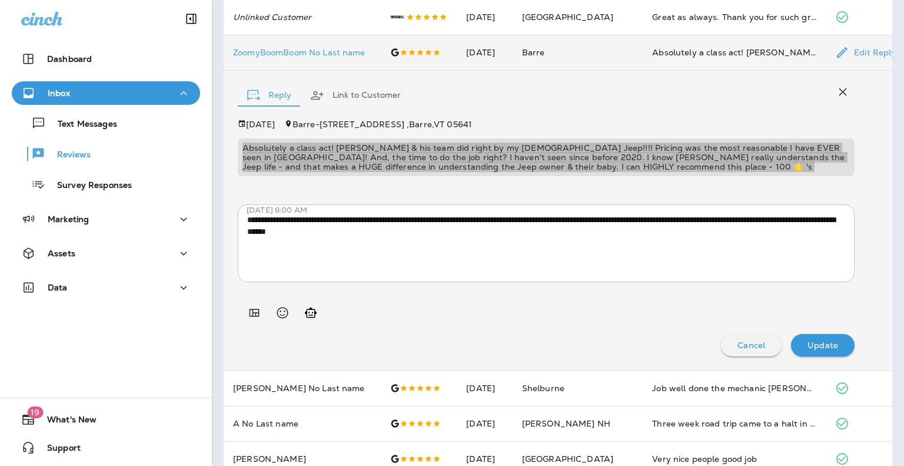
scroll to position [676, 0]
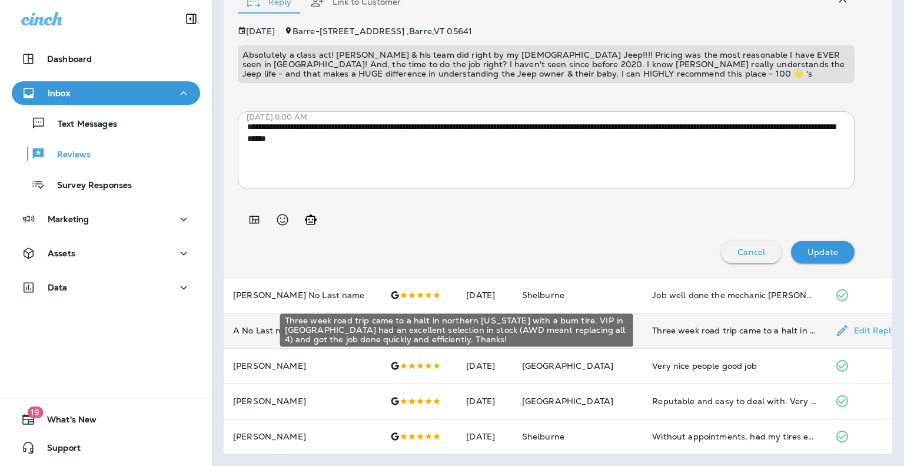
click at [685, 330] on div "Three week road trip came to a halt in northern [US_STATE] with a bum tire. VIP…" at bounding box center [734, 330] width 164 height 12
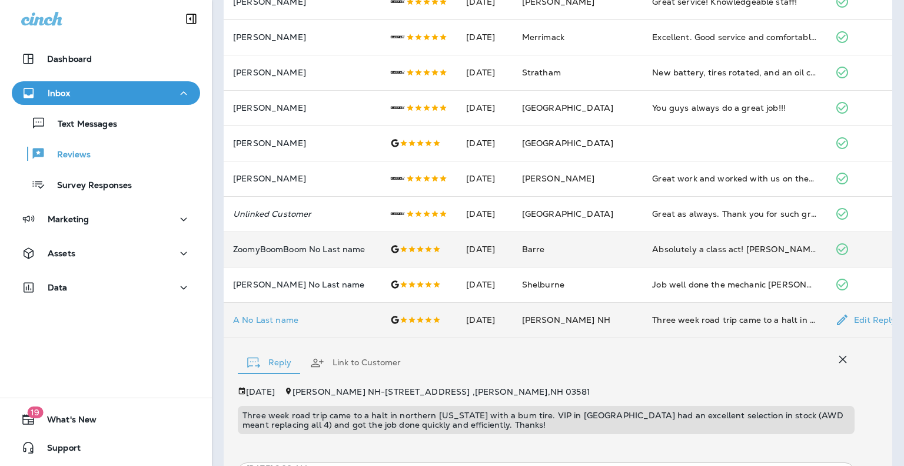
scroll to position [0, 0]
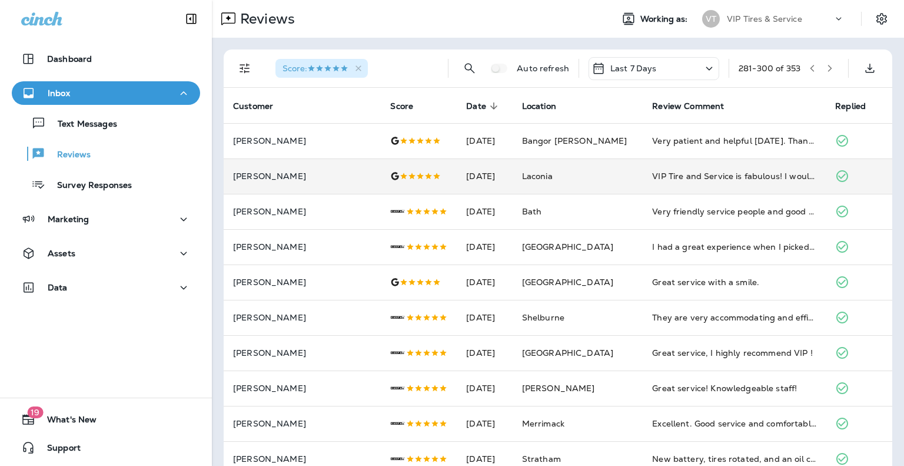
click at [826, 65] on icon "button" at bounding box center [830, 68] width 8 height 8
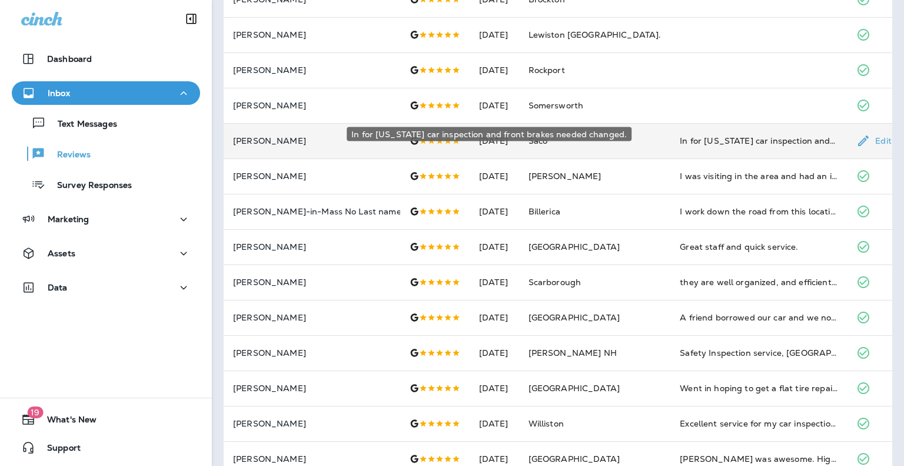
scroll to position [324, 0]
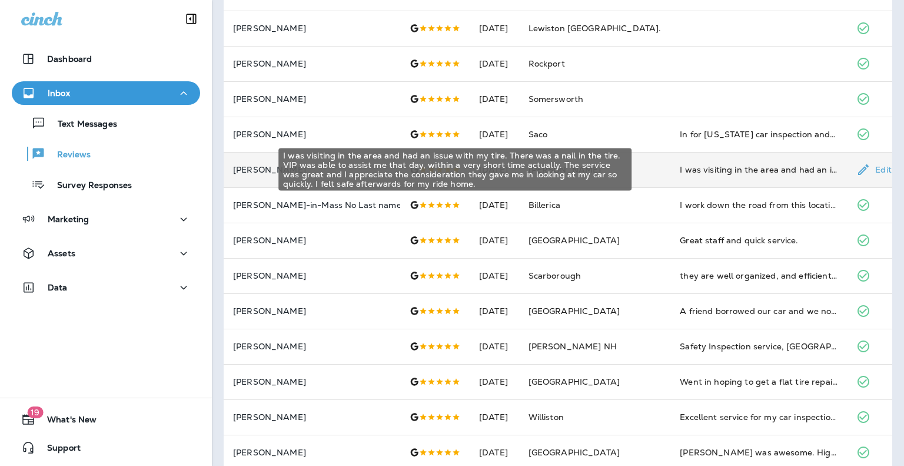
click at [687, 172] on div "I was visiting in the area and had an issue with my tire. There was a nail in t…" at bounding box center [759, 170] width 158 height 12
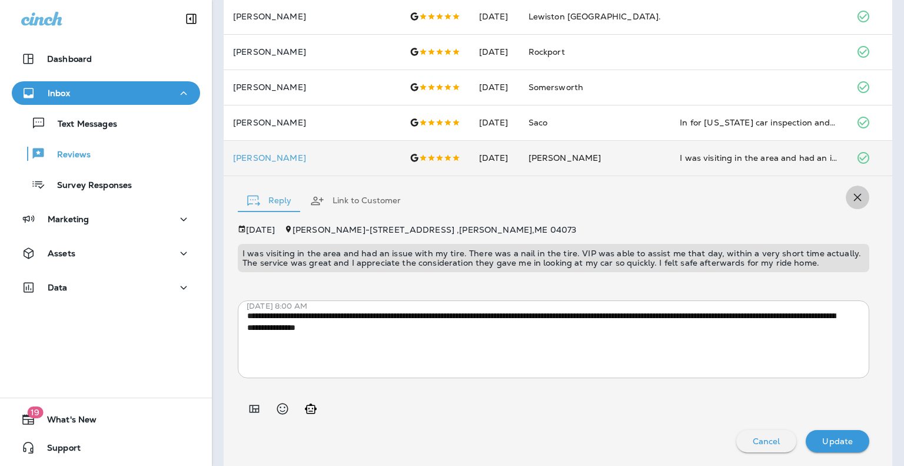
click at [851, 197] on icon "button" at bounding box center [858, 197] width 14 height 14
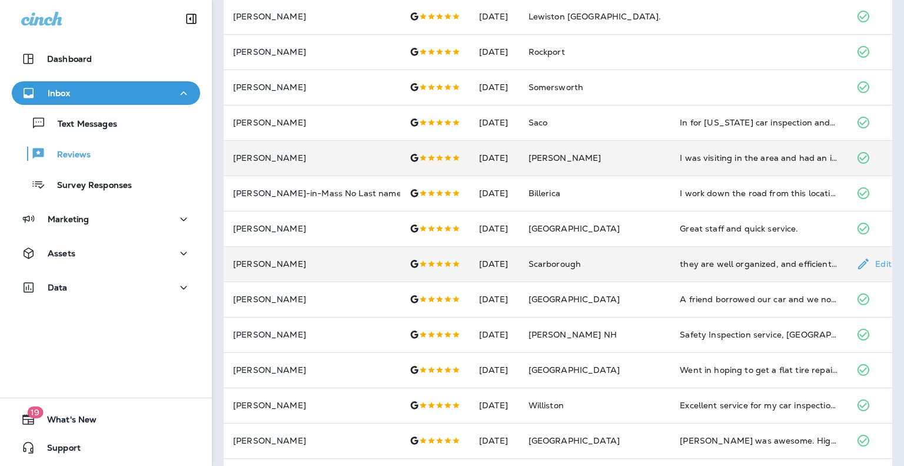
scroll to position [376, 0]
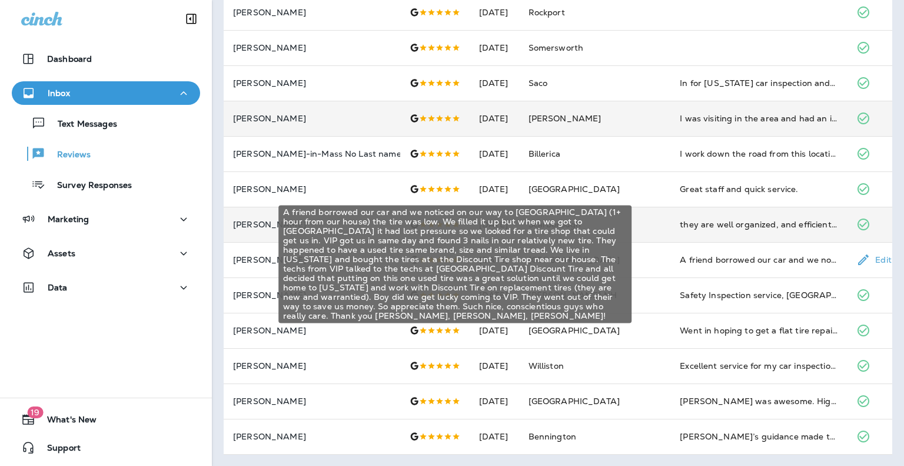
click at [721, 257] on div "A friend borrowed our car and we noticed on our way to [GEOGRAPHIC_DATA] (1+ ho…" at bounding box center [759, 260] width 158 height 12
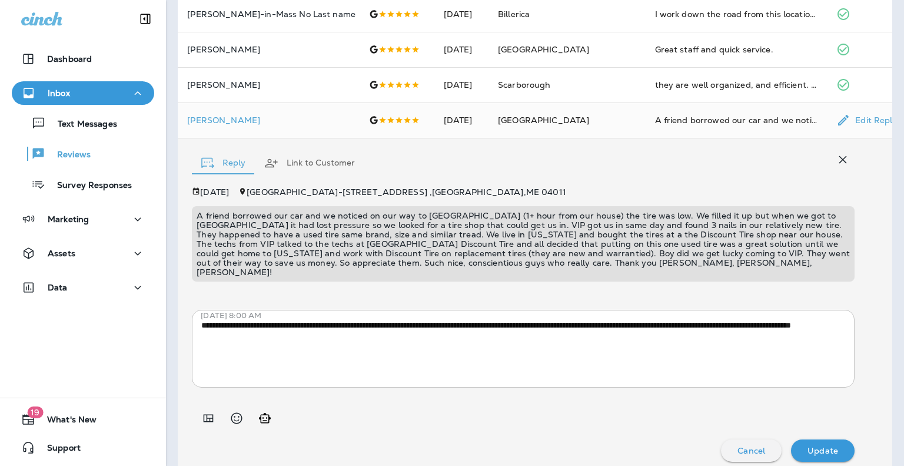
click at [634, 220] on p "A friend borrowed our car and we noticed on our way to [GEOGRAPHIC_DATA] (1+ ho…" at bounding box center [523, 244] width 653 height 66
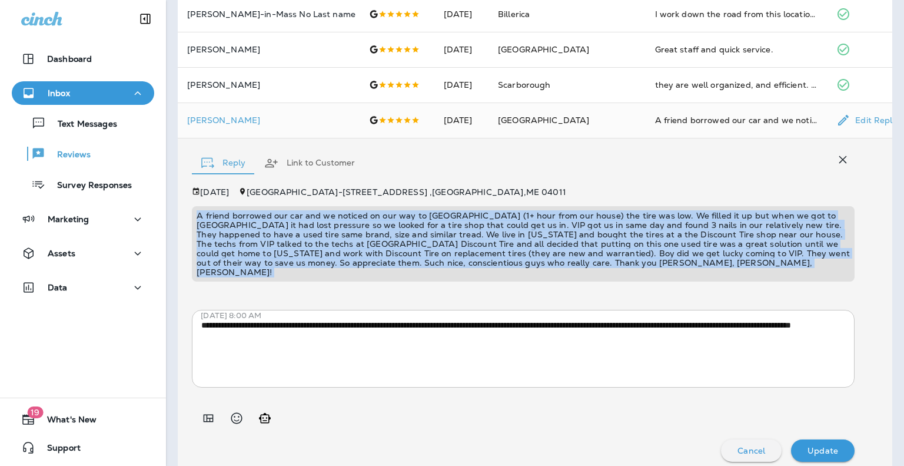
click at [634, 220] on p "A friend borrowed our car and we noticed on our way to [GEOGRAPHIC_DATA] (1+ ho…" at bounding box center [523, 244] width 653 height 66
click at [838, 158] on icon "button" at bounding box center [843, 159] width 14 height 14
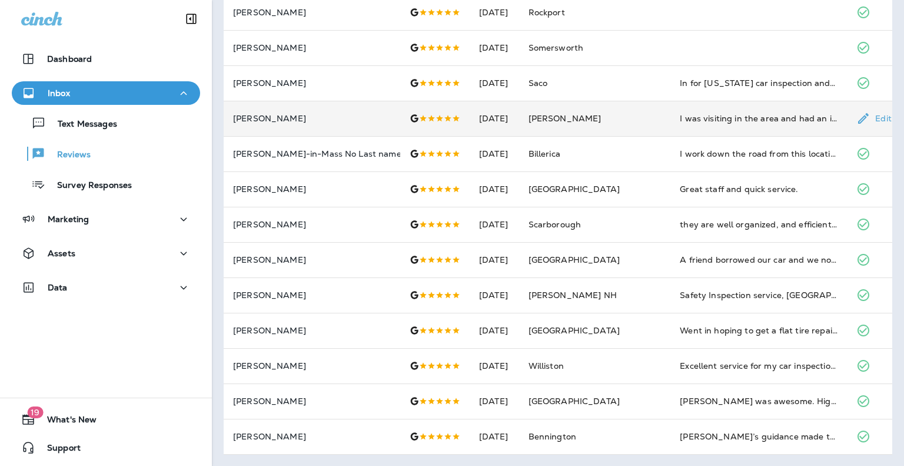
scroll to position [0, 0]
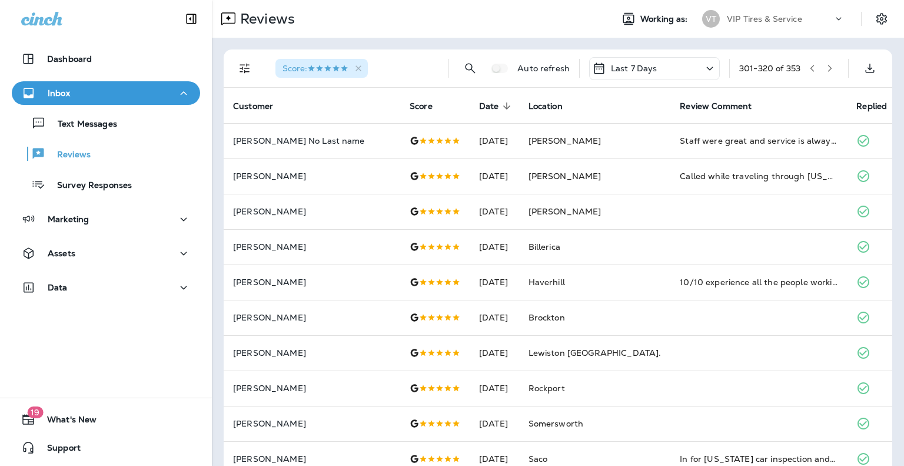
click at [251, 63] on icon "Filters" at bounding box center [245, 68] width 14 height 14
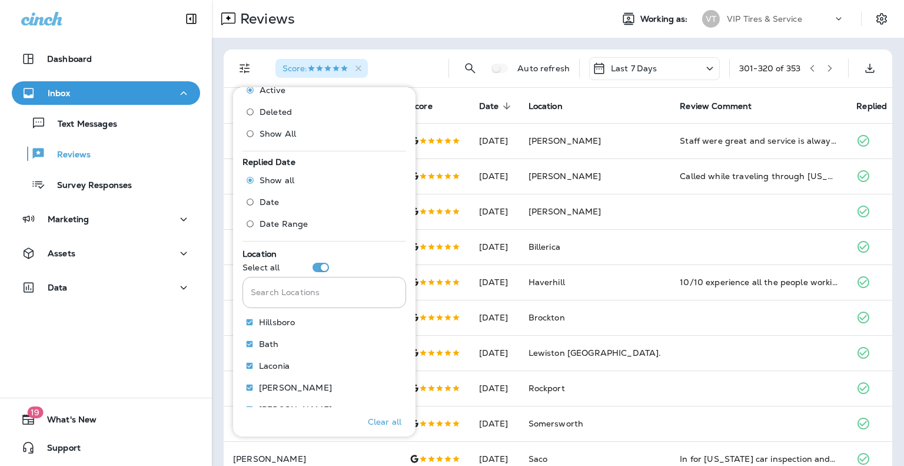
scroll to position [388, 0]
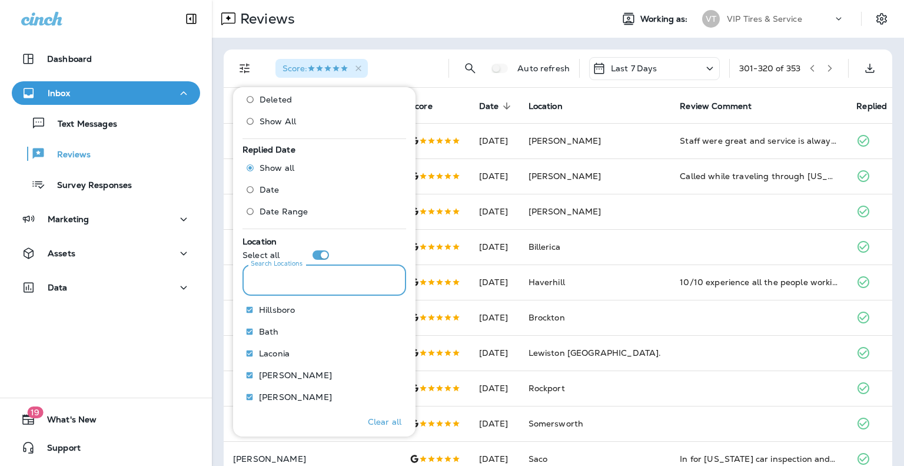
click at [268, 279] on input "Search Locations" at bounding box center [324, 279] width 164 height 31
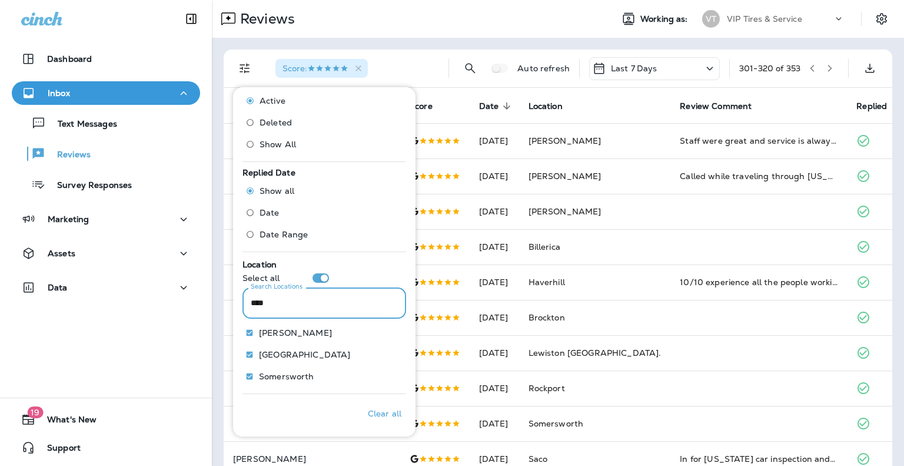
scroll to position [322, 0]
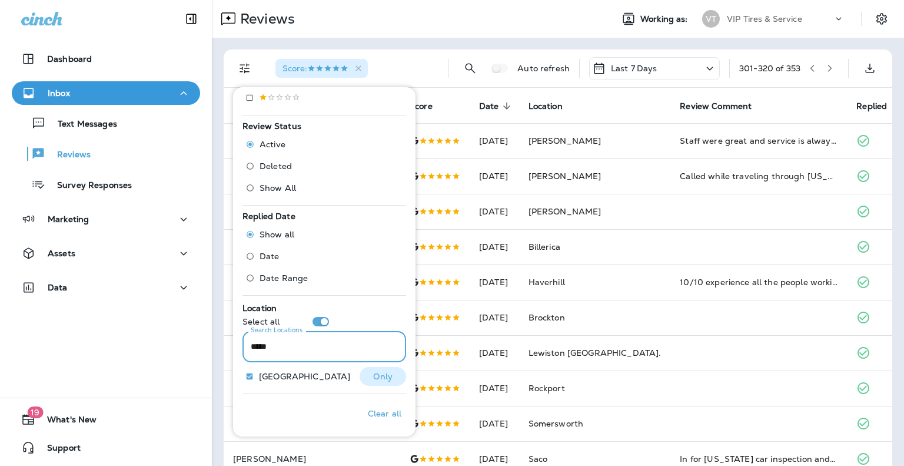
type input "*****"
click at [381, 380] on p "Only" at bounding box center [382, 375] width 19 height 9
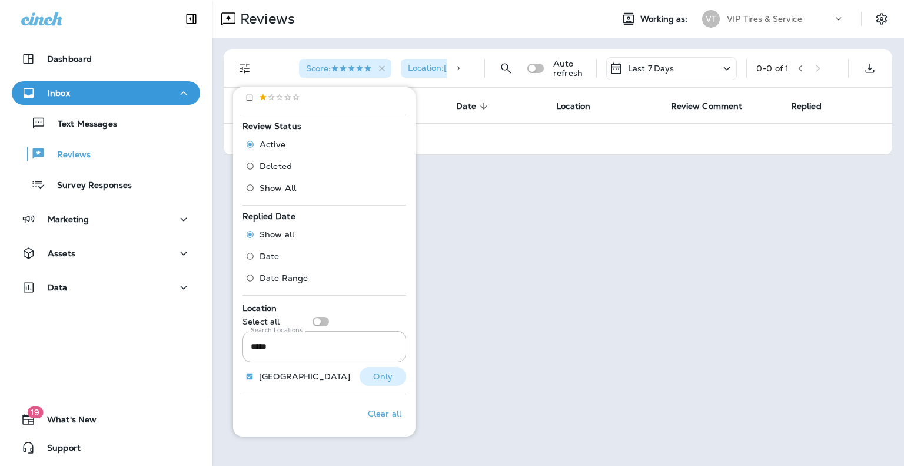
click at [486, 370] on div "Reviews Working as: VT VIP Tires & Service Score : Location : [GEOGRAPHIC_DATA]…" at bounding box center [558, 233] width 692 height 466
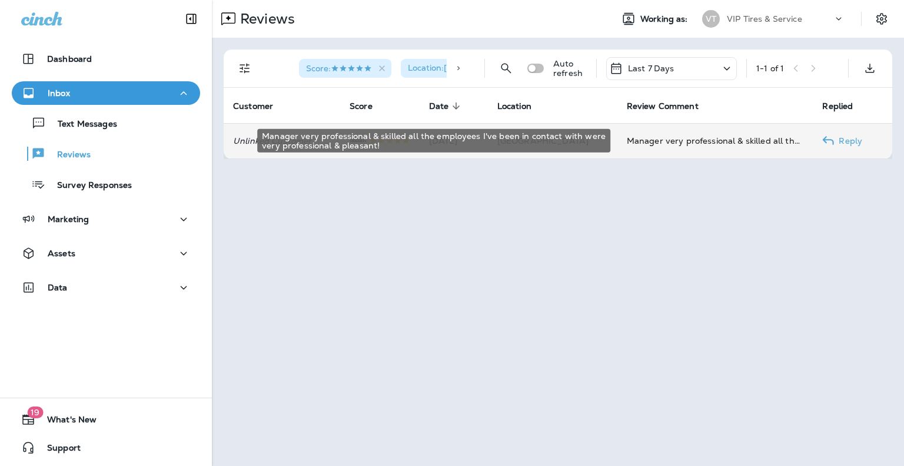
click at [654, 145] on div "Manager very professional & skilled all the employees I've been in contact with…" at bounding box center [715, 141] width 177 height 12
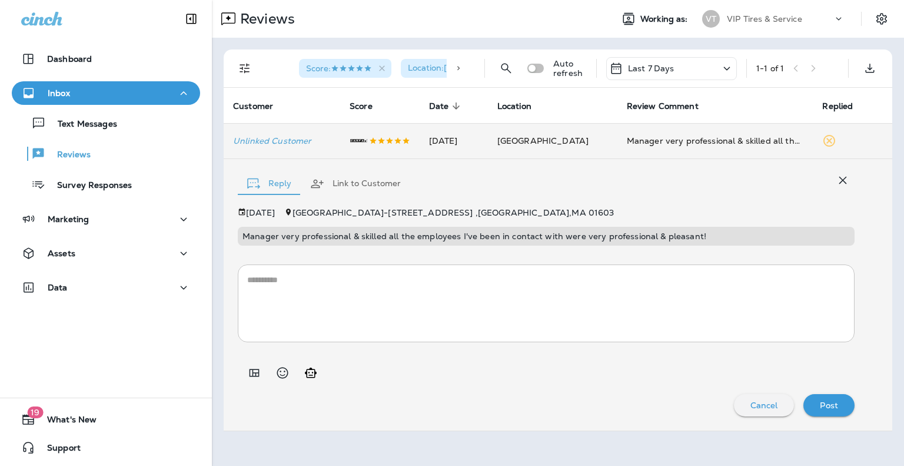
click at [504, 235] on p "Manager very professional & skilled all the employees I've been in contact with…" at bounding box center [545, 235] width 607 height 9
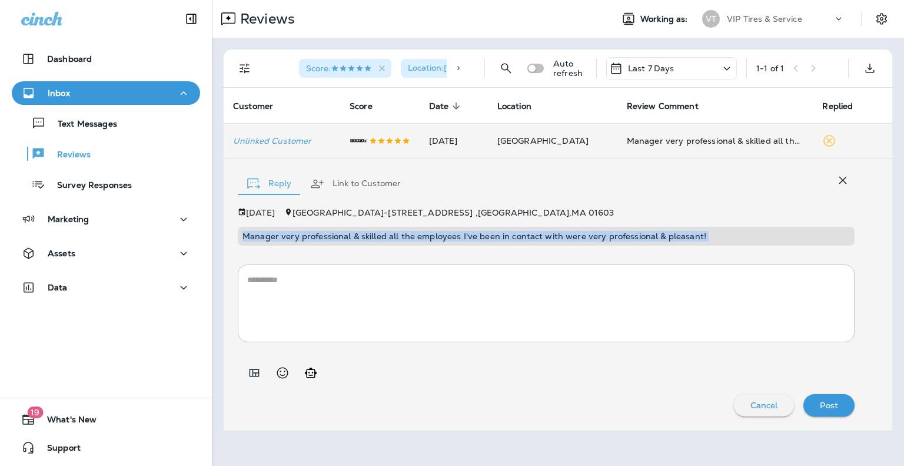
click at [504, 235] on p "Manager very professional & skilled all the employees I've been in contact with…" at bounding box center [545, 235] width 607 height 9
click at [241, 65] on icon "Filters" at bounding box center [245, 69] width 10 height 10
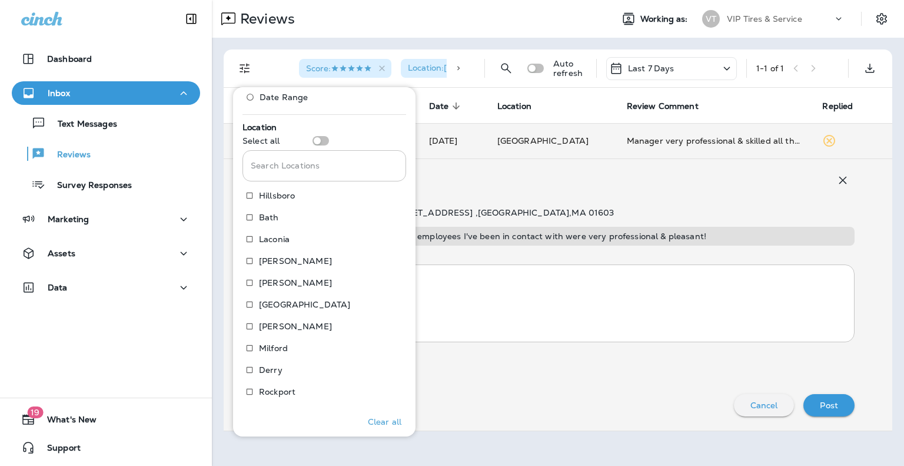
click at [313, 158] on input "Search Locations" at bounding box center [324, 165] width 164 height 31
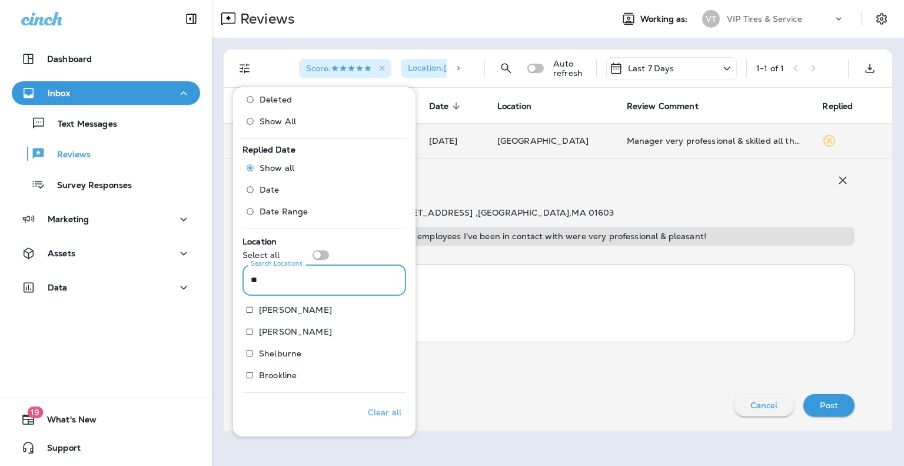
scroll to position [387, 0]
type input "**"
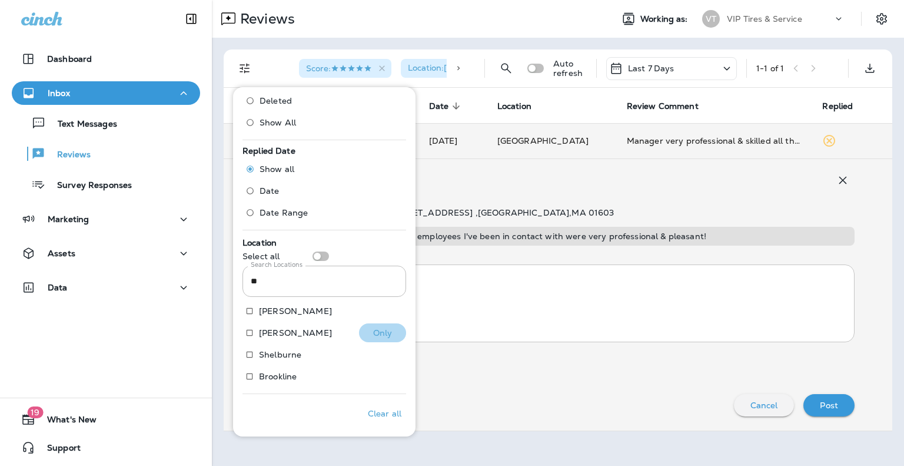
click at [362, 329] on button "Only" at bounding box center [382, 332] width 47 height 19
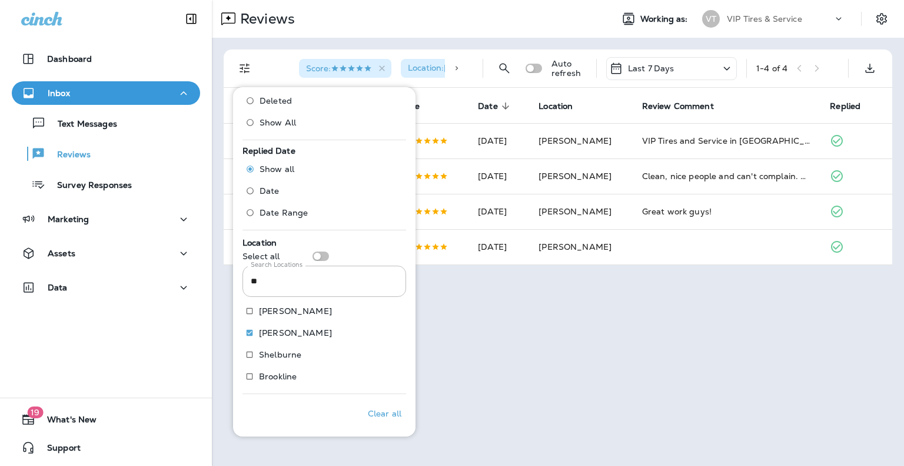
click at [639, 319] on div "Reviews Working as: VT VIP Tires & Service Score : Location : [PERSON_NAME] Aut…" at bounding box center [558, 233] width 692 height 466
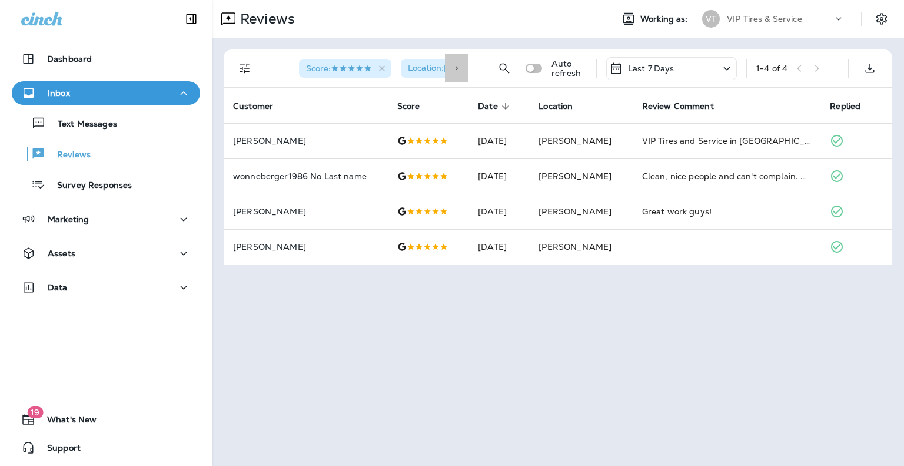
click at [453, 71] on icon at bounding box center [457, 68] width 8 height 8
click at [455, 64] on icon "button" at bounding box center [460, 69] width 10 height 10
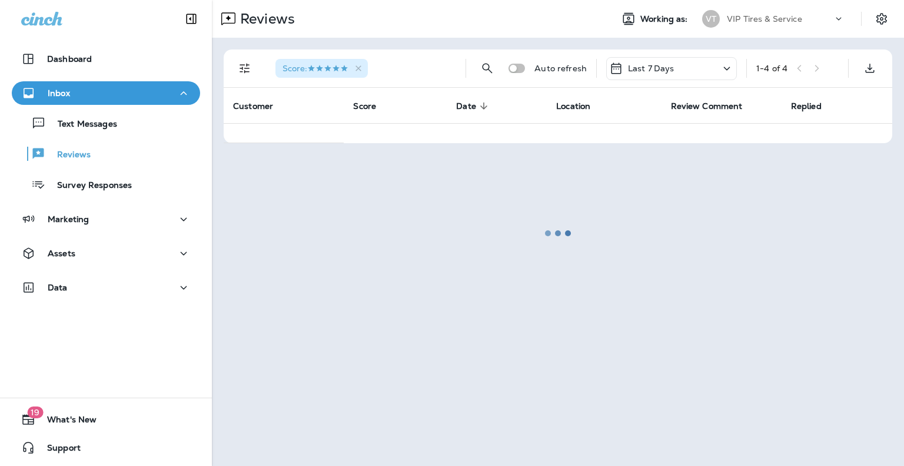
click at [234, 72] on div at bounding box center [558, 232] width 690 height 463
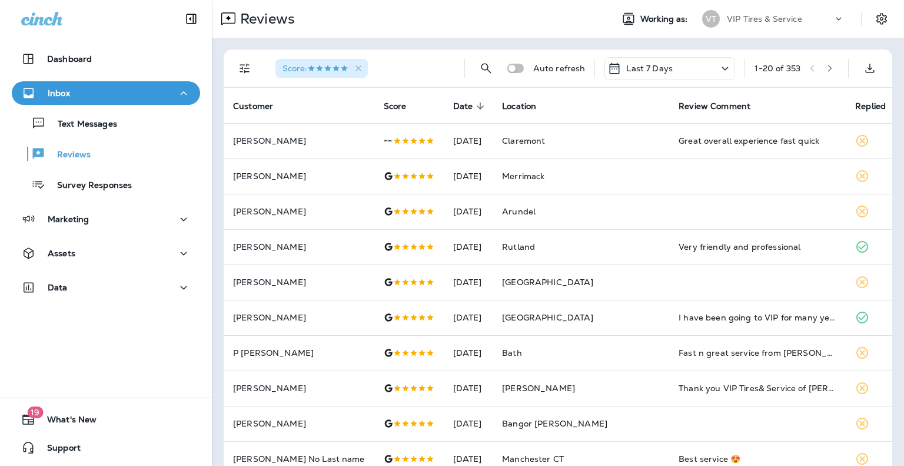
click at [243, 68] on icon "Filters" at bounding box center [245, 68] width 14 height 14
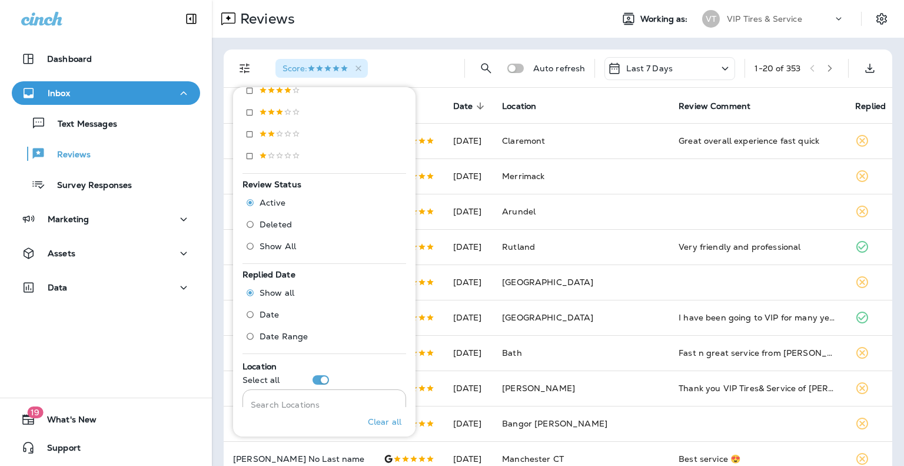
scroll to position [534, 0]
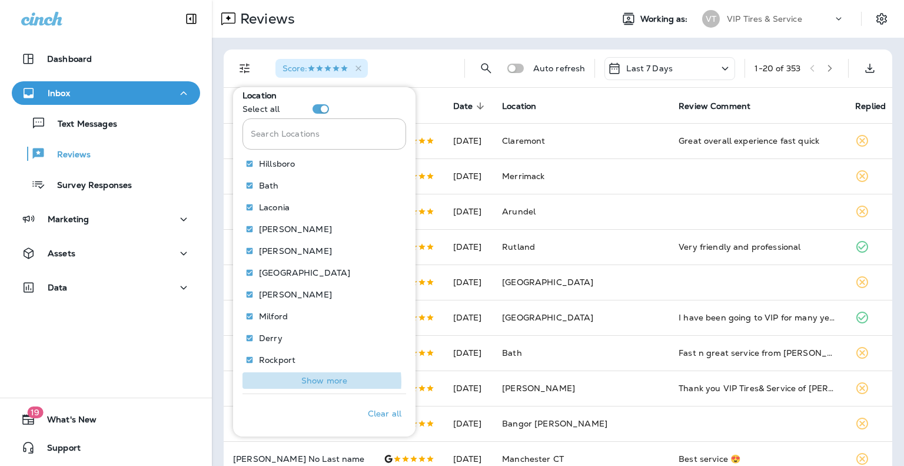
click at [320, 381] on p "Show more" at bounding box center [324, 380] width 46 height 9
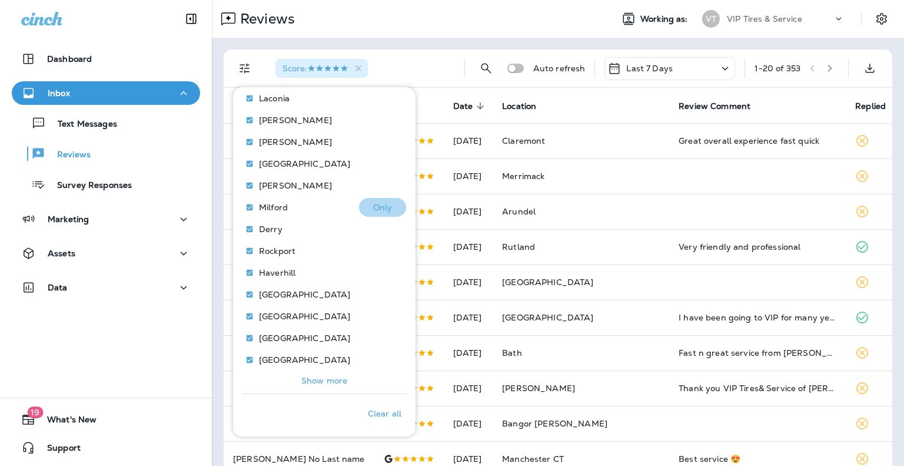
click at [378, 204] on p "Only" at bounding box center [382, 206] width 19 height 9
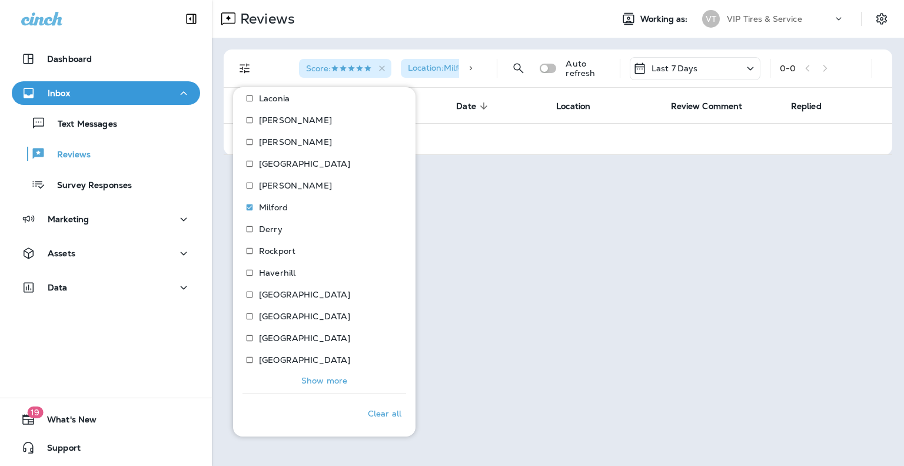
click at [575, 314] on div "Reviews Working as: VT VIP Tires & Service Score : Location : [GEOGRAPHIC_DATA]…" at bounding box center [558, 233] width 692 height 466
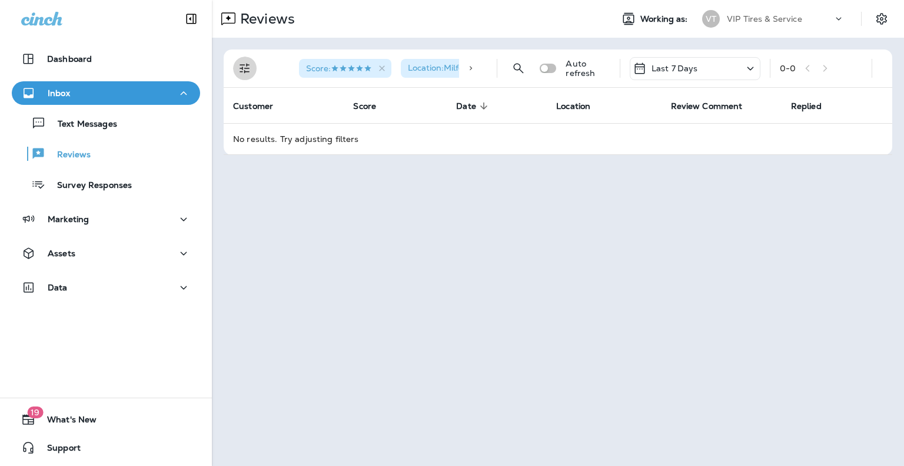
click at [253, 69] on button "Filters" at bounding box center [245, 69] width 24 height 24
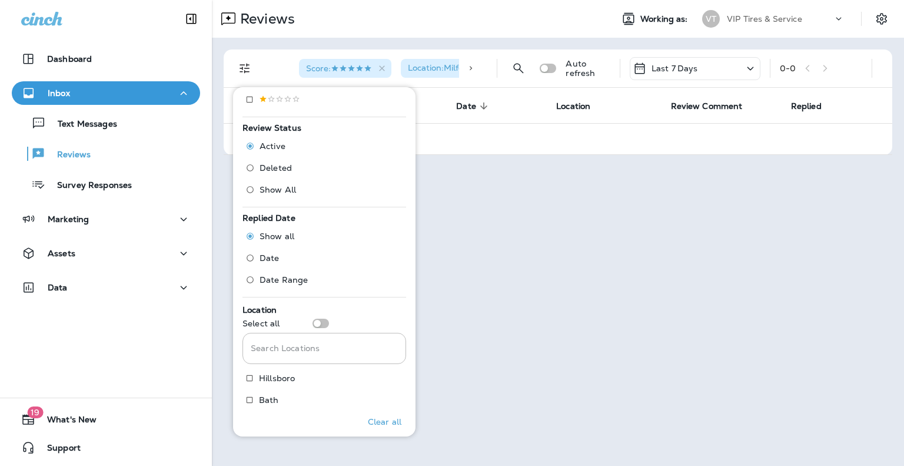
scroll to position [534, 0]
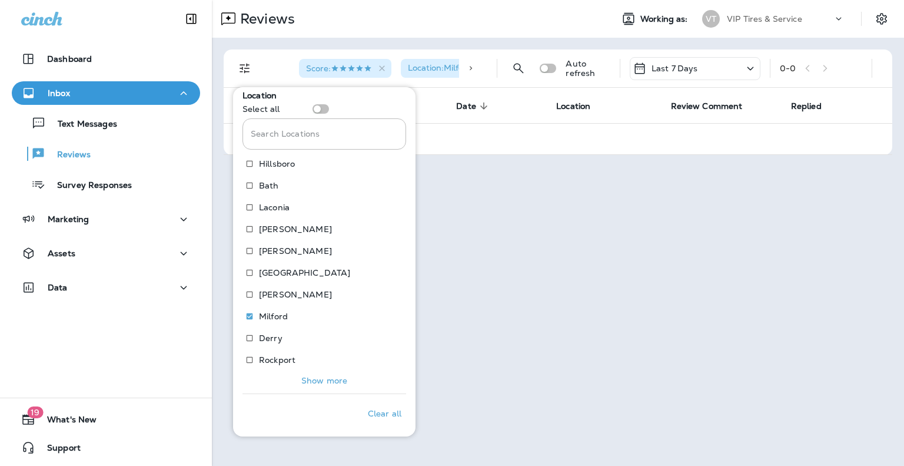
click at [317, 383] on p "Show more" at bounding box center [324, 380] width 46 height 9
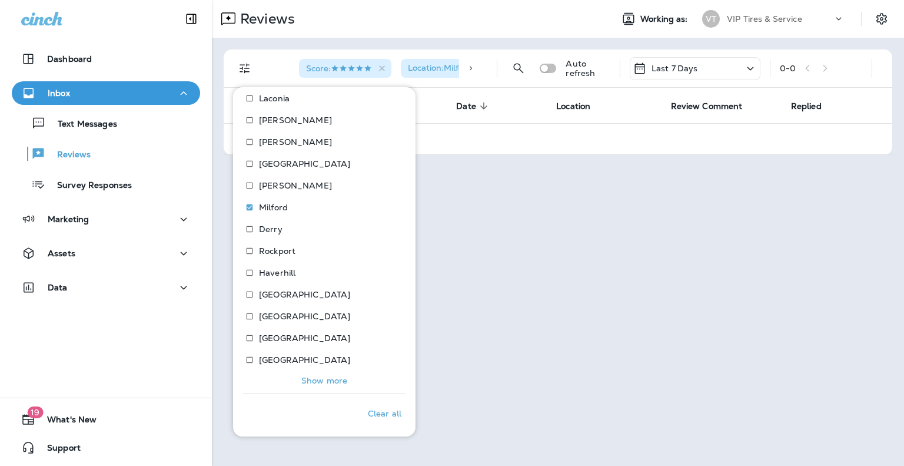
click at [309, 376] on p "Show more" at bounding box center [324, 380] width 46 height 9
click at [373, 360] on p "Only" at bounding box center [382, 359] width 19 height 9
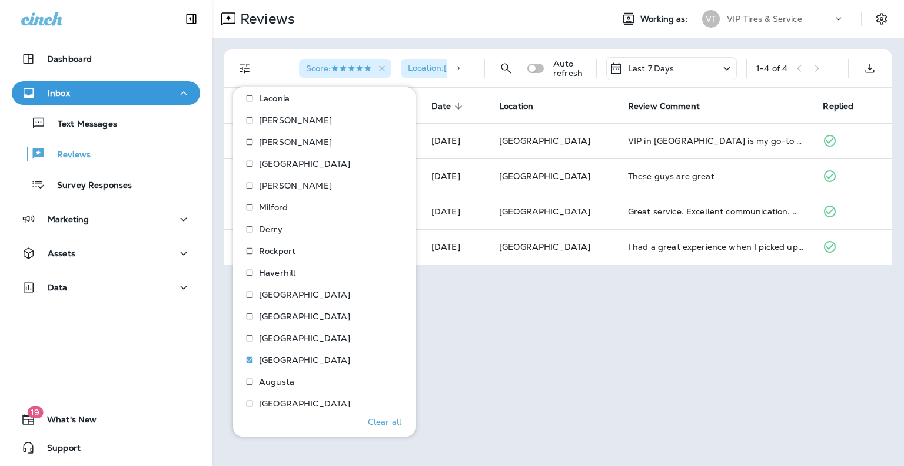
click at [597, 331] on div "Reviews Working as: VT VIP Tires & Service Score : Location : [GEOGRAPHIC_DATA]…" at bounding box center [558, 233] width 692 height 466
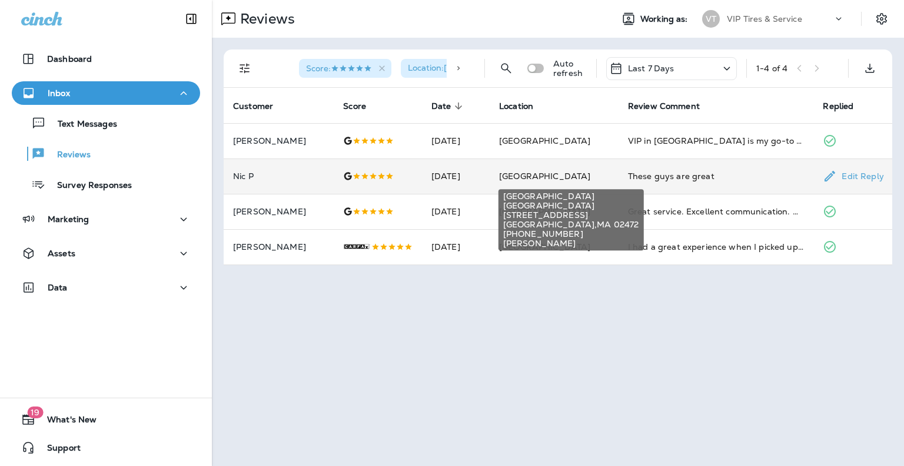
click at [553, 178] on span "[GEOGRAPHIC_DATA]" at bounding box center [544, 176] width 91 height 11
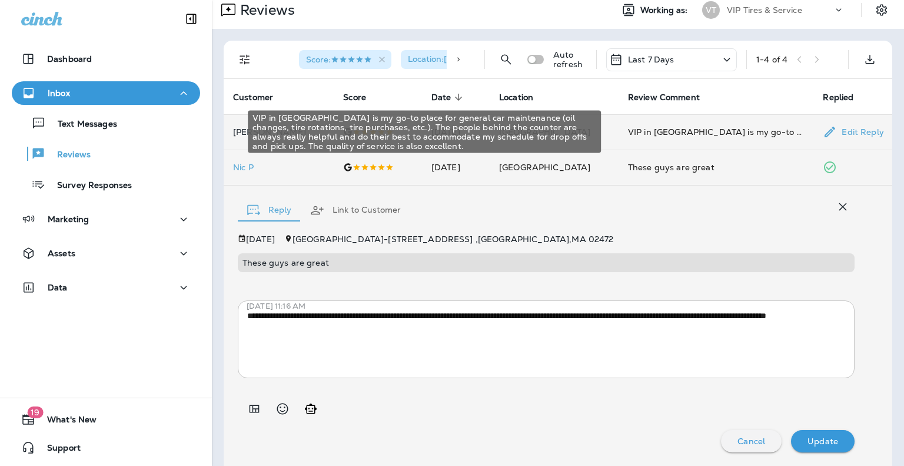
click at [651, 132] on div "VIP in [GEOGRAPHIC_DATA] is my go-to place for general car maintenance (oil cha…" at bounding box center [716, 132] width 177 height 12
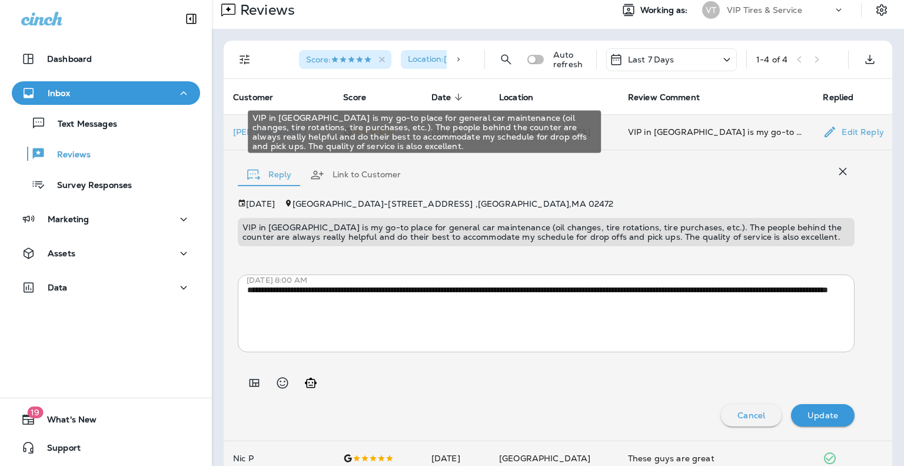
click at [644, 135] on div "VIP in [GEOGRAPHIC_DATA] is my go-to place for general car maintenance (oil cha…" at bounding box center [716, 132] width 177 height 12
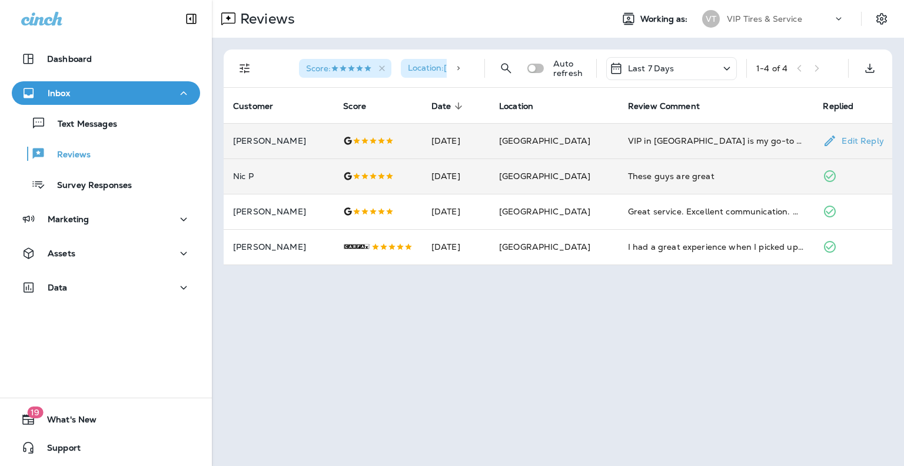
click at [661, 133] on td "VIP in [GEOGRAPHIC_DATA] is my go-to place for general car maintenance (oil cha…" at bounding box center [716, 140] width 195 height 35
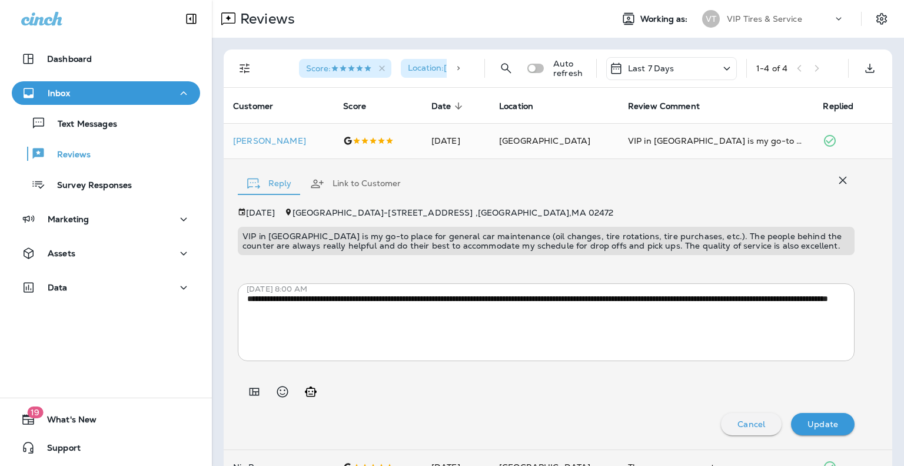
click at [479, 231] on p "VIP in [GEOGRAPHIC_DATA] is my go-to place for general car maintenance (oil cha…" at bounding box center [545, 240] width 607 height 19
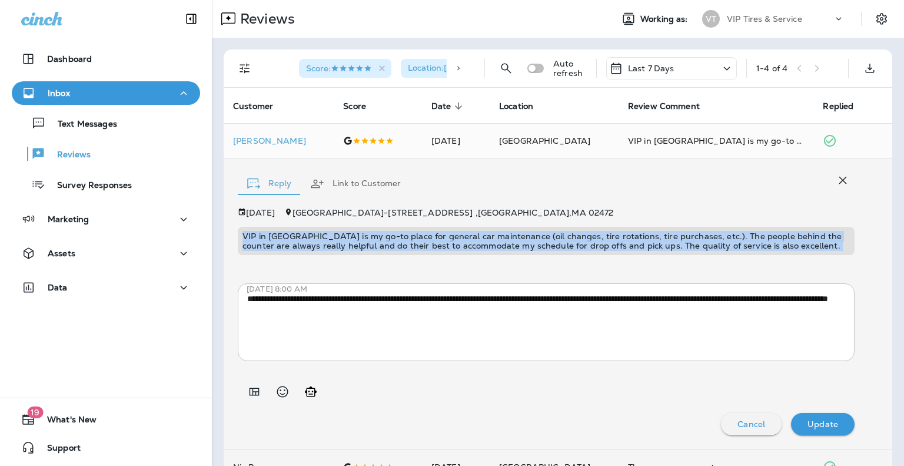
click at [479, 231] on p "VIP in [GEOGRAPHIC_DATA] is my go-to place for general car maintenance (oil cha…" at bounding box center [545, 240] width 607 height 19
